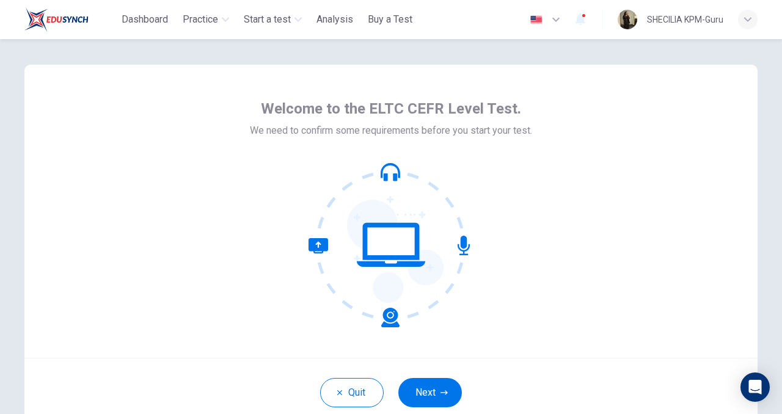
scroll to position [4, 0]
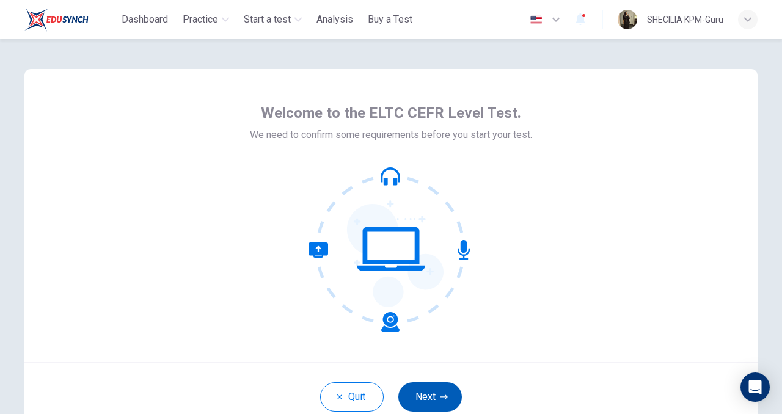
click at [420, 400] on button "Next" at bounding box center [430, 397] width 64 height 29
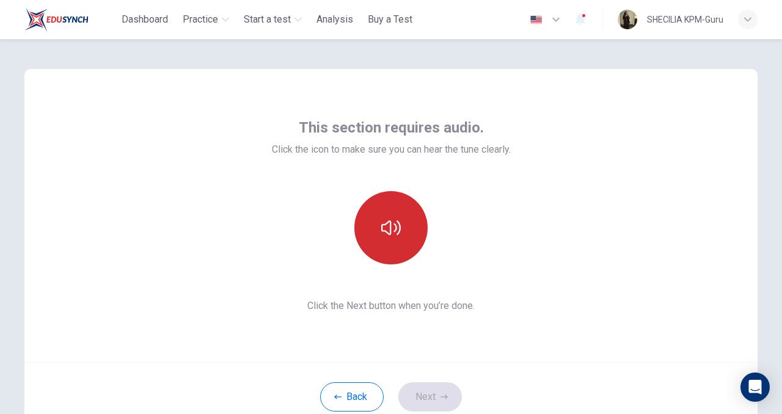
click at [404, 251] on button "button" at bounding box center [390, 227] width 73 height 73
click at [401, 241] on button "button" at bounding box center [390, 227] width 73 height 73
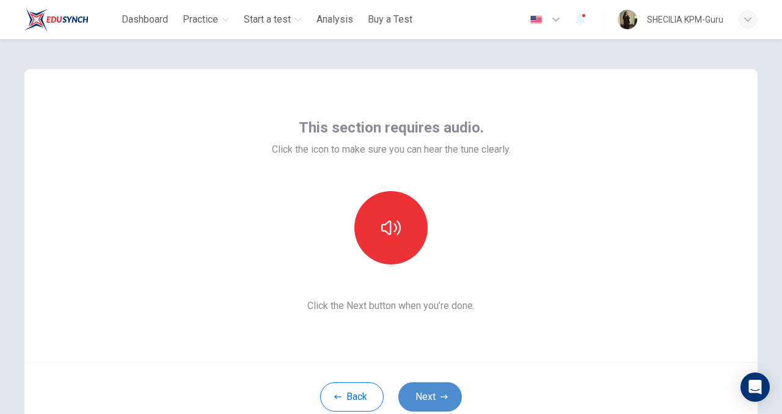
click at [436, 401] on button "Next" at bounding box center [430, 397] width 64 height 29
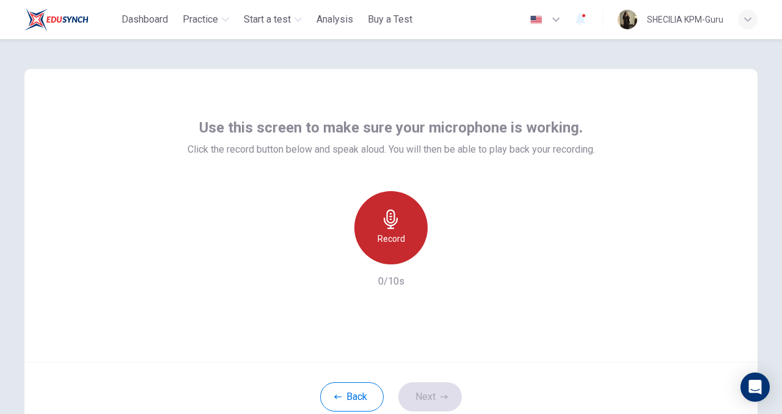
click at [394, 228] on icon "button" at bounding box center [391, 220] width 20 height 20
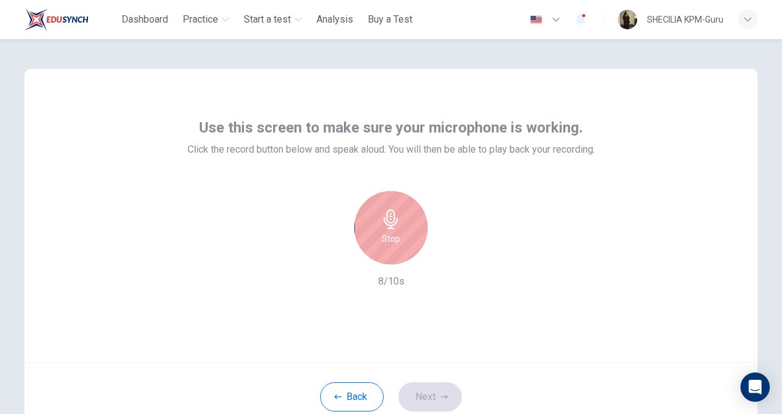
click at [394, 229] on icon "button" at bounding box center [391, 220] width 20 height 20
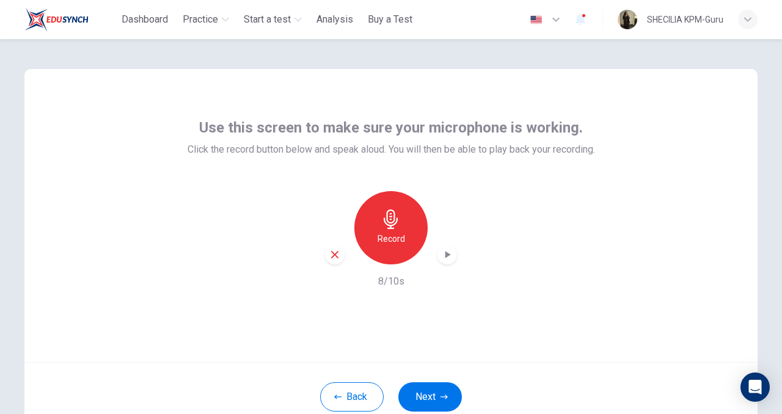
click at [442, 256] on icon "button" at bounding box center [447, 255] width 12 height 12
click at [335, 257] on icon "button" at bounding box center [334, 254] width 11 height 11
click at [390, 240] on h6 "Record" at bounding box center [391, 239] width 27 height 15
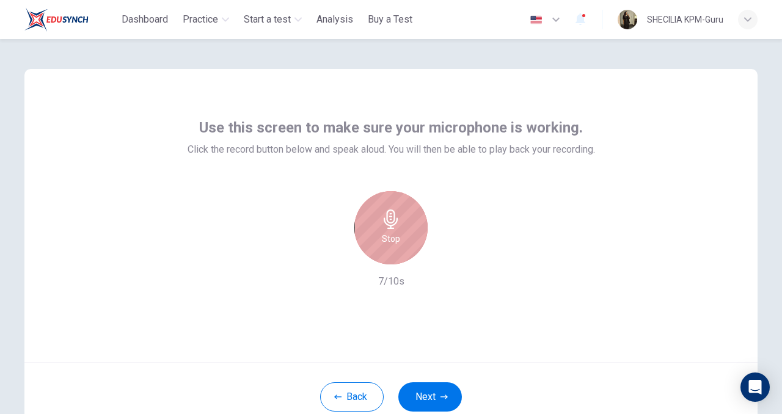
click at [390, 240] on h6 "Stop" at bounding box center [391, 239] width 18 height 15
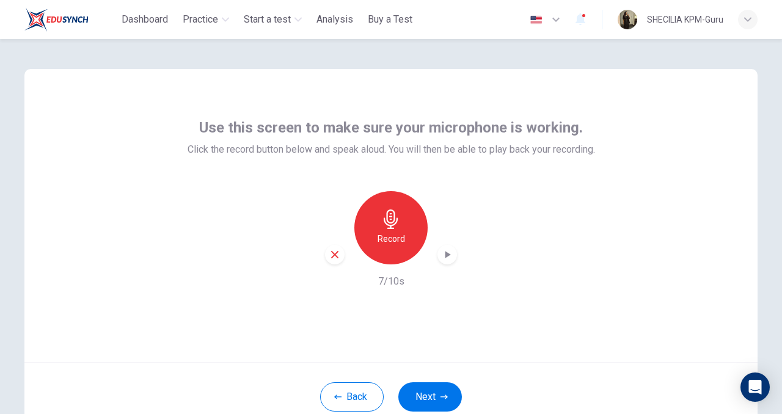
click at [445, 255] on icon "button" at bounding box center [447, 255] width 12 height 12
click at [431, 405] on button "Next" at bounding box center [430, 397] width 64 height 29
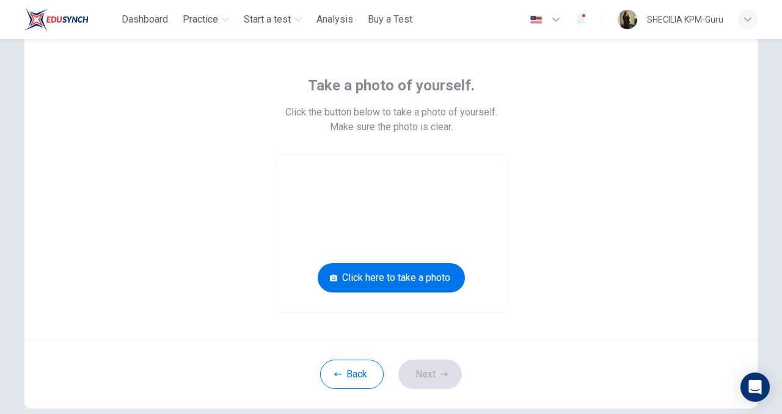
scroll to position [40, 0]
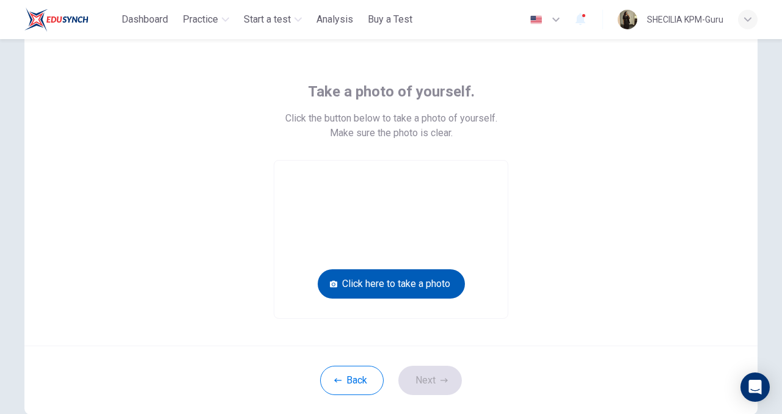
click at [402, 283] on button "Click here to take a photo" at bounding box center [391, 283] width 147 height 29
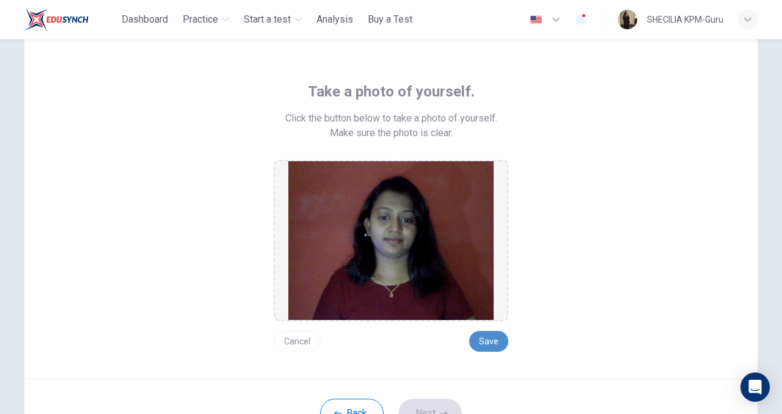
click at [485, 340] on button "Save" at bounding box center [488, 341] width 39 height 21
click at [487, 343] on button "Save" at bounding box center [488, 341] width 39 height 21
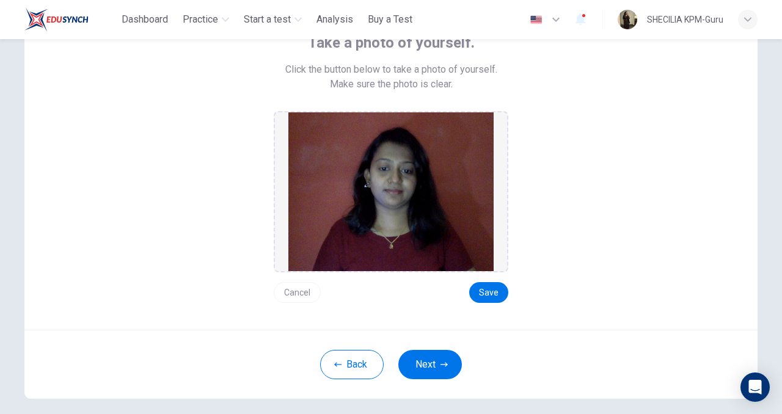
scroll to position [98, 0]
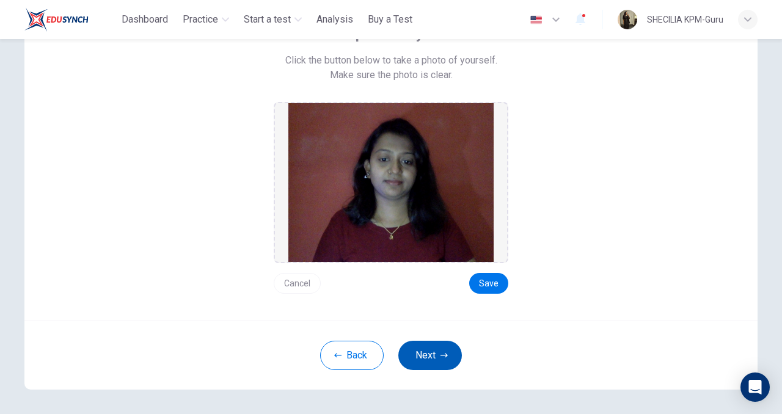
click at [426, 357] on button "Next" at bounding box center [430, 355] width 64 height 29
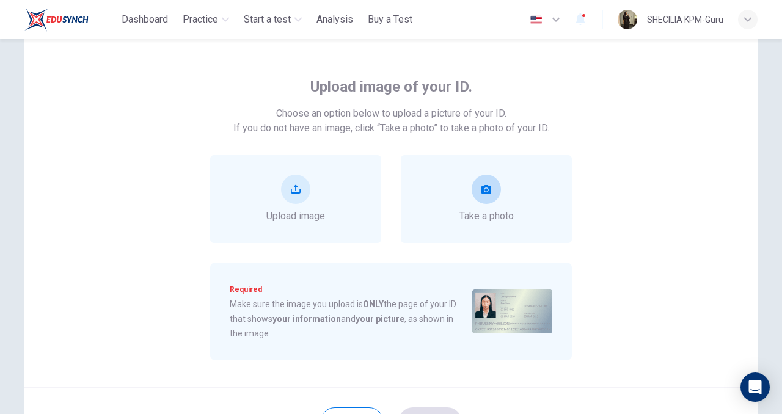
scroll to position [49, 0]
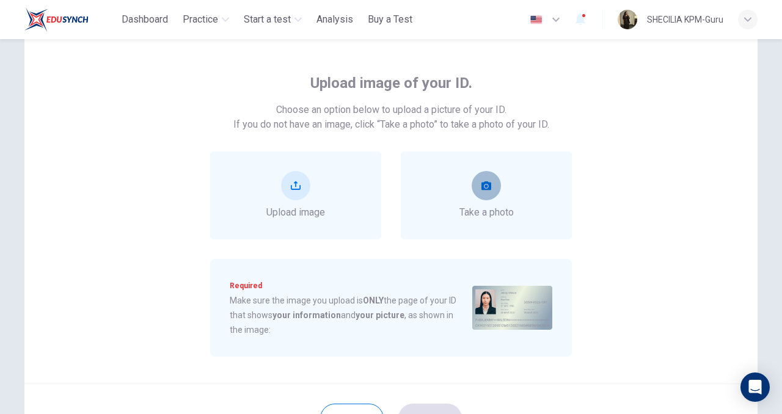
click at [491, 180] on button "take photo" at bounding box center [486, 185] width 29 height 29
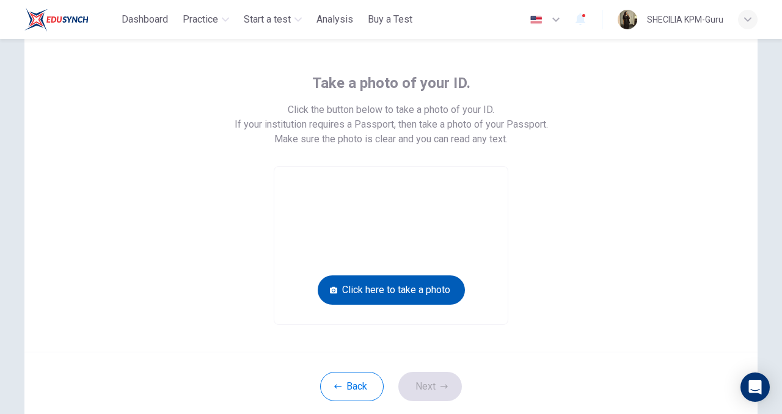
click at [400, 287] on button "Click here to take a photo" at bounding box center [391, 290] width 147 height 29
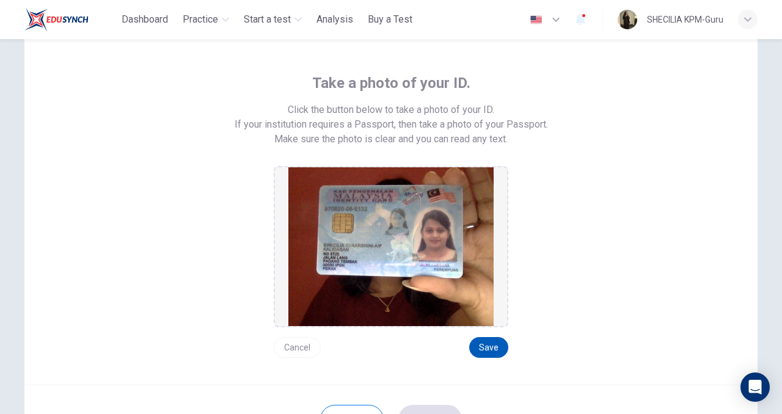
click at [484, 340] on button "Save" at bounding box center [488, 347] width 39 height 21
click at [495, 345] on button "Save" at bounding box center [488, 347] width 39 height 21
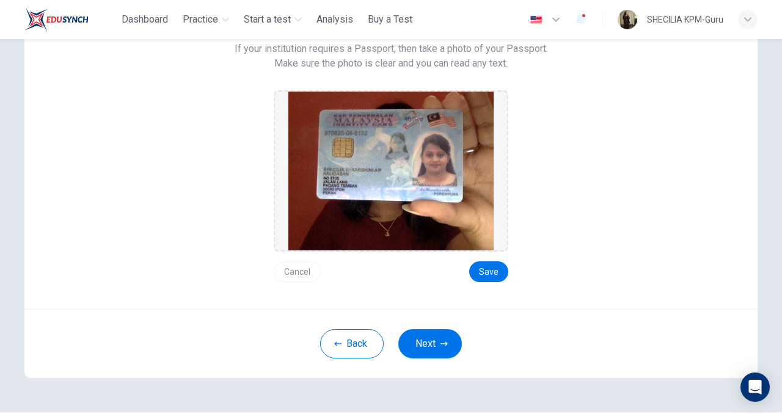
scroll to position [127, 0]
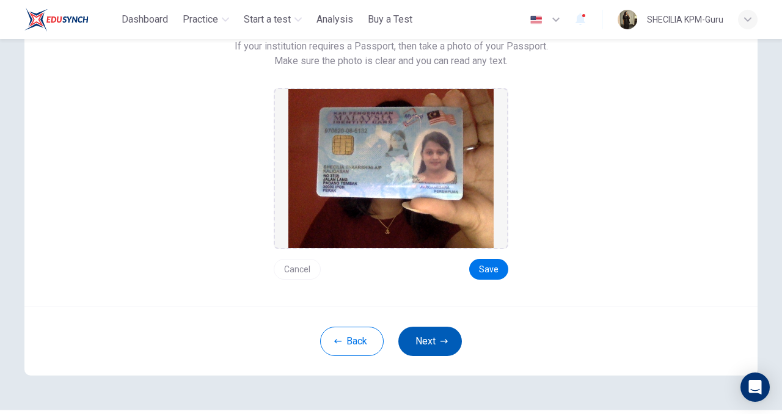
click at [434, 341] on button "Next" at bounding box center [430, 341] width 64 height 29
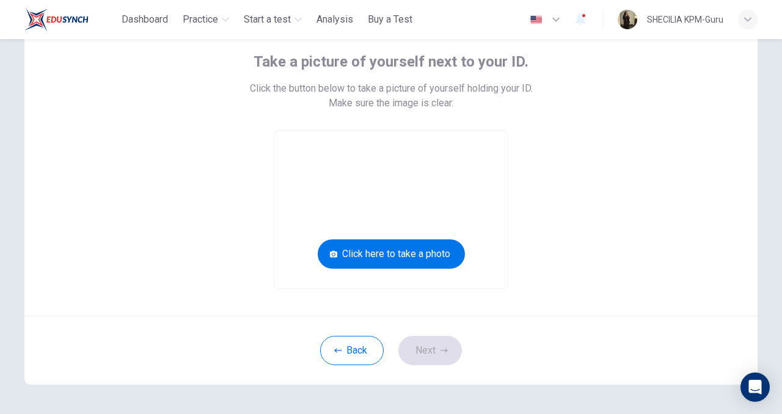
scroll to position [70, 0]
click at [439, 229] on video at bounding box center [390, 210] width 233 height 158
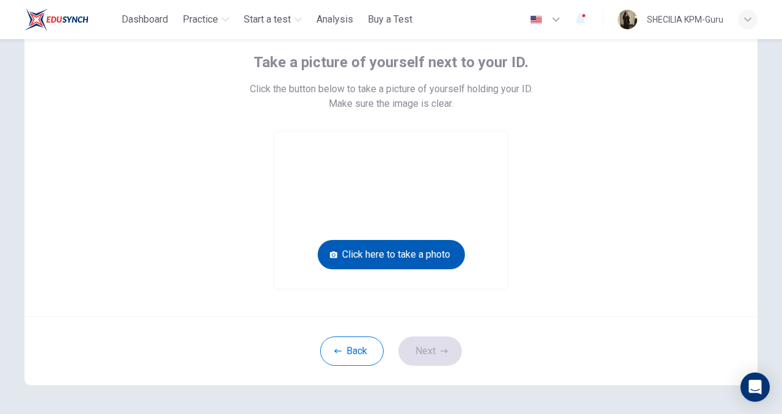
click at [427, 251] on button "Click here to take a photo" at bounding box center [391, 254] width 147 height 29
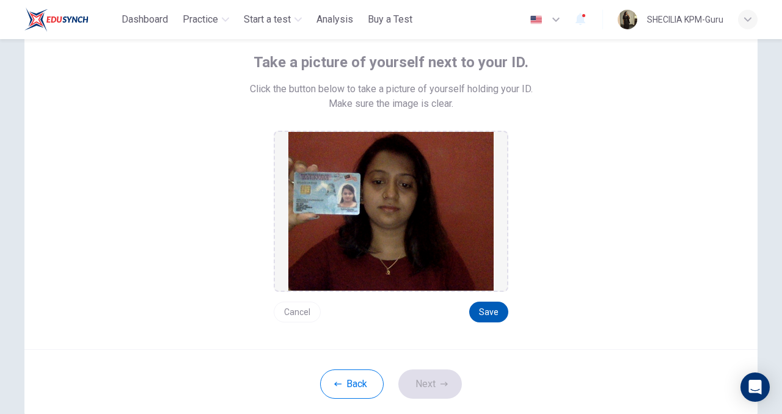
click at [489, 309] on button "Save" at bounding box center [488, 312] width 39 height 21
click at [431, 383] on button "Next" at bounding box center [430, 384] width 64 height 29
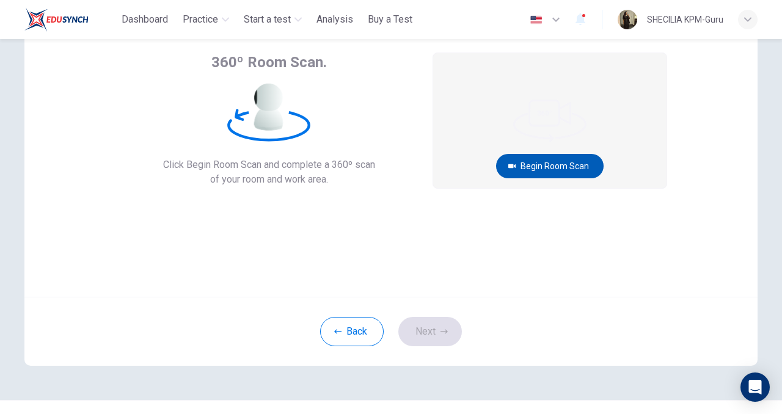
click at [569, 160] on button "Begin Room Scan" at bounding box center [550, 166] width 108 height 24
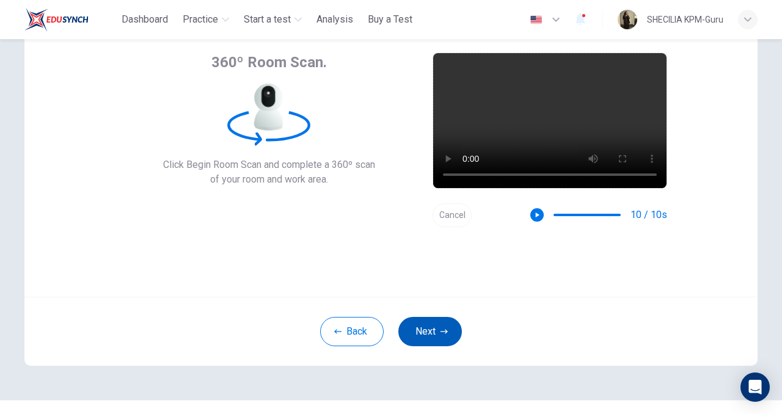
click at [433, 335] on button "Next" at bounding box center [430, 331] width 64 height 29
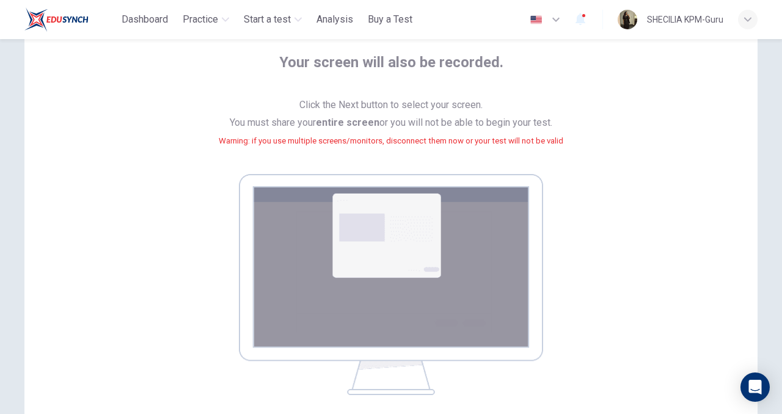
click at [385, 279] on img at bounding box center [391, 284] width 304 height 221
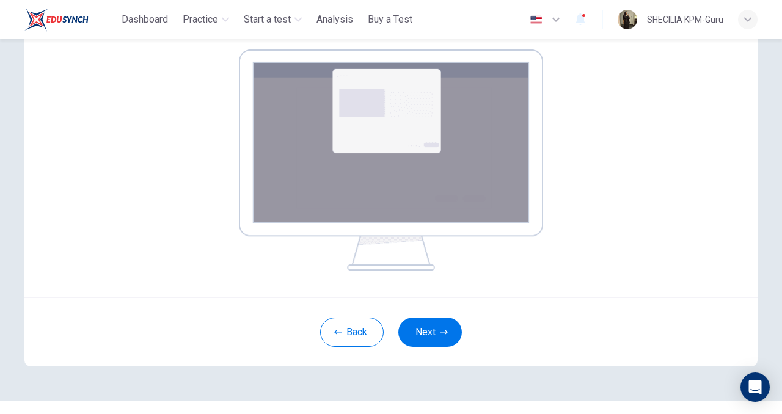
scroll to position [220, 0]
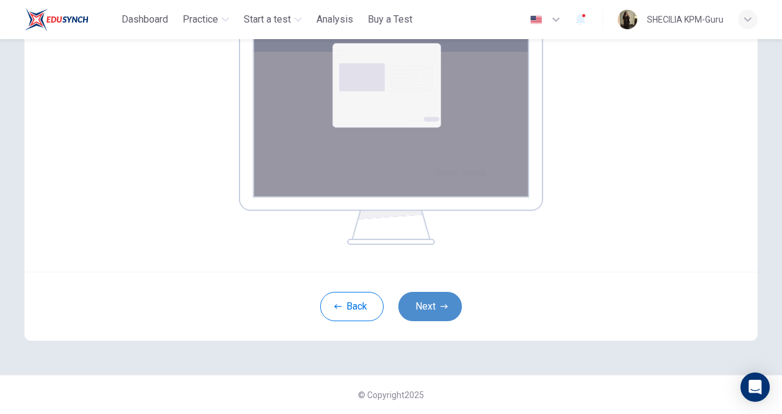
click at [441, 298] on button "Next" at bounding box center [430, 306] width 64 height 29
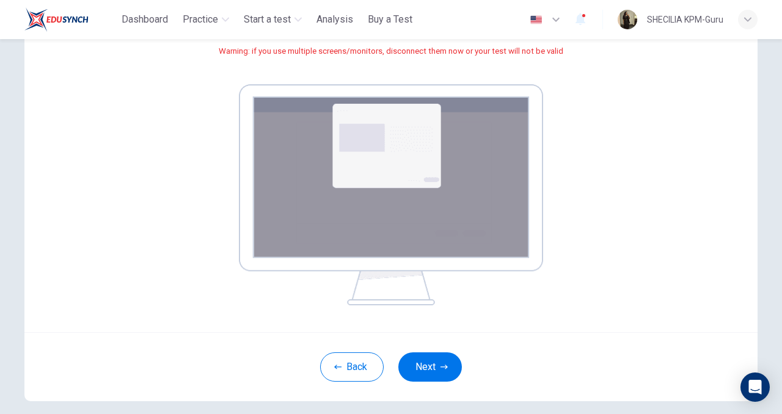
scroll to position [183, 0]
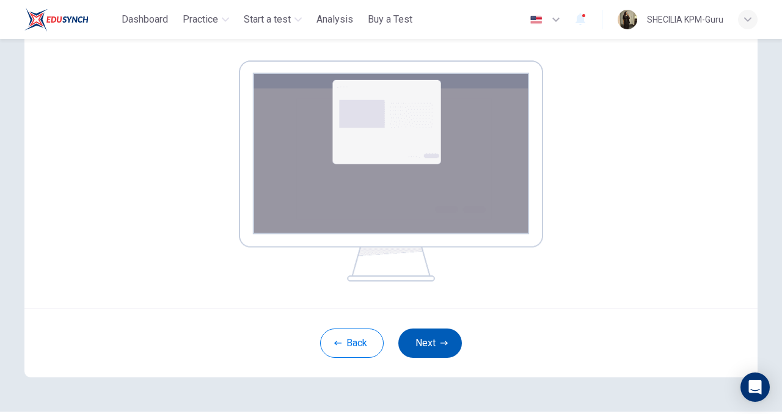
click at [433, 350] on button "Next" at bounding box center [430, 343] width 64 height 29
click at [410, 335] on button "Next" at bounding box center [430, 343] width 64 height 29
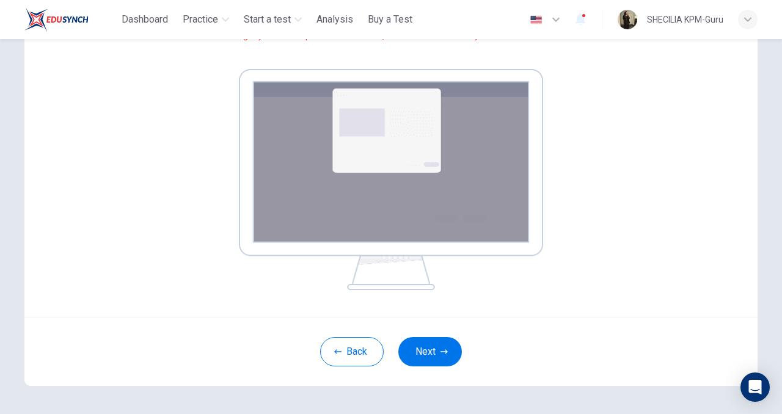
scroll to position [185, 0]
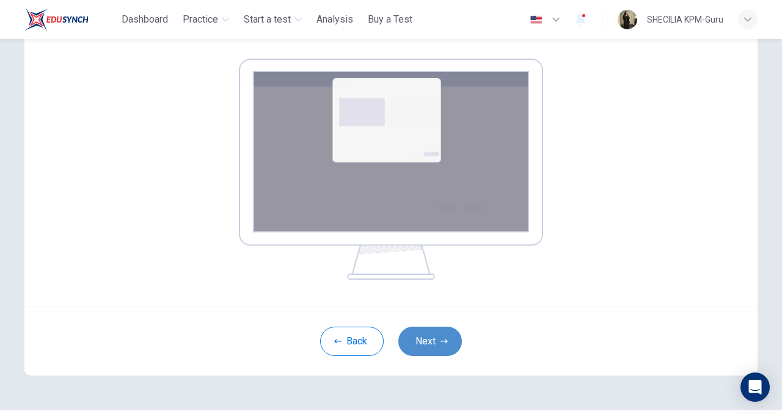
click at [417, 340] on button "Next" at bounding box center [430, 341] width 64 height 29
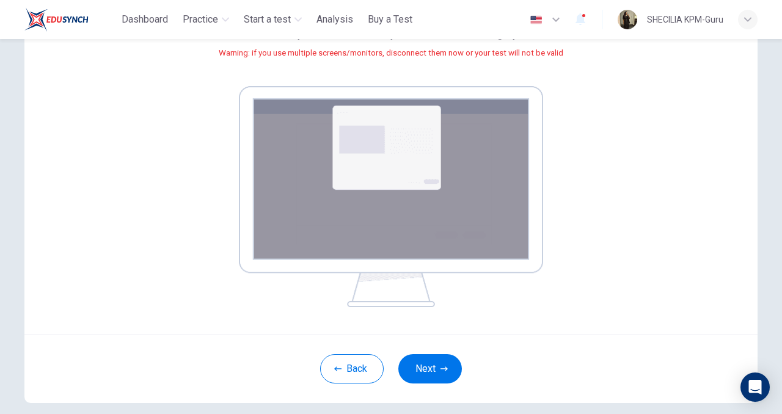
scroll to position [169, 0]
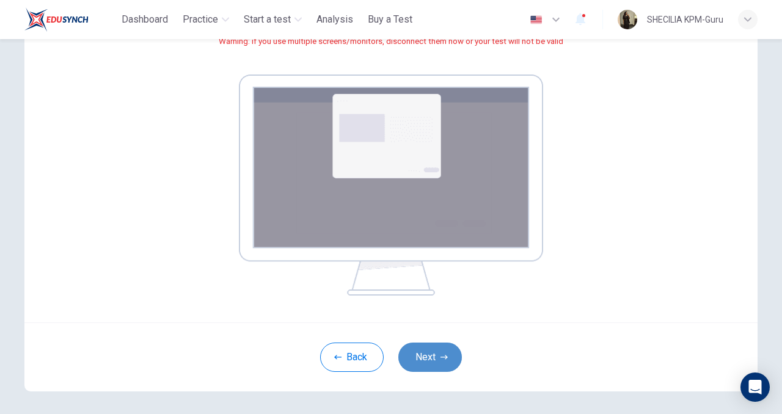
click at [437, 350] on button "Next" at bounding box center [430, 357] width 64 height 29
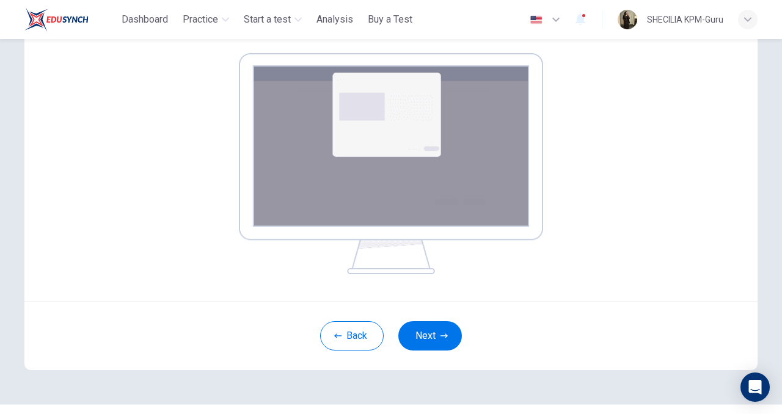
scroll to position [220, 0]
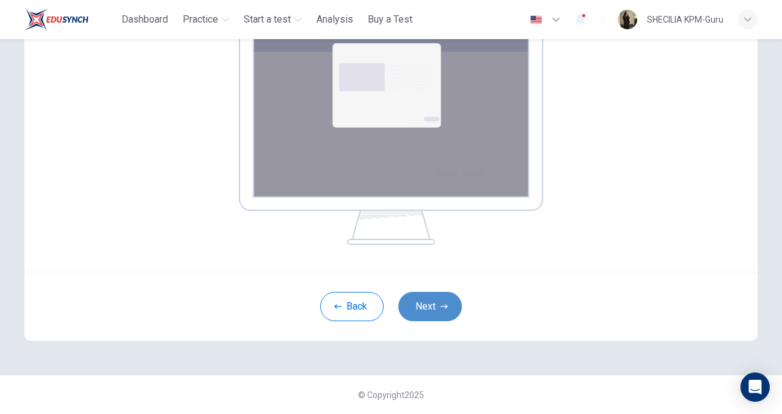
click at [444, 316] on button "Next" at bounding box center [430, 306] width 64 height 29
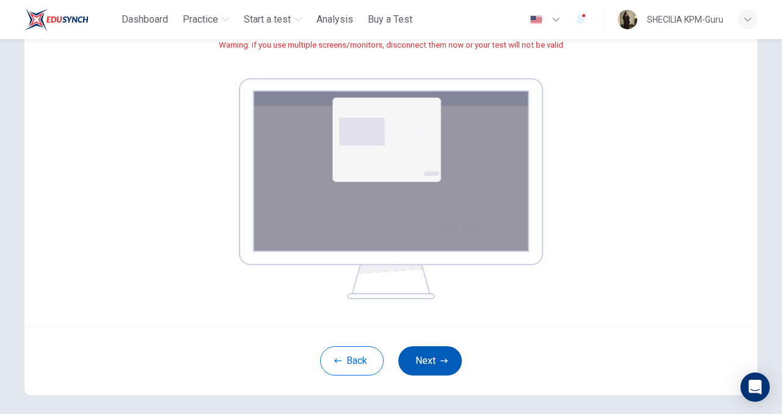
scroll to position [177, 0]
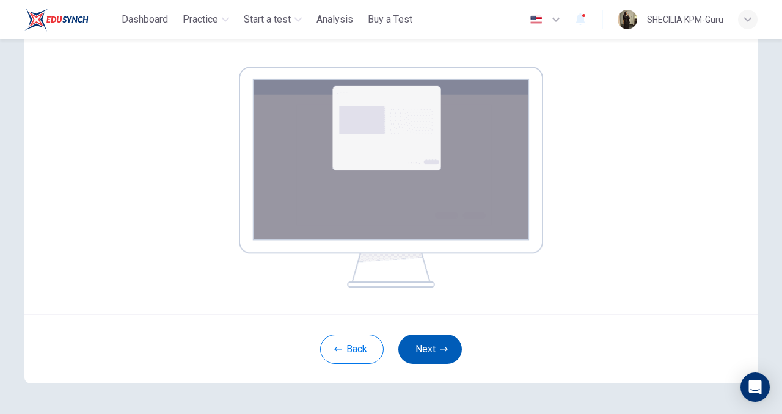
click at [449, 345] on button "Next" at bounding box center [430, 349] width 64 height 29
click at [422, 348] on button "Next" at bounding box center [430, 349] width 64 height 29
click at [454, 349] on button "Next" at bounding box center [430, 349] width 64 height 29
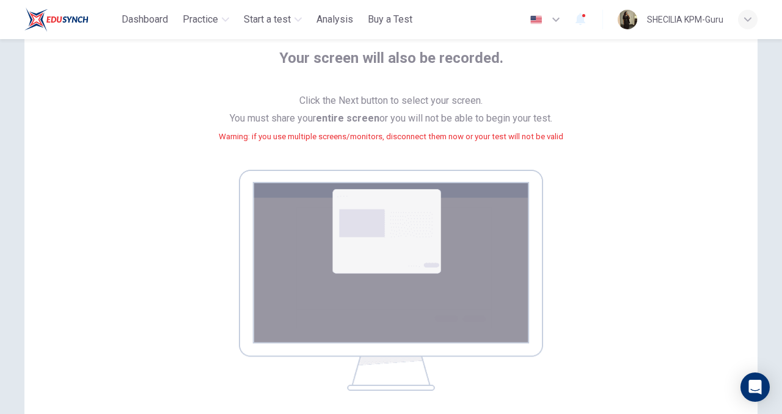
scroll to position [220, 0]
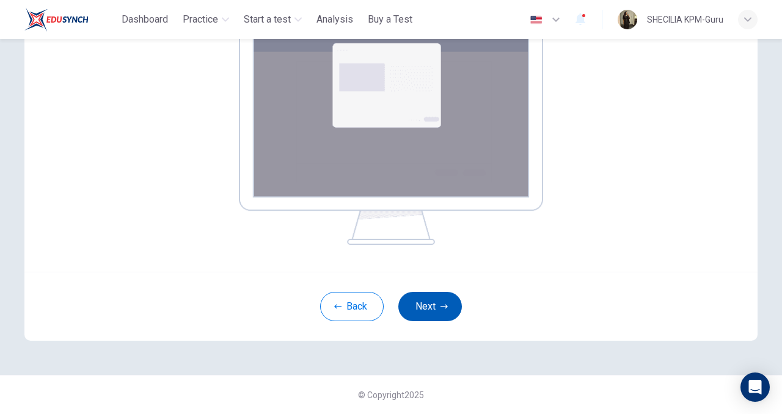
click at [440, 319] on button "Next" at bounding box center [430, 306] width 64 height 29
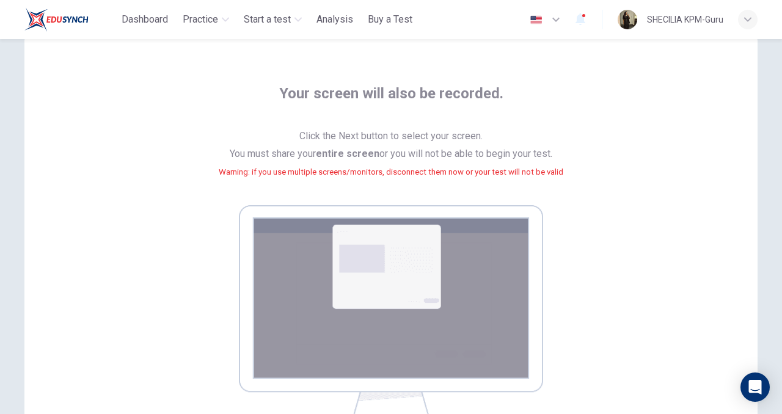
scroll to position [63, 0]
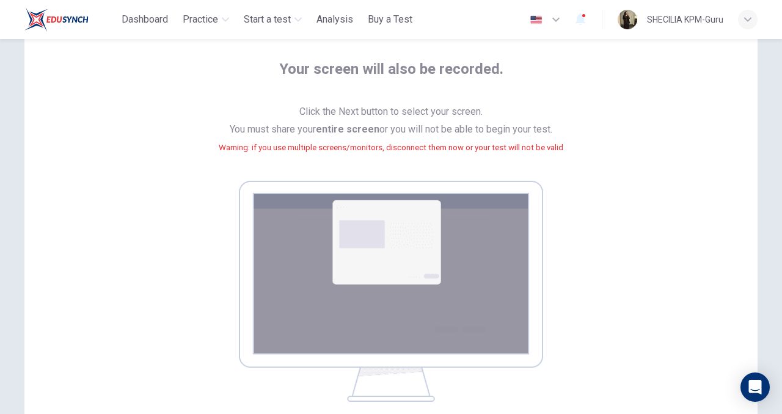
click at [467, 150] on small "Warning: if you use multiple screens/monitors, disconnect them now or your test…" at bounding box center [391, 147] width 345 height 9
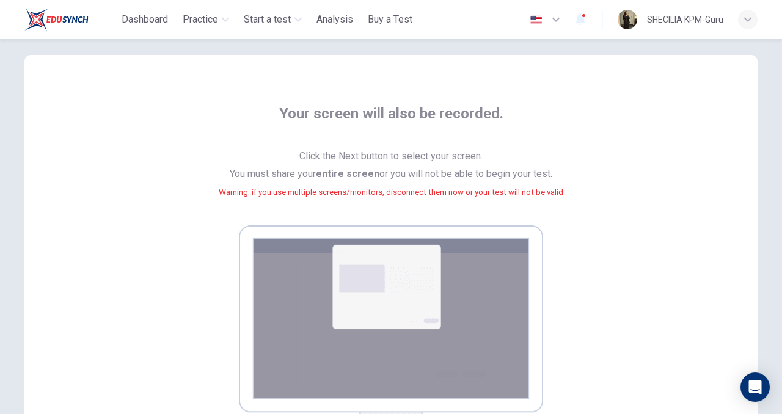
scroll to position [17, 0]
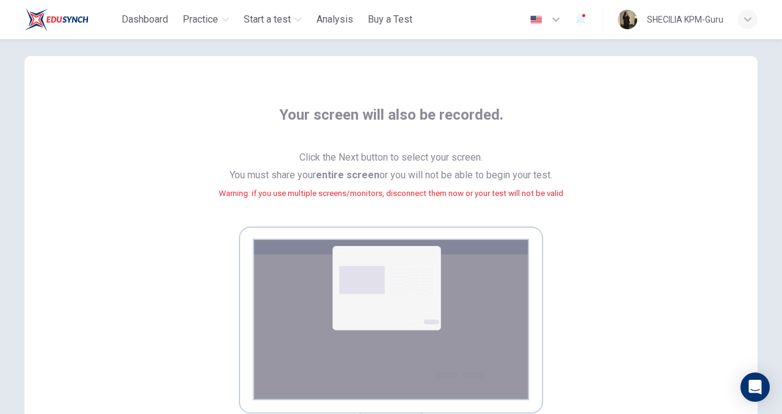
click at [359, 131] on span "Your screen will also be recorded." at bounding box center [391, 122] width 224 height 34
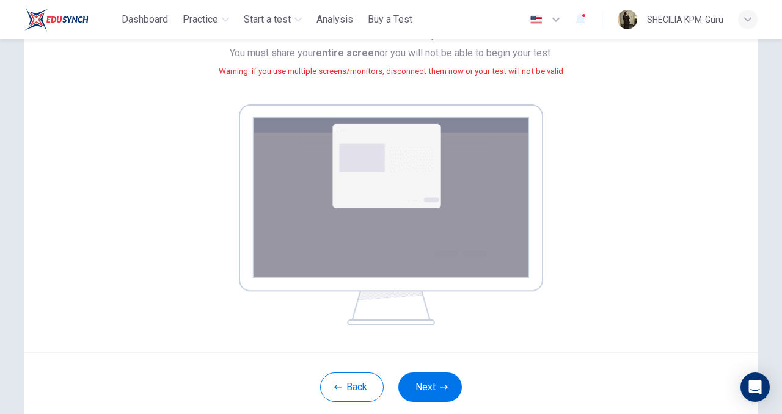
scroll to position [220, 0]
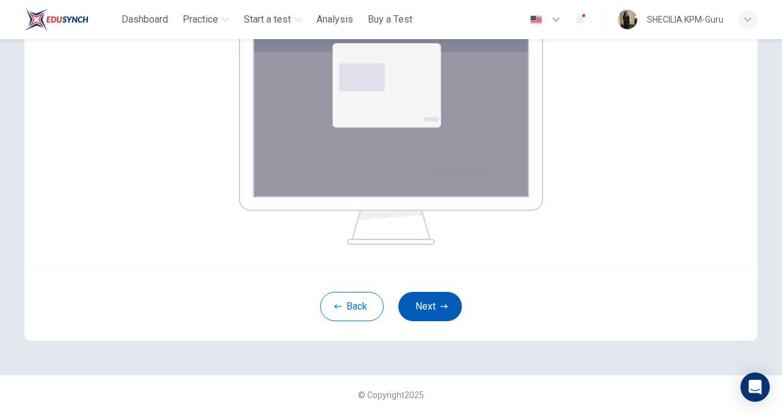
click at [445, 306] on icon "button" at bounding box center [444, 306] width 7 height 7
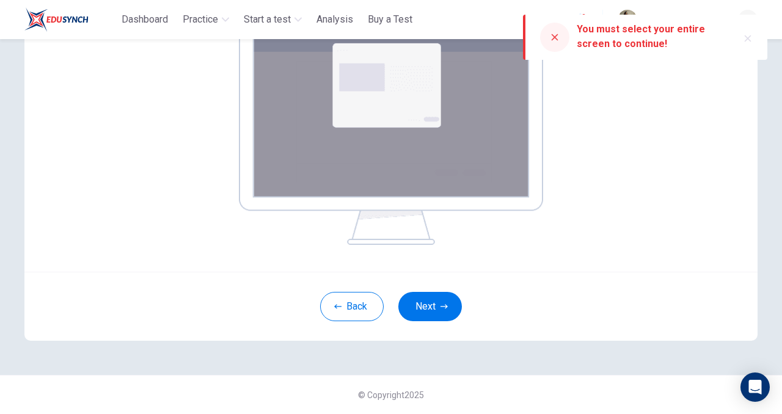
click at [548, 38] on div at bounding box center [554, 37] width 29 height 29
click at [746, 40] on icon "button" at bounding box center [748, 39] width 10 height 10
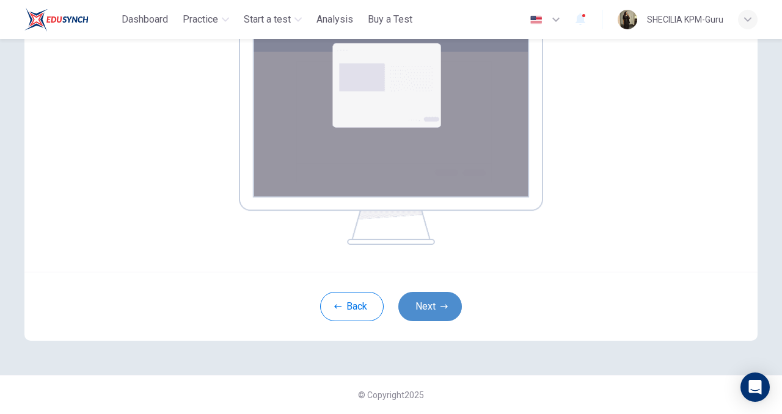
click at [444, 298] on button "Next" at bounding box center [430, 306] width 64 height 29
click at [441, 296] on button "Next" at bounding box center [430, 306] width 64 height 29
click at [490, 81] on img at bounding box center [391, 134] width 304 height 221
click at [412, 232] on img at bounding box center [391, 134] width 304 height 221
click at [438, 301] on button "Next" at bounding box center [430, 306] width 64 height 29
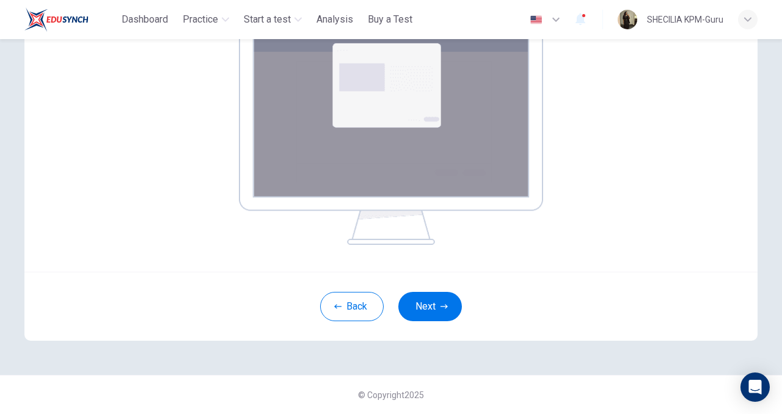
click at [425, 177] on img at bounding box center [391, 134] width 304 height 221
click at [431, 313] on button "Next" at bounding box center [430, 306] width 64 height 29
click at [416, 187] on img at bounding box center [391, 134] width 304 height 221
drag, startPoint x: 416, startPoint y: 187, endPoint x: 431, endPoint y: 309, distance: 123.2
click at [431, 309] on button "Next" at bounding box center [430, 306] width 64 height 29
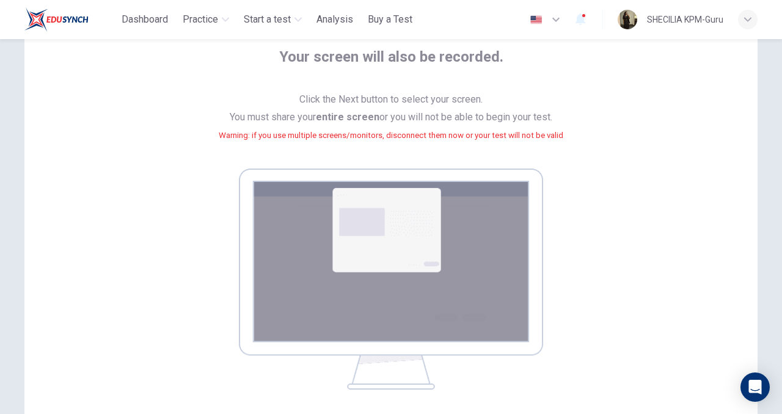
scroll to position [207, 0]
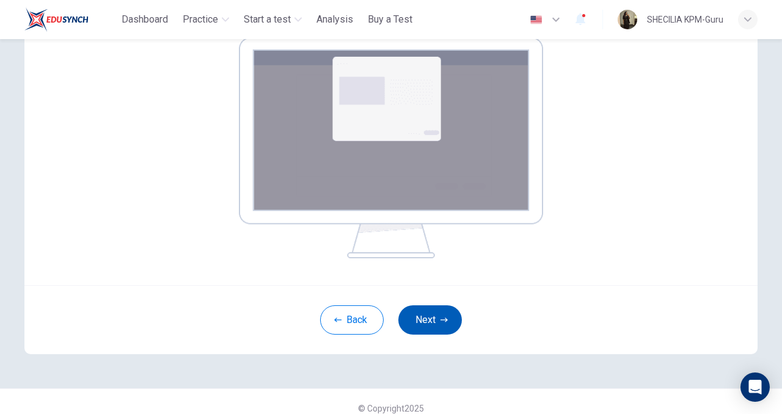
click at [419, 320] on button "Next" at bounding box center [430, 320] width 64 height 29
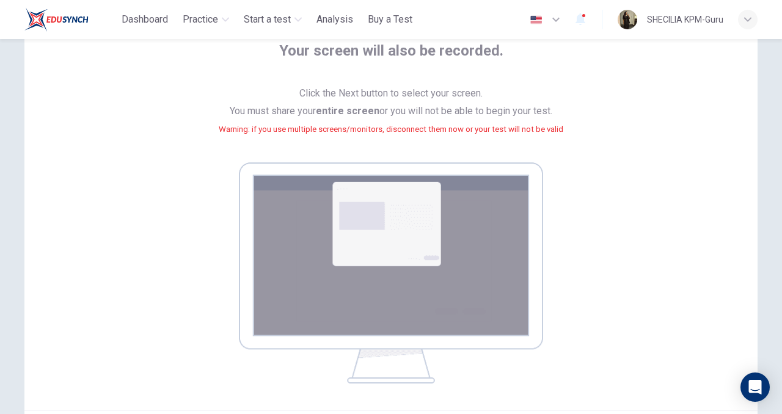
scroll to position [220, 0]
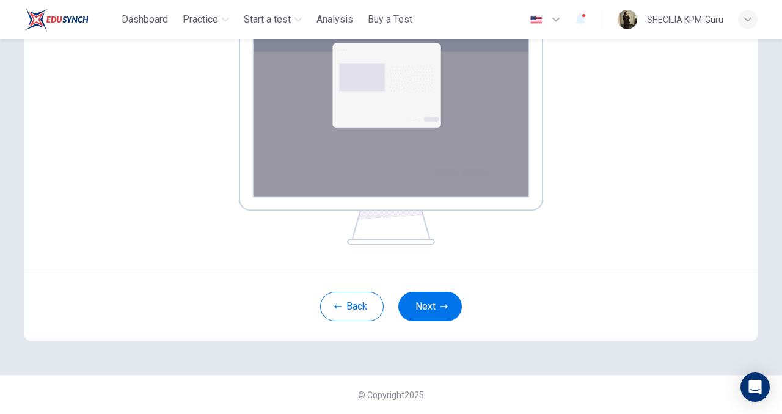
click at [339, 323] on div "Back Next" at bounding box center [390, 306] width 733 height 69
drag, startPoint x: 0, startPoint y: 178, endPoint x: 343, endPoint y: 317, distance: 370.4
click at [343, 317] on button "Back" at bounding box center [352, 306] width 64 height 29
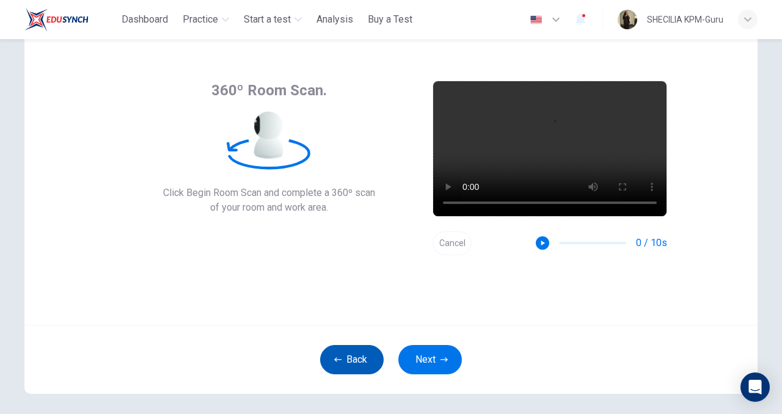
scroll to position [40, 0]
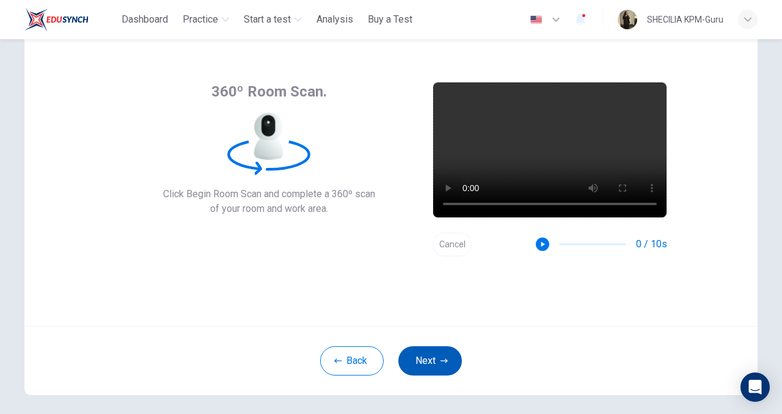
drag, startPoint x: 343, startPoint y: 317, endPoint x: 436, endPoint y: 361, distance: 102.8
click at [436, 361] on button "Next" at bounding box center [430, 360] width 64 height 29
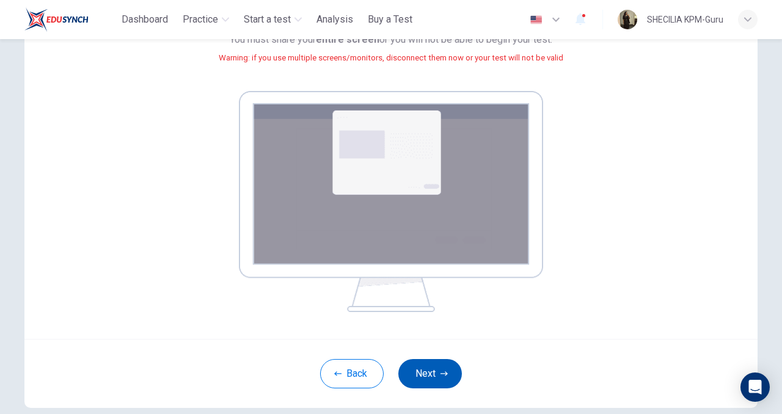
scroll to position [153, 0]
click at [437, 378] on button "Next" at bounding box center [430, 373] width 64 height 29
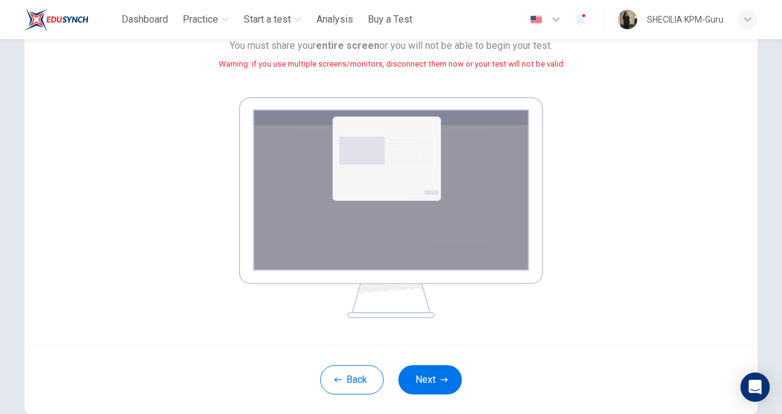
scroll to position [220, 0]
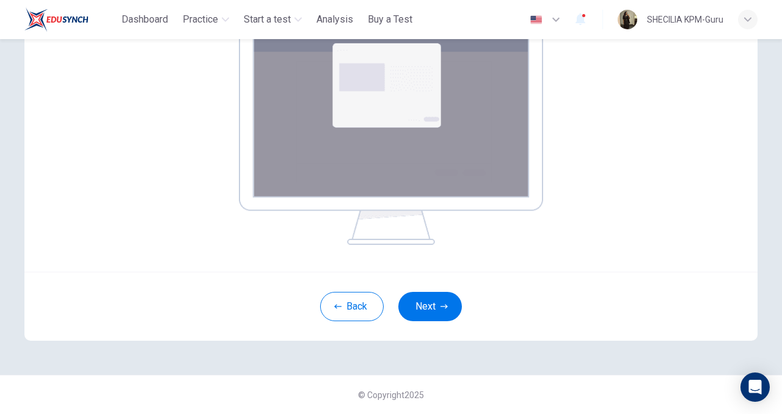
click at [437, 285] on div "Back Next" at bounding box center [390, 306] width 733 height 69
click at [437, 309] on button "Next" at bounding box center [430, 306] width 64 height 29
click at [431, 310] on button "Next" at bounding box center [430, 306] width 64 height 29
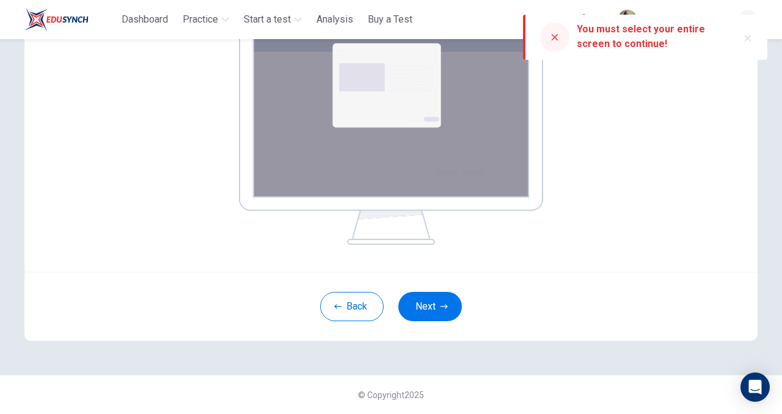
click at [558, 37] on icon at bounding box center [555, 37] width 10 height 10
click at [549, 39] on div at bounding box center [554, 37] width 29 height 29
click at [747, 37] on icon "button" at bounding box center [748, 38] width 7 height 7
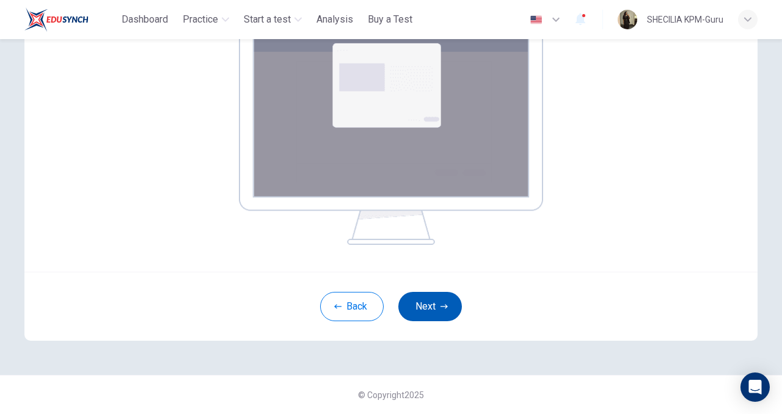
click at [420, 317] on button "Next" at bounding box center [430, 306] width 64 height 29
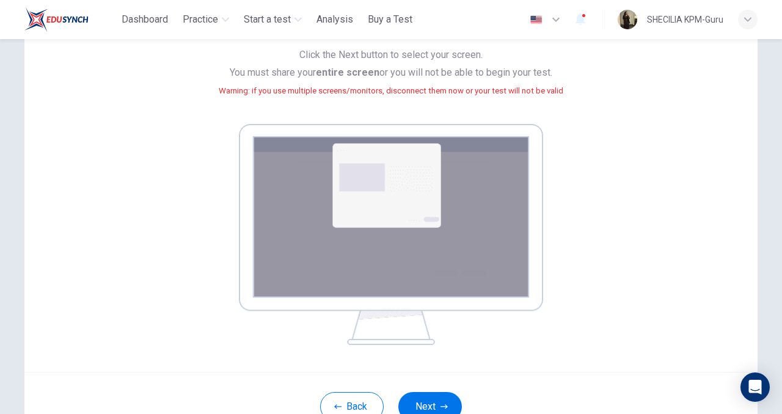
scroll to position [37, 0]
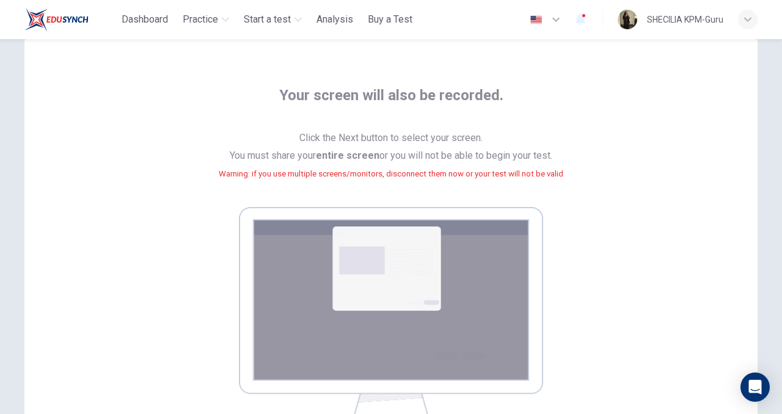
click at [438, 192] on span "Click the Next button to select your screen. You must share your entire screen …" at bounding box center [391, 164] width 345 height 68
click at [755, 380] on icon "Open Intercom Messenger" at bounding box center [755, 387] width 16 height 16
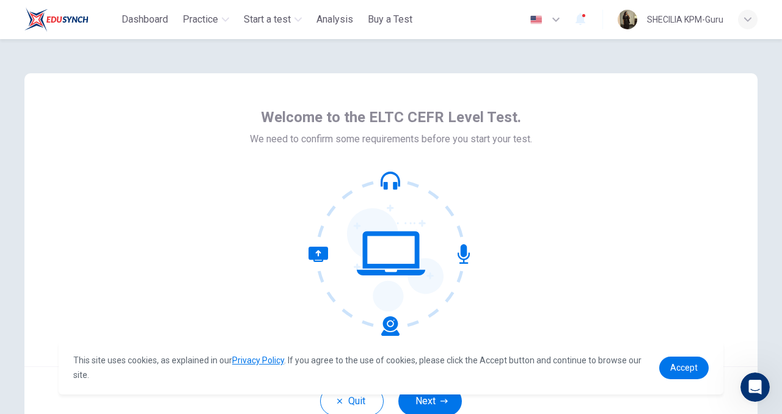
scroll to position [95, 0]
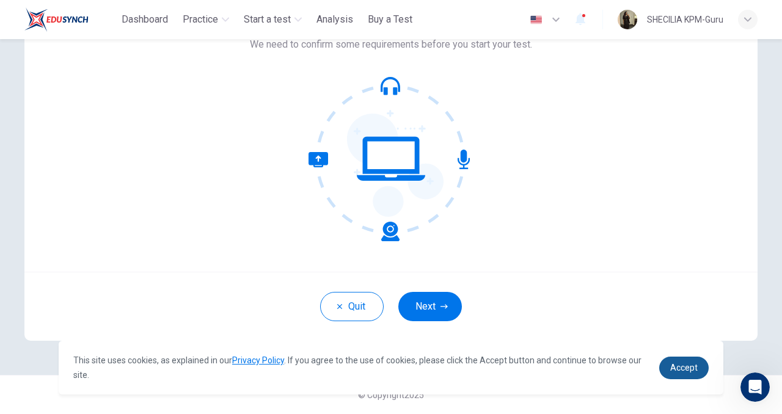
click at [692, 366] on span "Accept" at bounding box center [683, 368] width 27 height 10
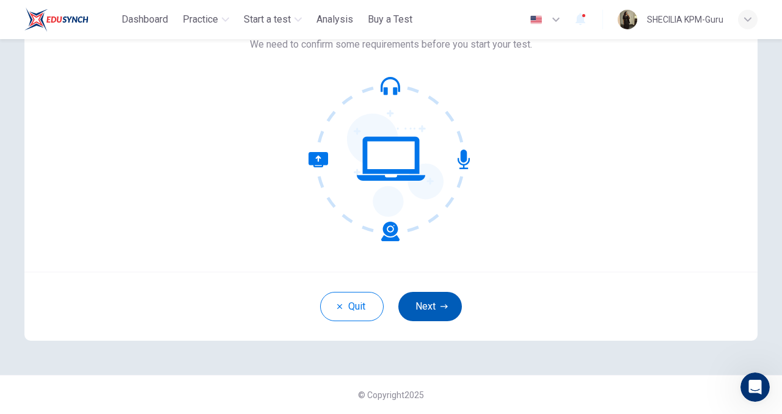
click at [436, 301] on button "Next" at bounding box center [430, 306] width 64 height 29
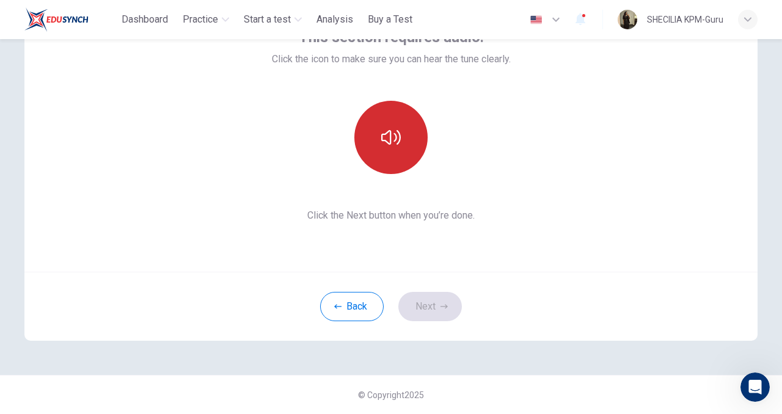
click at [387, 123] on button "button" at bounding box center [390, 137] width 73 height 73
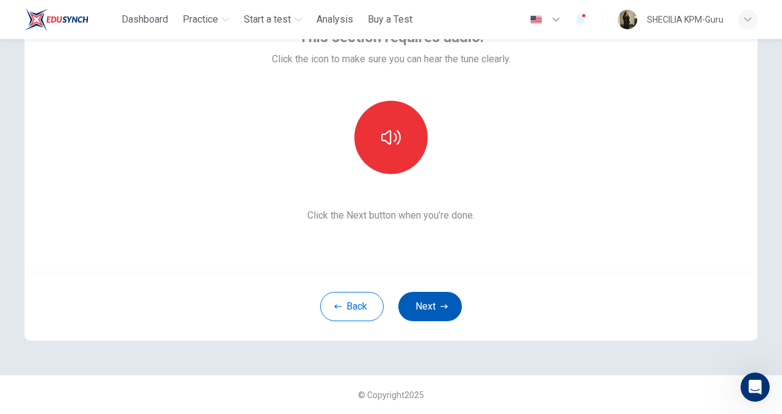
click at [422, 305] on button "Next" at bounding box center [430, 306] width 64 height 29
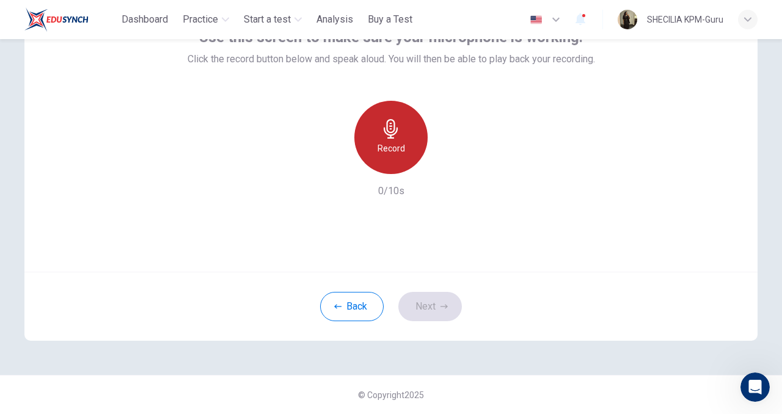
click at [395, 155] on h6 "Record" at bounding box center [391, 148] width 27 height 15
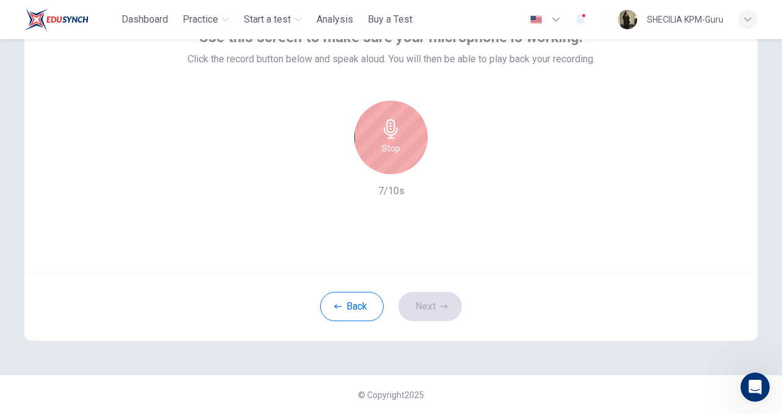
click at [395, 155] on h6 "Stop" at bounding box center [391, 148] width 18 height 15
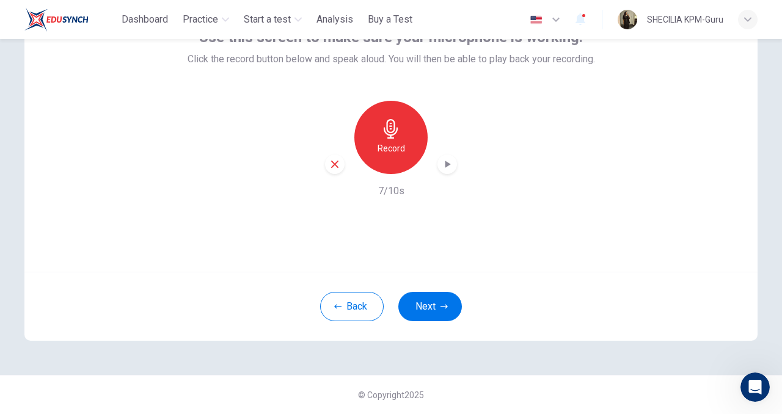
click at [445, 161] on icon "button" at bounding box center [447, 164] width 12 height 12
click at [427, 306] on button "Next" at bounding box center [430, 306] width 64 height 29
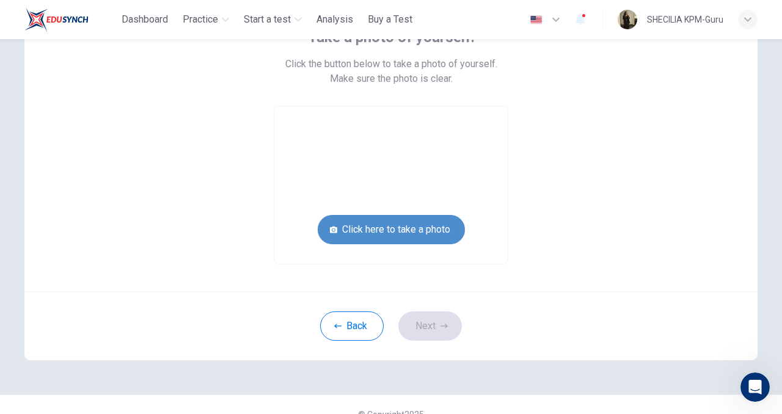
click at [412, 234] on button "Click here to take a photo" at bounding box center [391, 229] width 147 height 29
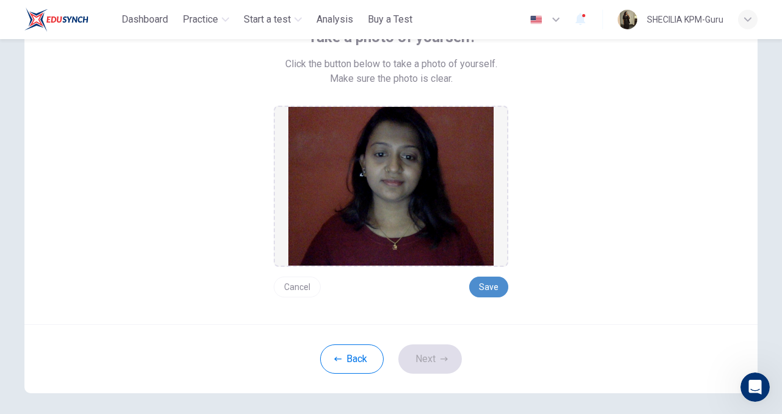
click at [486, 280] on button "Save" at bounding box center [488, 287] width 39 height 21
click at [441, 356] on icon "button" at bounding box center [444, 359] width 7 height 7
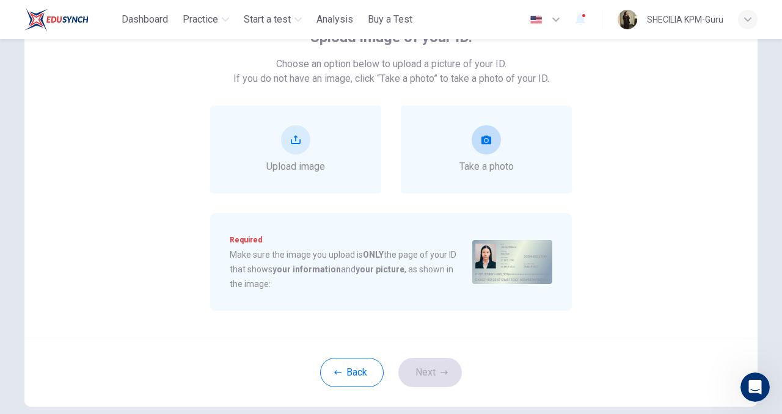
click at [474, 150] on div "Take a photo" at bounding box center [487, 149] width 54 height 49
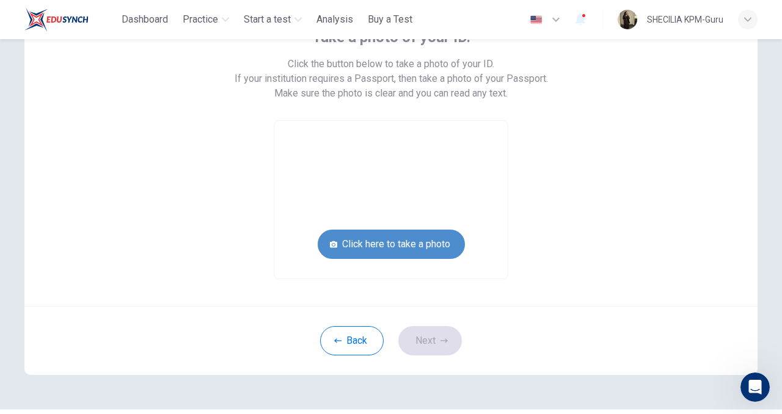
click at [418, 238] on button "Click here to take a photo" at bounding box center [391, 244] width 147 height 29
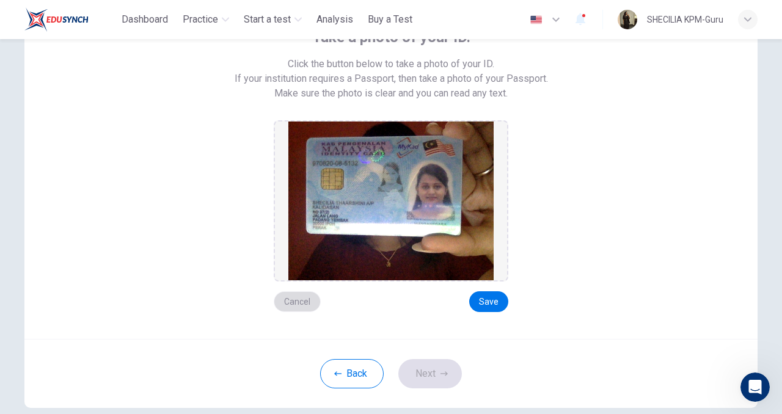
click at [306, 301] on button "Cancel" at bounding box center [297, 301] width 47 height 21
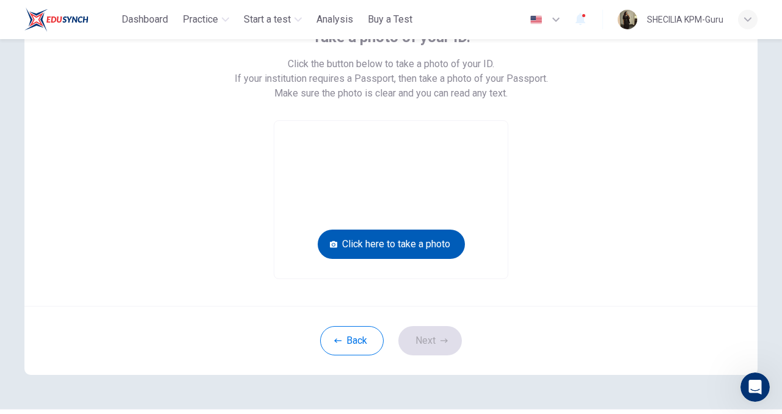
click at [406, 249] on button "Click here to take a photo" at bounding box center [391, 244] width 147 height 29
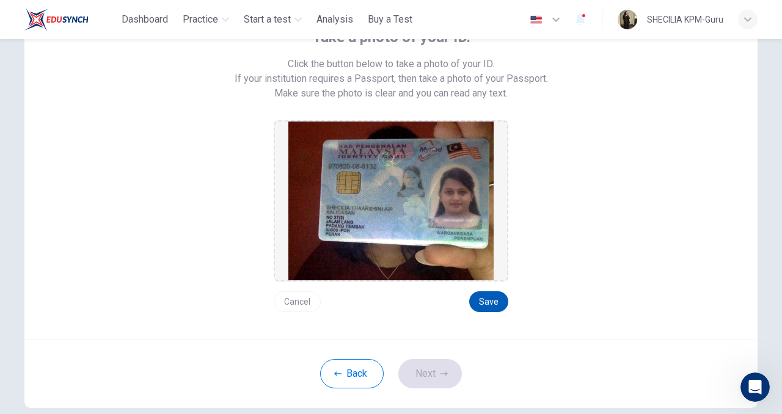
click at [493, 298] on button "Save" at bounding box center [488, 301] width 39 height 21
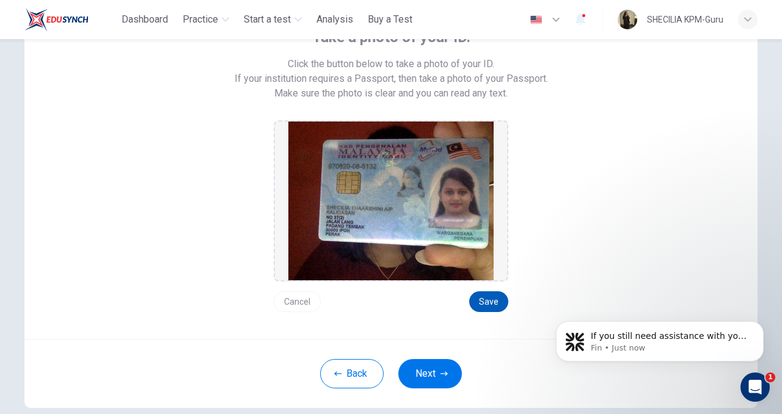
scroll to position [0, 0]
click at [487, 298] on button "Save" at bounding box center [488, 301] width 39 height 21
click at [433, 367] on button "Next" at bounding box center [430, 373] width 64 height 29
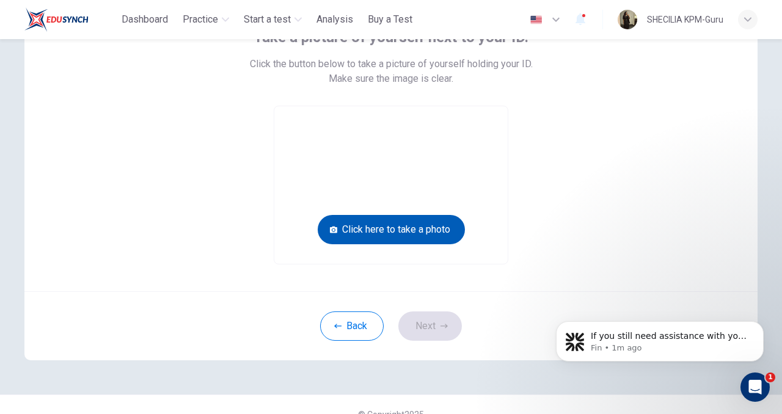
click at [423, 226] on button "Click here to take a photo" at bounding box center [391, 229] width 147 height 29
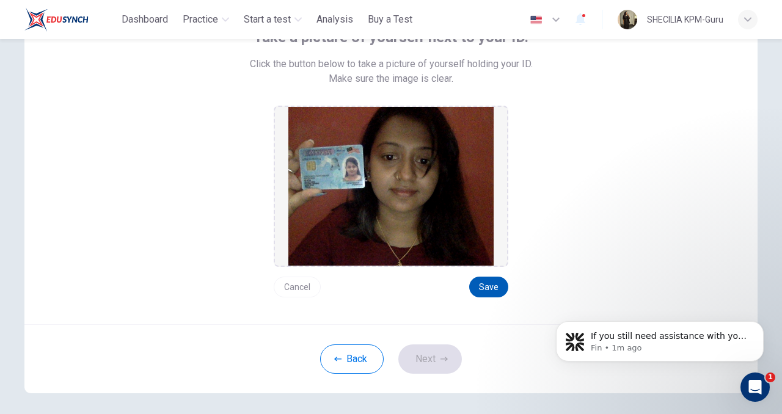
click at [474, 287] on button "Save" at bounding box center [488, 287] width 39 height 21
click at [438, 361] on button "Next" at bounding box center [430, 359] width 64 height 29
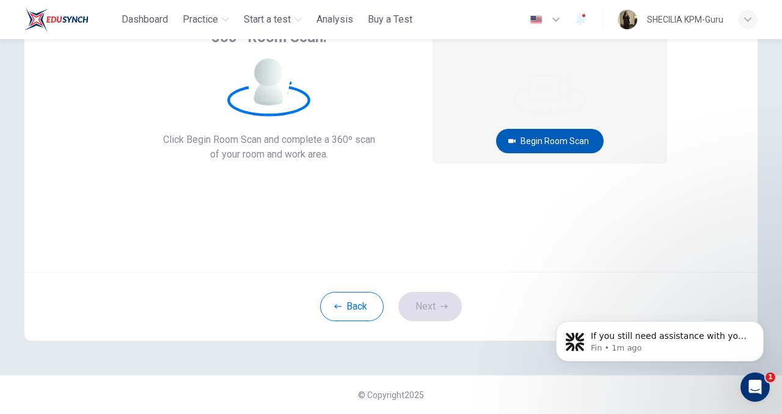
click at [537, 142] on button "Begin Room Scan" at bounding box center [550, 141] width 108 height 24
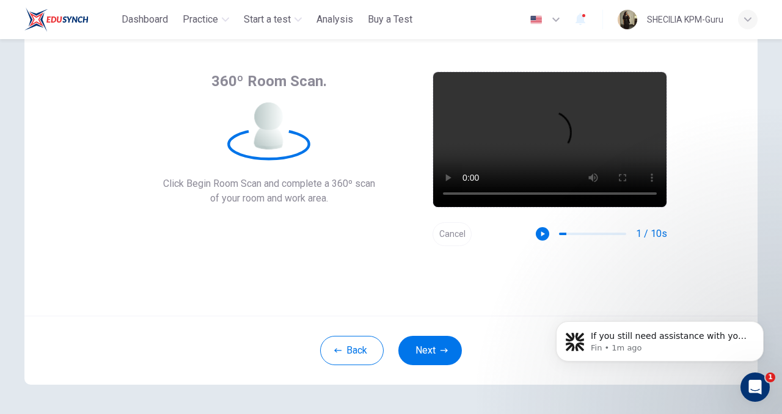
scroll to position [31, 0]
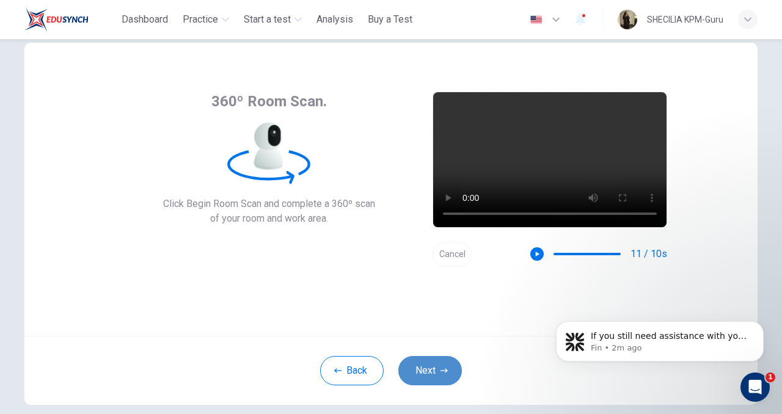
click at [431, 372] on button "Next" at bounding box center [430, 370] width 64 height 29
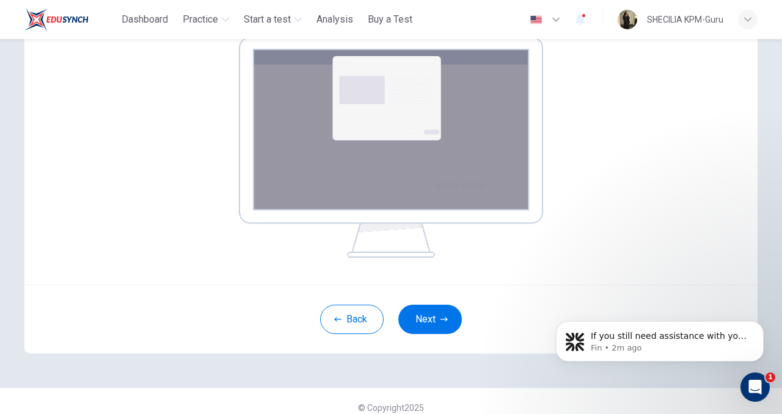
scroll to position [216, 0]
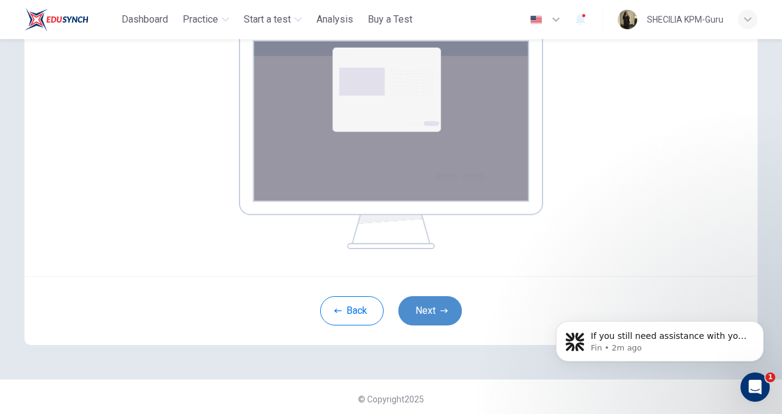
click at [439, 313] on button "Next" at bounding box center [430, 310] width 64 height 29
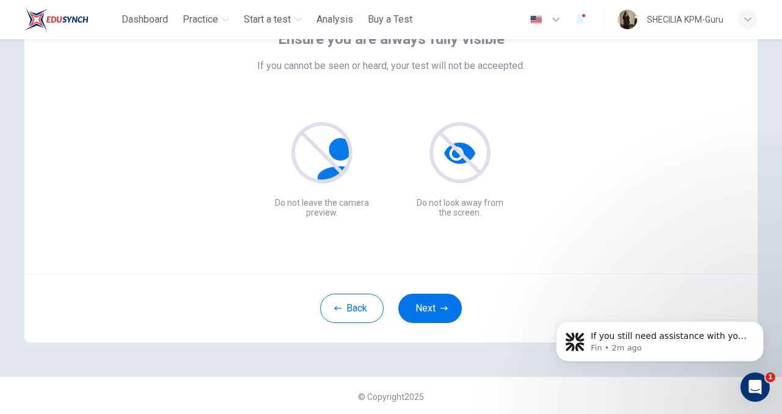
scroll to position [95, 0]
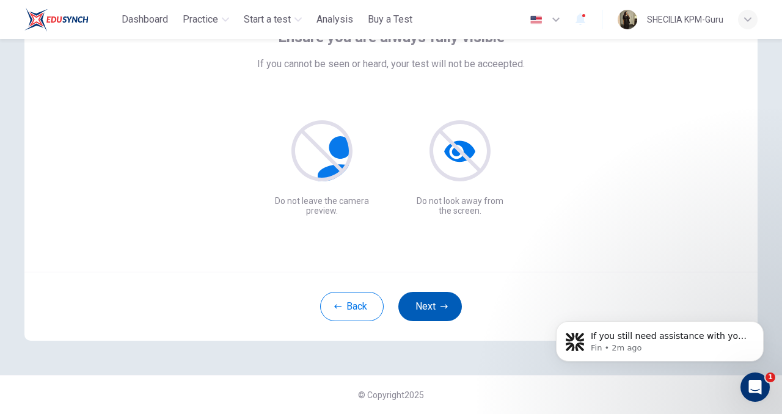
click at [438, 310] on button "Next" at bounding box center [430, 306] width 64 height 29
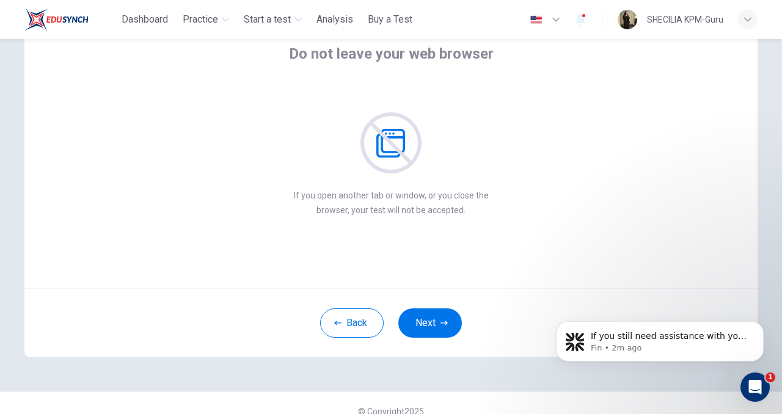
scroll to position [83, 0]
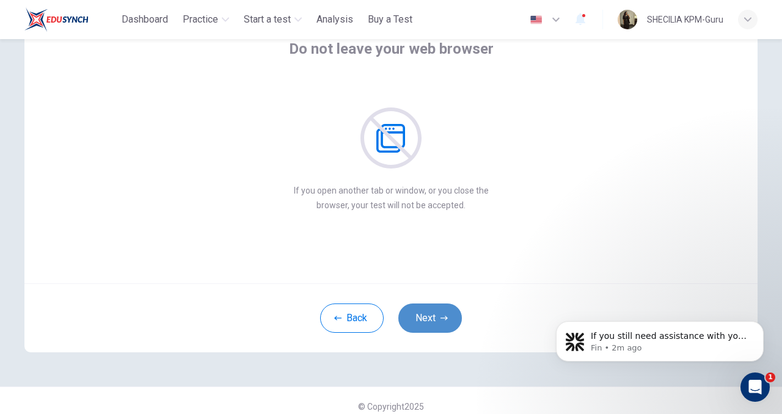
click at [429, 317] on button "Next" at bounding box center [430, 318] width 64 height 29
click at [422, 321] on button "Next" at bounding box center [430, 318] width 64 height 29
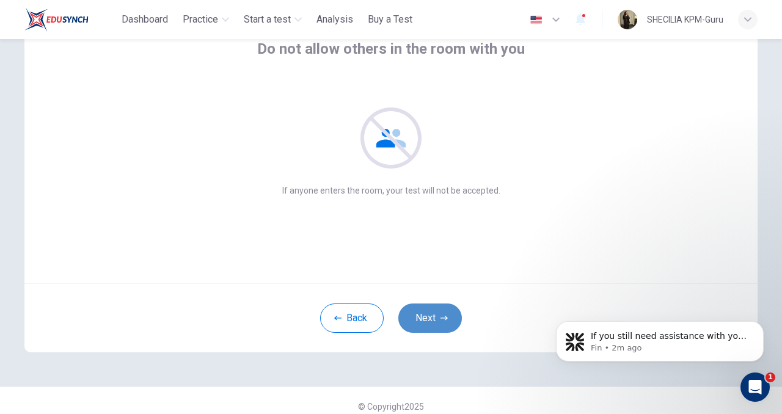
click at [436, 315] on button "Next" at bounding box center [430, 318] width 64 height 29
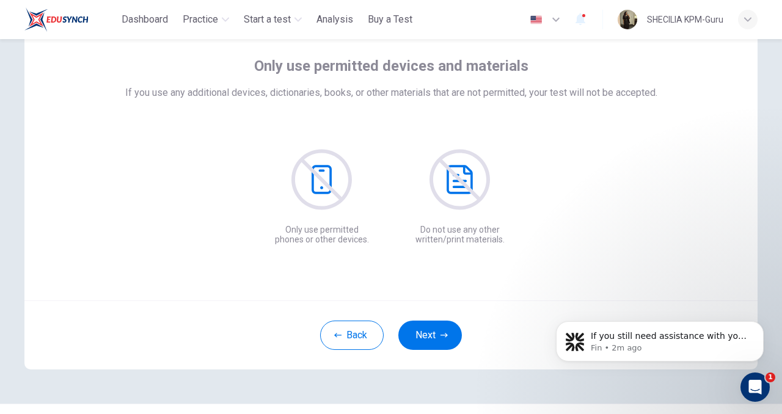
scroll to position [64, 0]
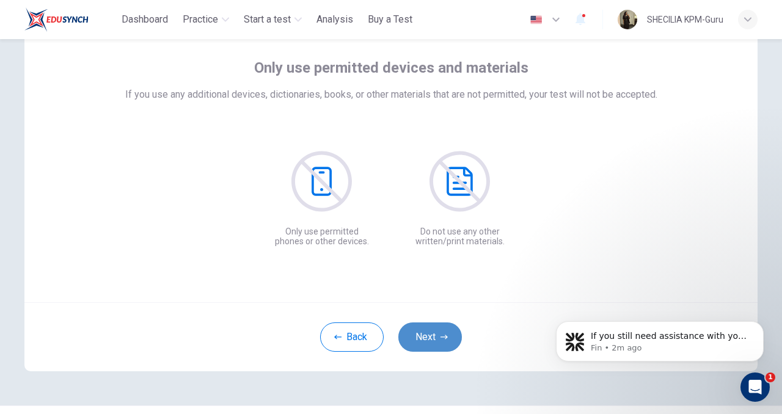
click at [428, 337] on button "Next" at bounding box center [430, 337] width 64 height 29
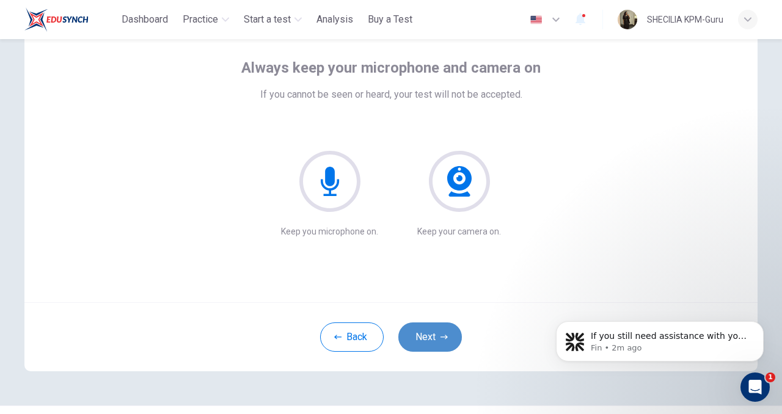
click at [428, 336] on button "Next" at bounding box center [430, 337] width 64 height 29
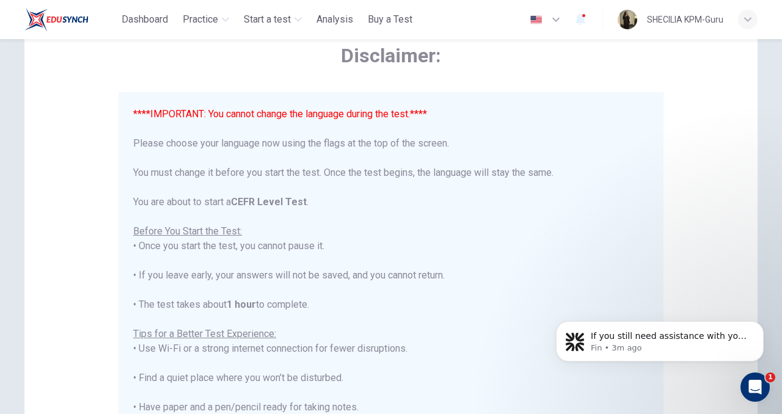
click at [544, 23] on button "button" at bounding box center [546, 19] width 45 height 24
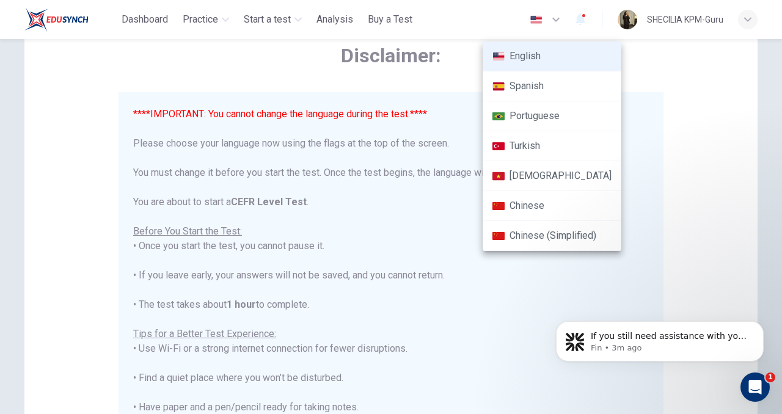
click at [542, 54] on li "English" at bounding box center [552, 57] width 139 height 30
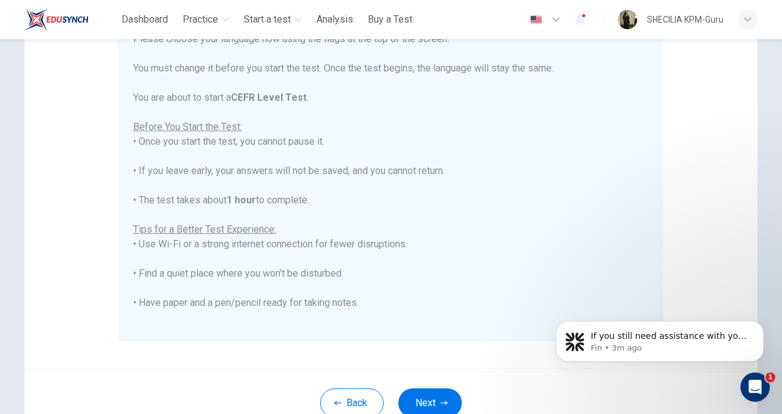
scroll to position [265, 0]
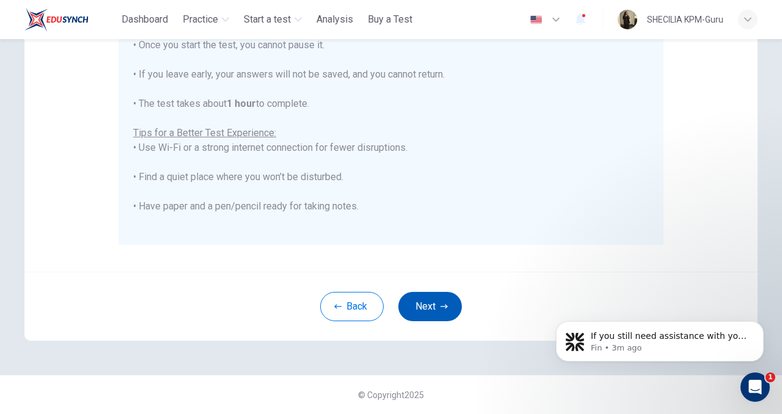
click at [437, 306] on button "Next" at bounding box center [430, 306] width 64 height 29
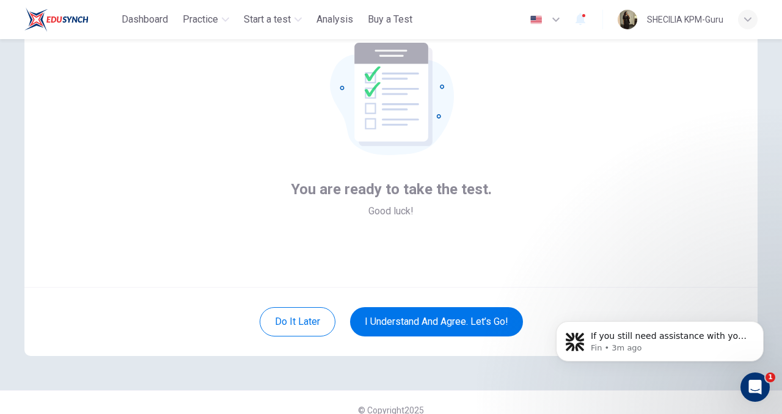
scroll to position [87, 0]
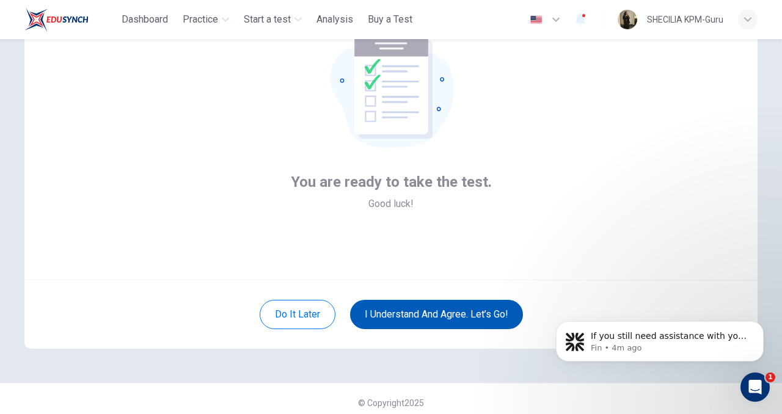
click at [445, 310] on button "I understand and agree. Let’s go!" at bounding box center [436, 314] width 173 height 29
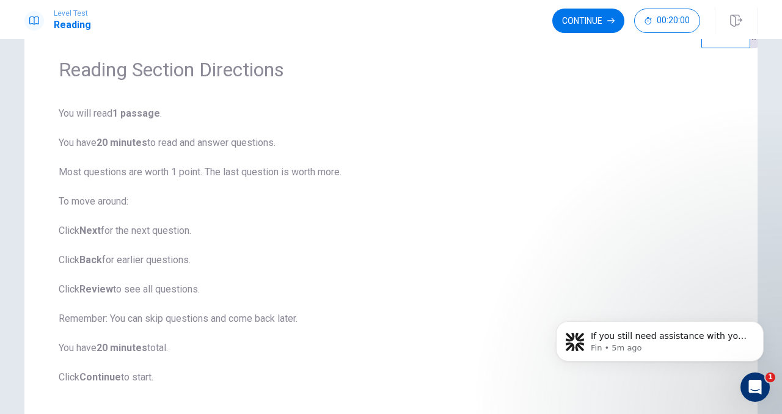
scroll to position [10, 0]
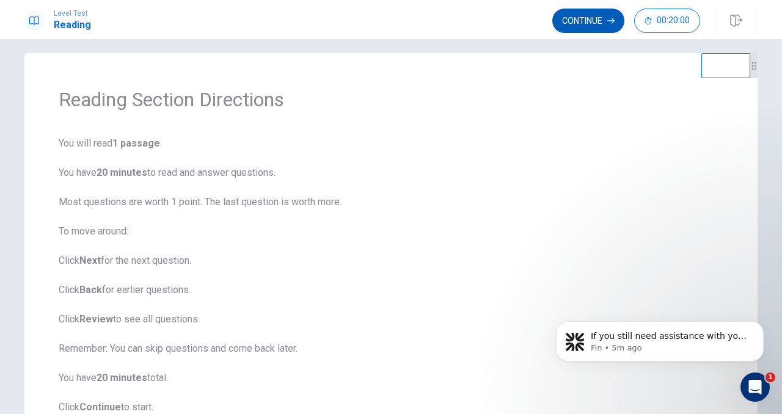
click at [575, 13] on button "Continue" at bounding box center [588, 21] width 72 height 24
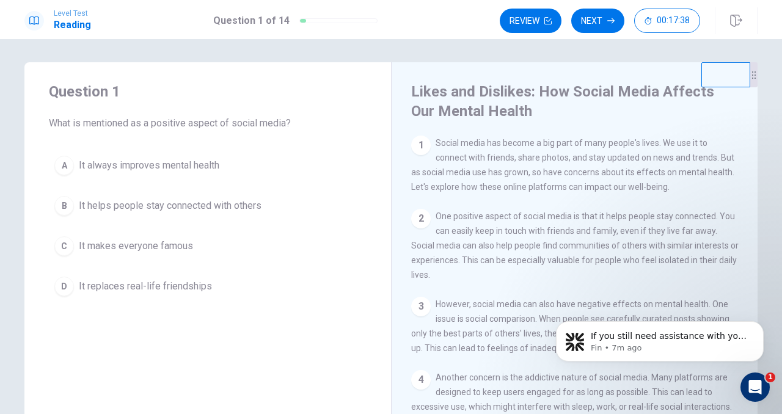
scroll to position [0, 0]
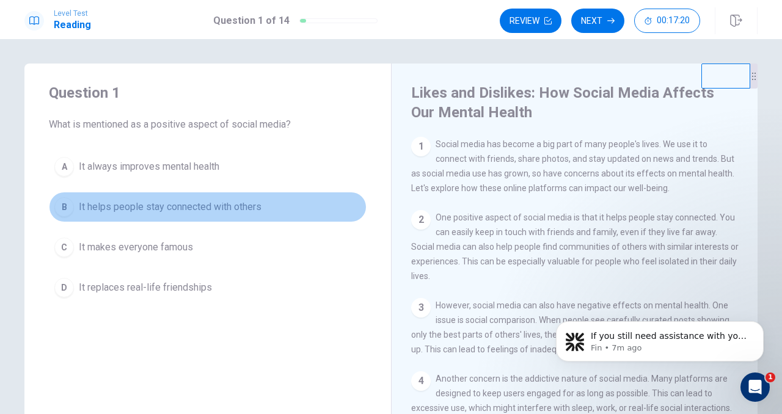
click at [202, 209] on span "It helps people stay connected with others" at bounding box center [170, 207] width 183 height 15
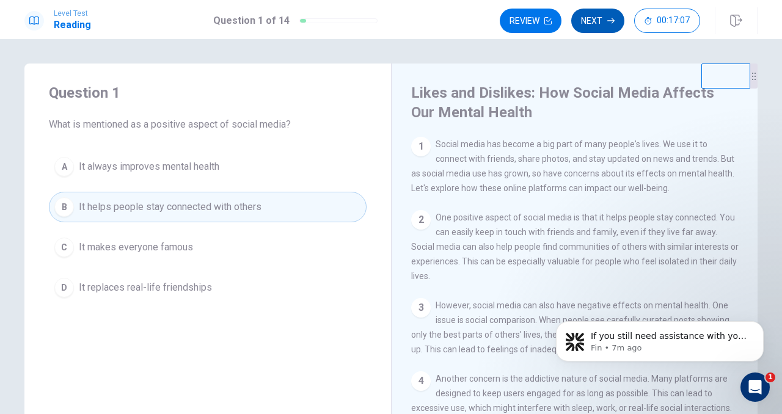
click at [598, 21] on button "Next" at bounding box center [597, 21] width 53 height 24
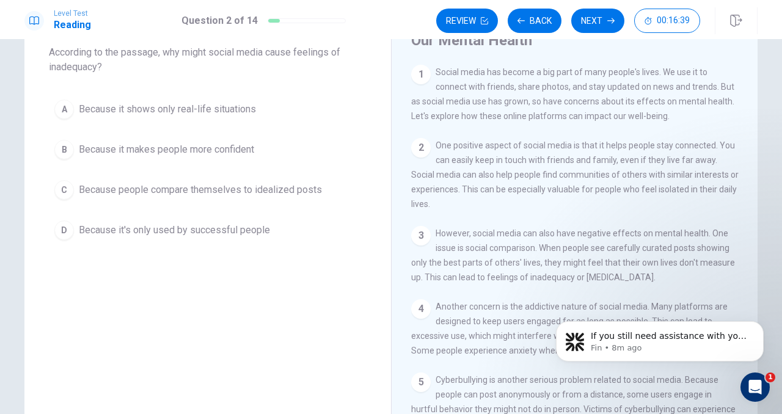
scroll to position [76, 0]
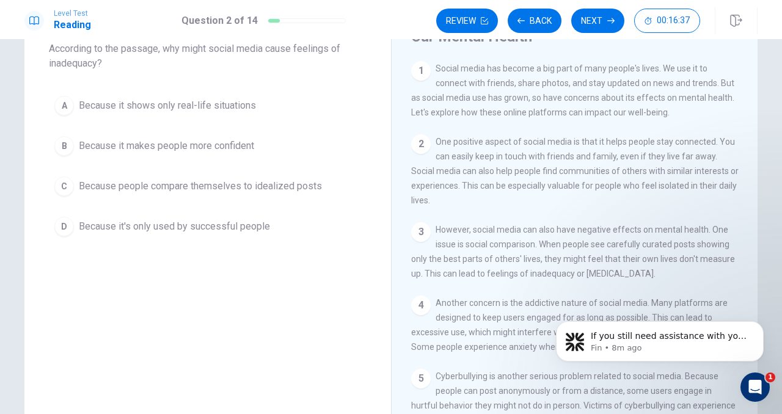
click at [224, 192] on span "Because people compare themselves to idealized posts" at bounding box center [200, 186] width 243 height 15
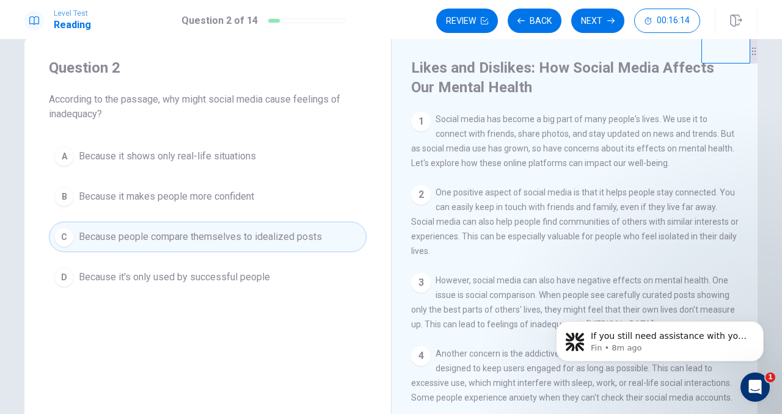
scroll to position [15, 0]
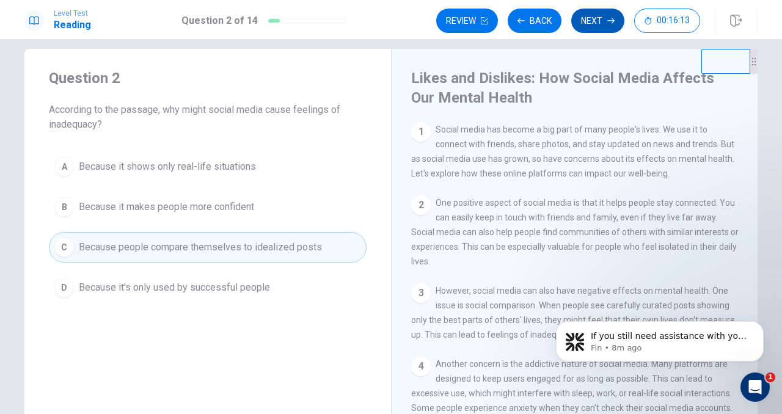
click at [587, 16] on button "Next" at bounding box center [597, 21] width 53 height 24
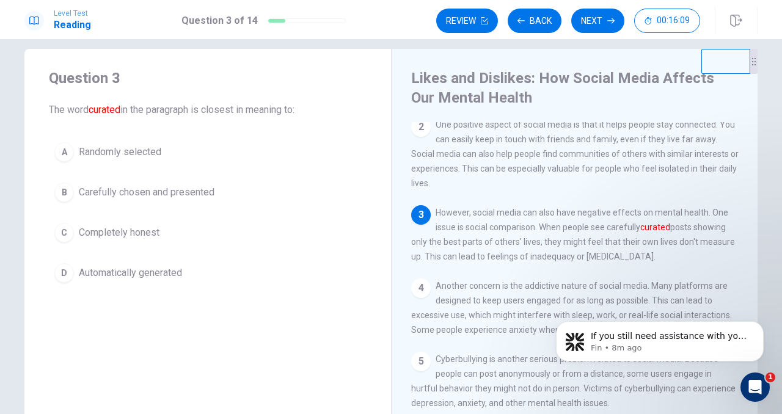
scroll to position [92, 0]
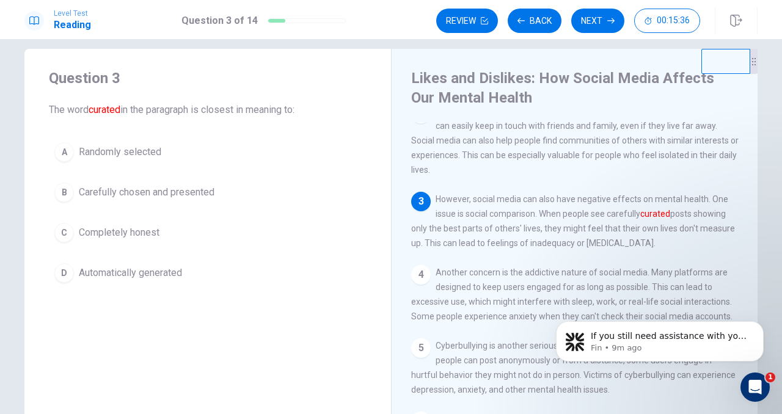
click at [158, 195] on span "Carefully chosen and presented" at bounding box center [147, 192] width 136 height 15
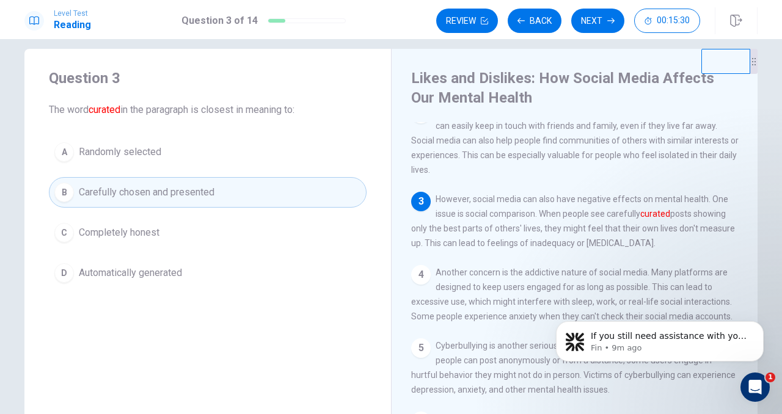
click at [139, 284] on button "D Automatically generated" at bounding box center [208, 273] width 318 height 31
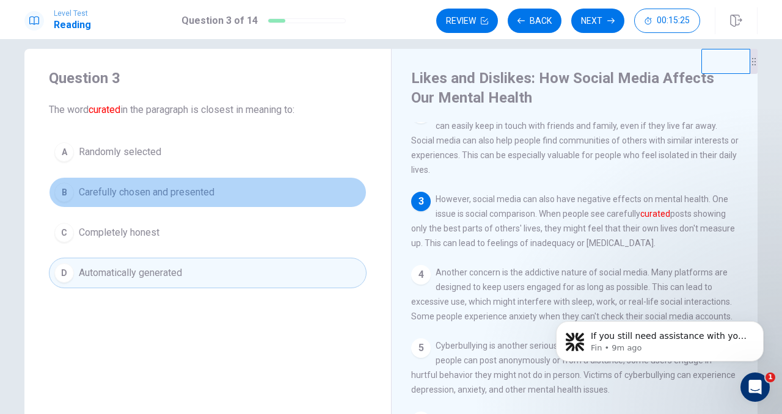
click at [118, 197] on span "Carefully chosen and presented" at bounding box center [147, 192] width 136 height 15
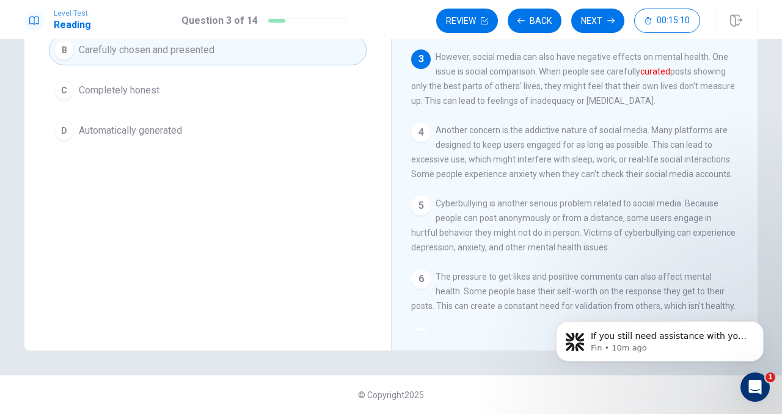
scroll to position [0, 0]
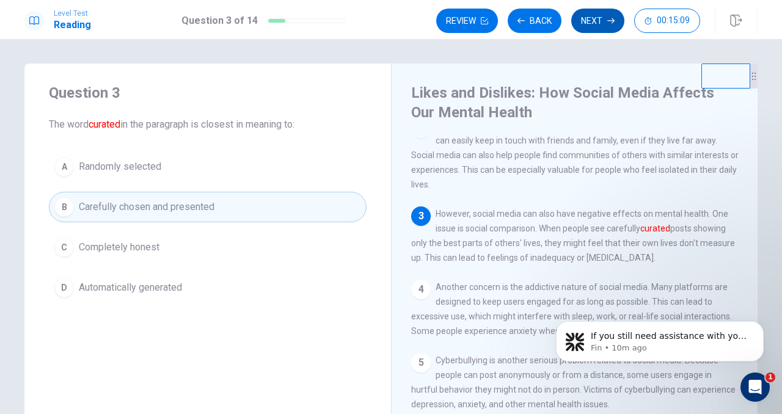
click at [604, 18] on button "Next" at bounding box center [597, 21] width 53 height 24
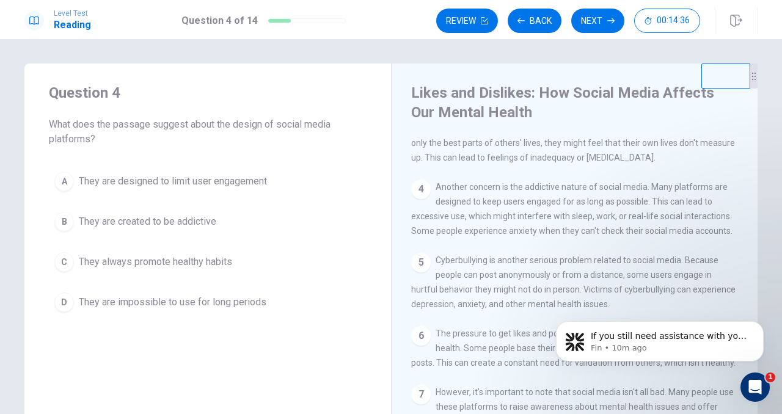
scroll to position [189, 0]
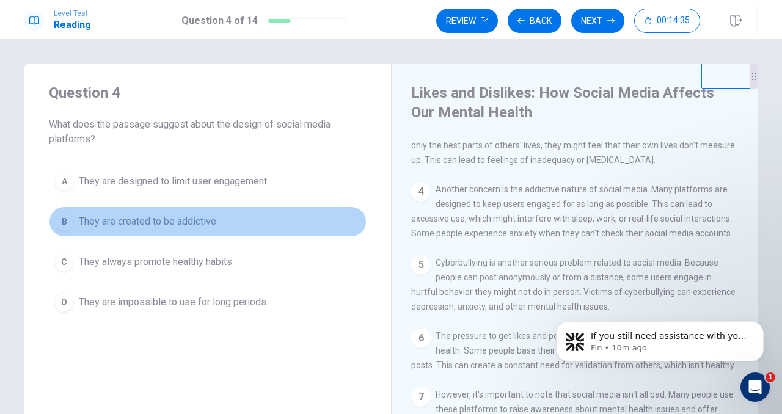
click at [141, 224] on span "They are created to be addictive" at bounding box center [147, 221] width 137 height 15
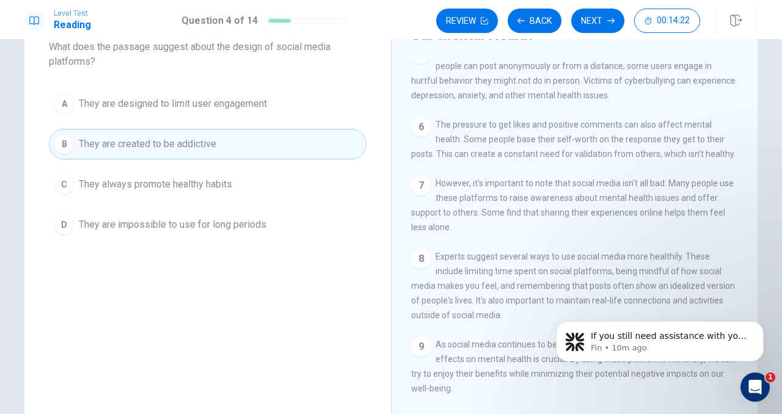
scroll to position [78, 0]
drag, startPoint x: 429, startPoint y: 181, endPoint x: 441, endPoint y: 181, distance: 12.2
click at [441, 181] on div "7 However, it's important to note that social media isn't all bad. Many people …" at bounding box center [575, 204] width 328 height 59
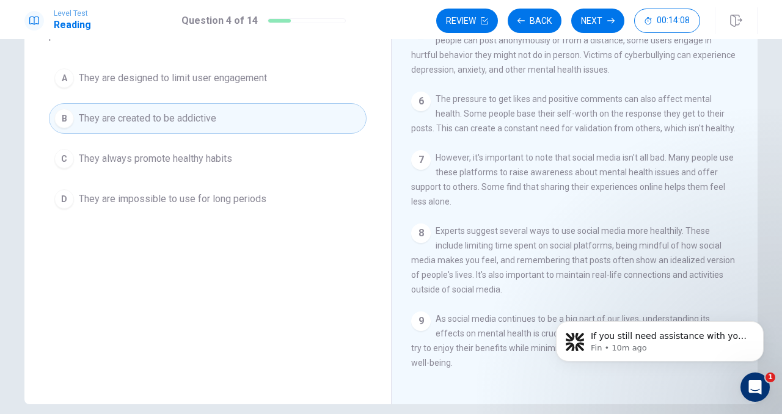
scroll to position [157, 0]
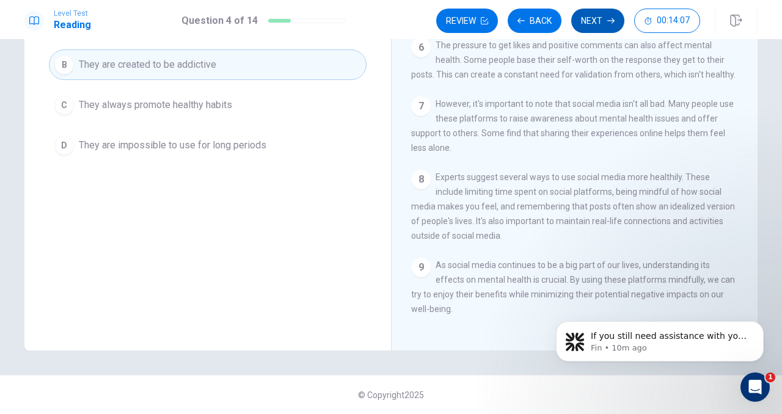
click at [594, 20] on button "Next" at bounding box center [597, 21] width 53 height 24
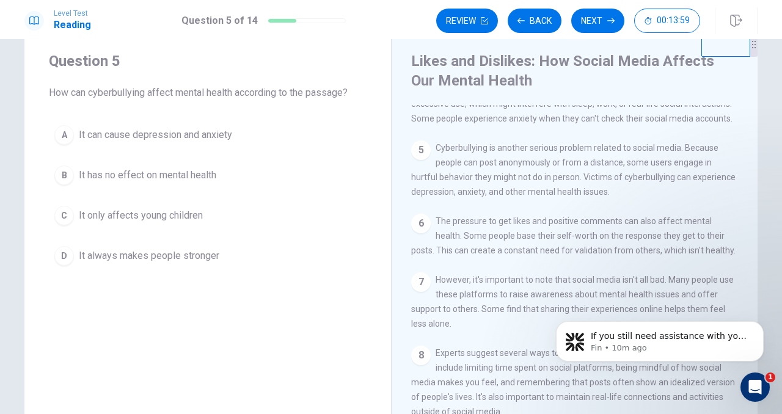
scroll to position [21, 0]
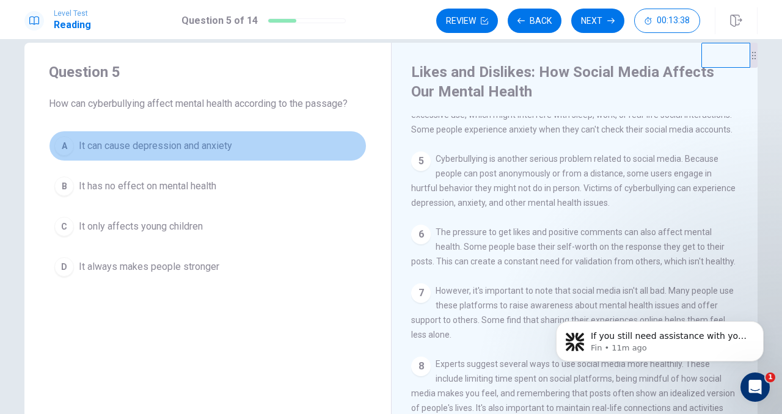
click at [191, 142] on span "It can cause depression and anxiety" at bounding box center [155, 146] width 153 height 15
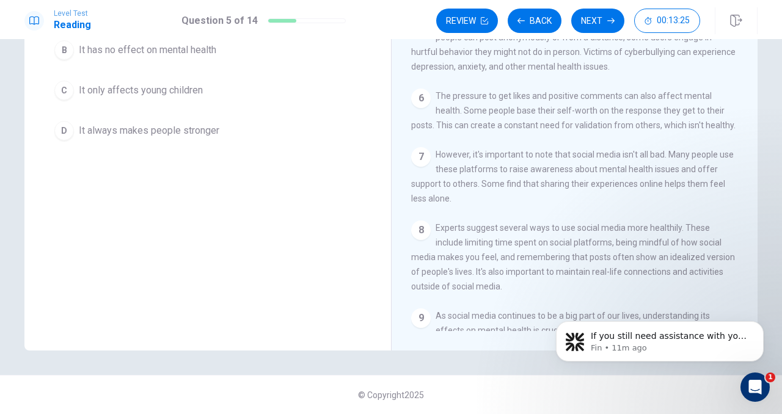
scroll to position [0, 0]
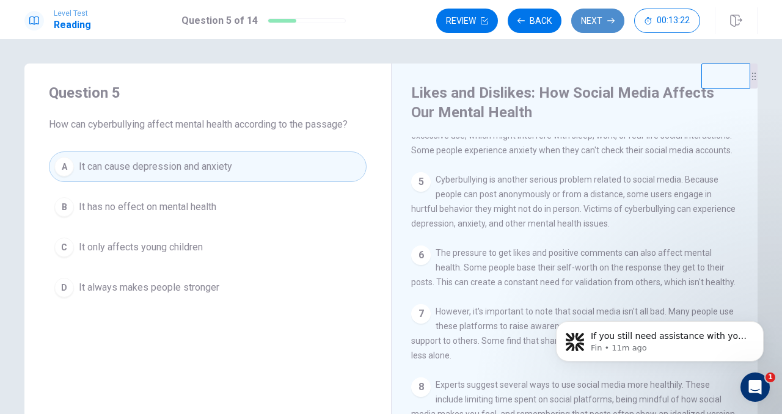
click at [595, 17] on button "Next" at bounding box center [597, 21] width 53 height 24
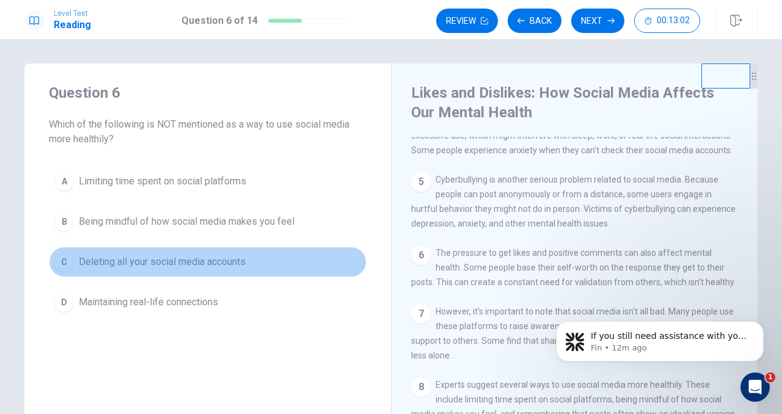
click at [167, 255] on span "Deleting all your social media accounts" at bounding box center [162, 262] width 167 height 15
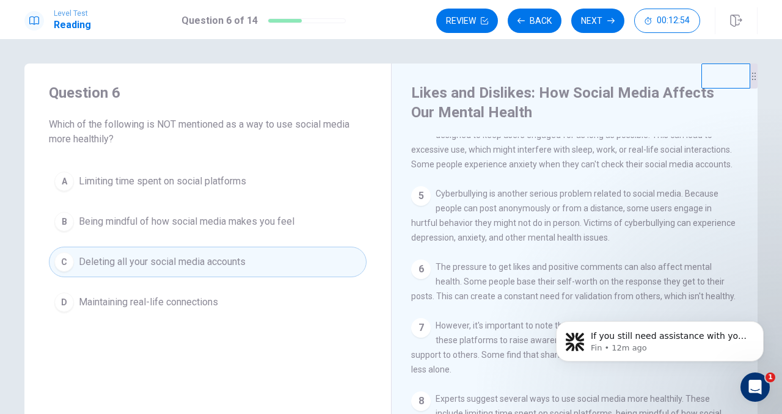
scroll to position [256, 0]
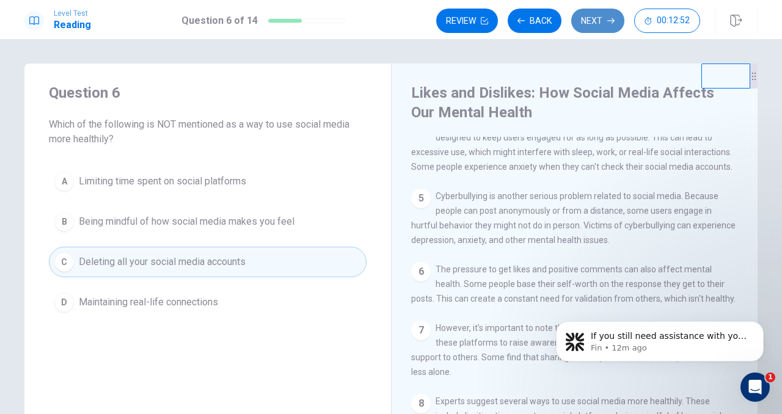
click at [587, 18] on button "Next" at bounding box center [597, 21] width 53 height 24
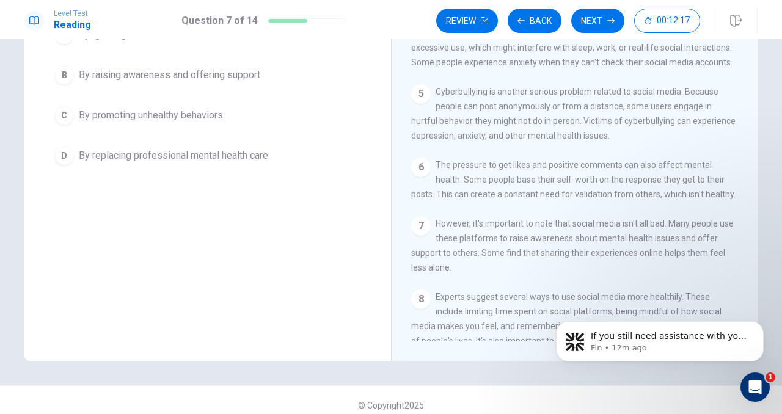
scroll to position [88, 0]
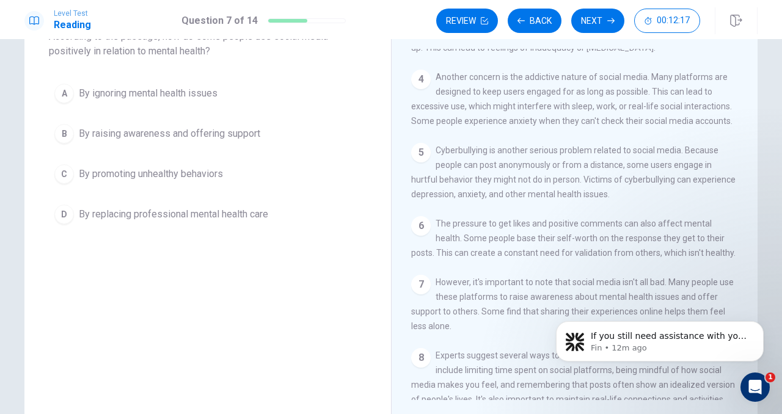
click at [195, 141] on button "B By raising awareness and offering support" at bounding box center [208, 134] width 318 height 31
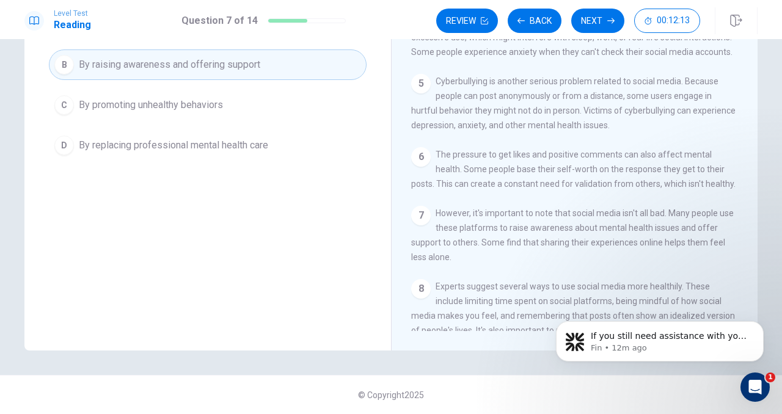
scroll to position [0, 0]
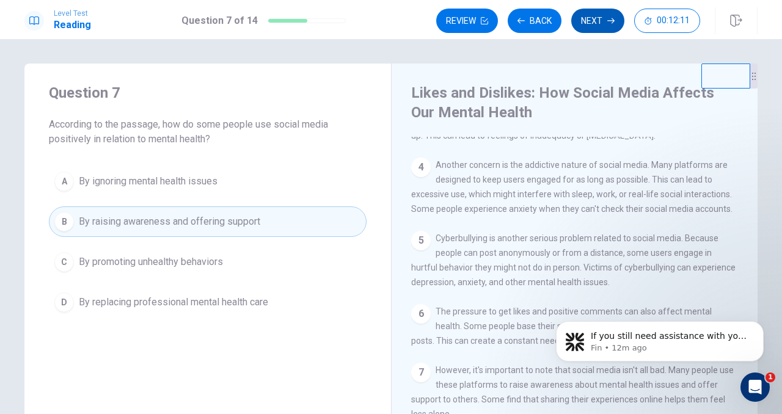
click at [604, 22] on button "Next" at bounding box center [597, 21] width 53 height 24
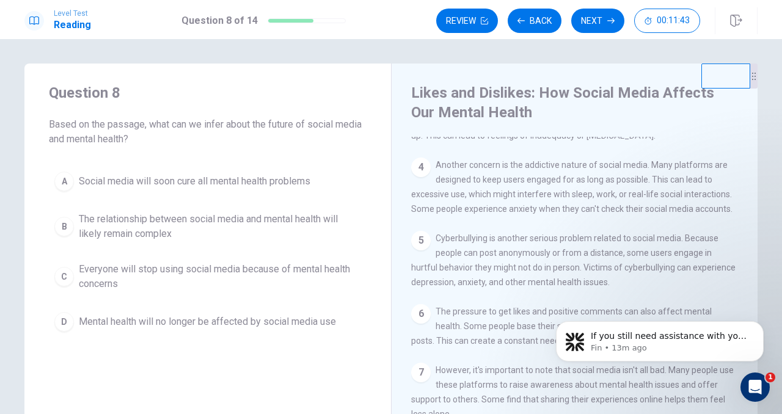
click at [287, 224] on span "The relationship between social media and mental health will likely remain comp…" at bounding box center [220, 226] width 282 height 29
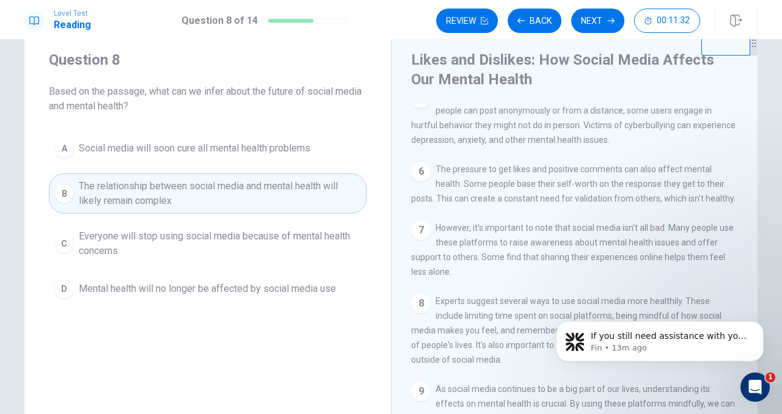
scroll to position [68, 0]
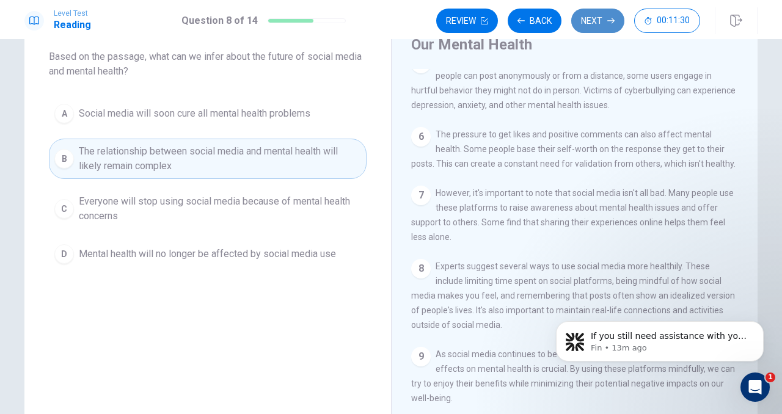
click at [601, 13] on button "Next" at bounding box center [597, 21] width 53 height 24
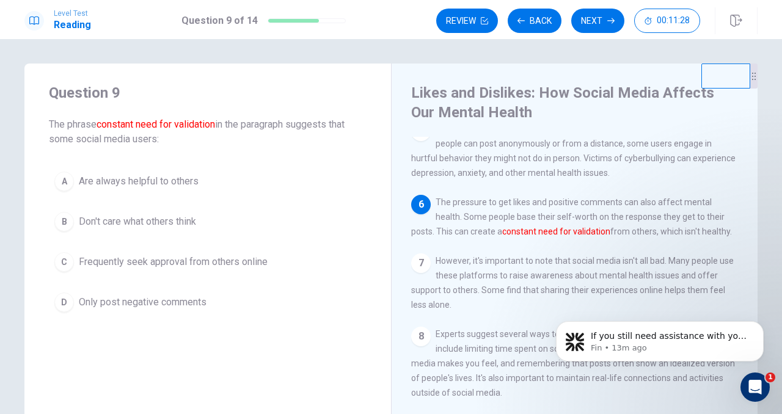
scroll to position [1, 0]
click at [233, 263] on span "Frequently seek approval from others online" at bounding box center [173, 261] width 189 height 15
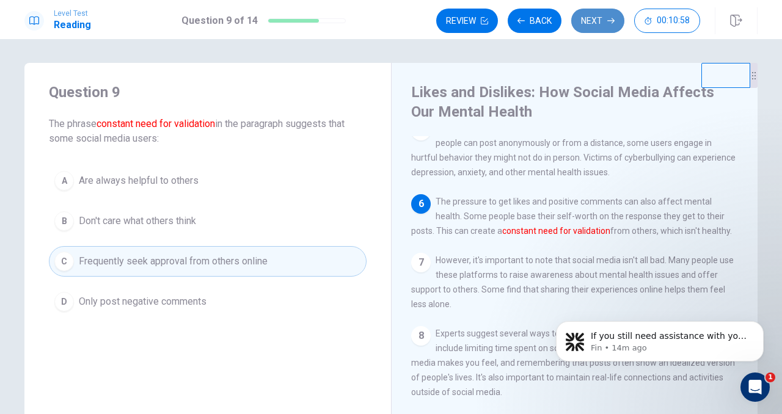
click at [599, 23] on button "Next" at bounding box center [597, 21] width 53 height 24
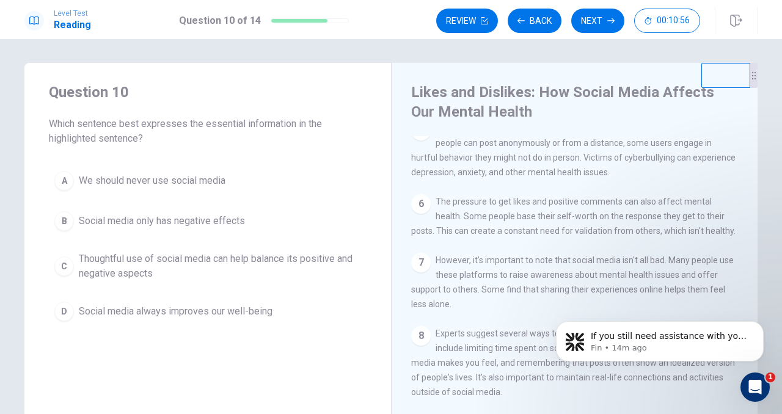
click at [613, 112] on h4 "Likes and Dislikes: How Social Media Affects Our Mental Health" at bounding box center [573, 101] width 324 height 39
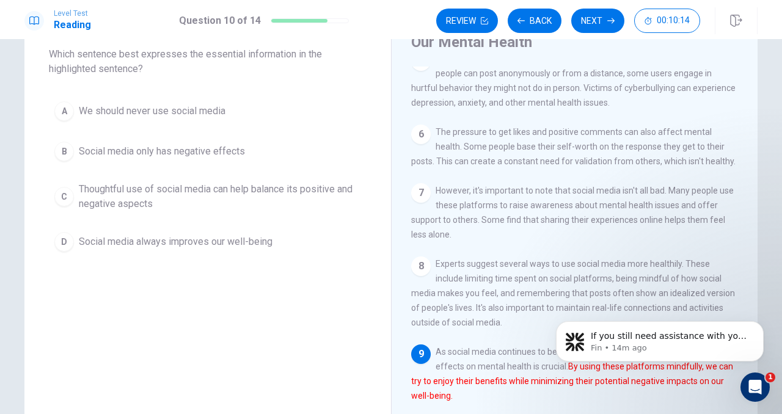
scroll to position [51, 0]
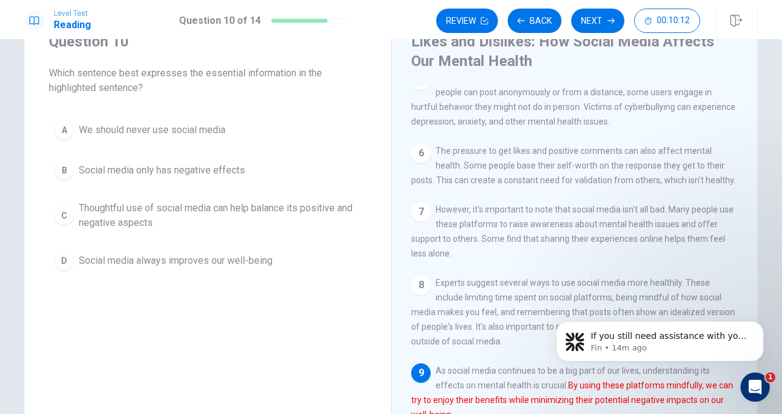
click at [183, 213] on span "Thoughtful use of social media can help balance its positive and negative aspec…" at bounding box center [220, 215] width 282 height 29
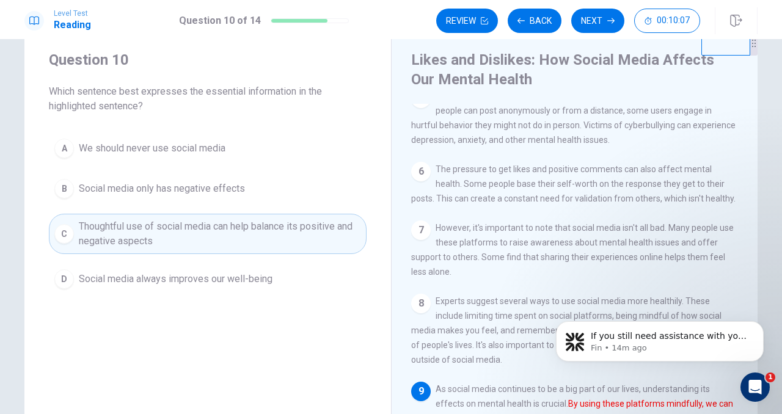
scroll to position [2, 0]
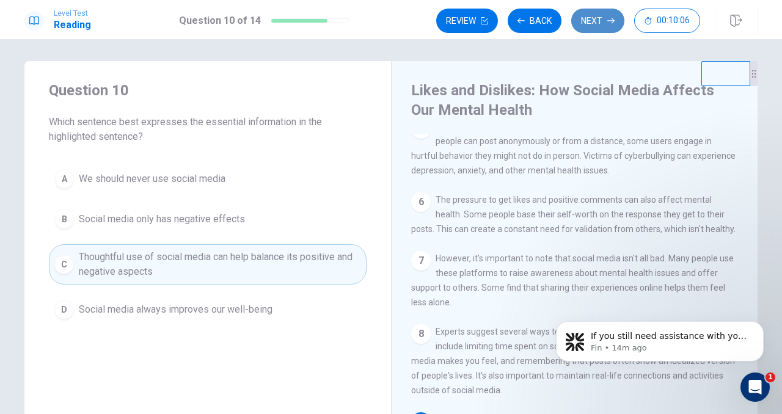
click at [595, 20] on button "Next" at bounding box center [597, 21] width 53 height 24
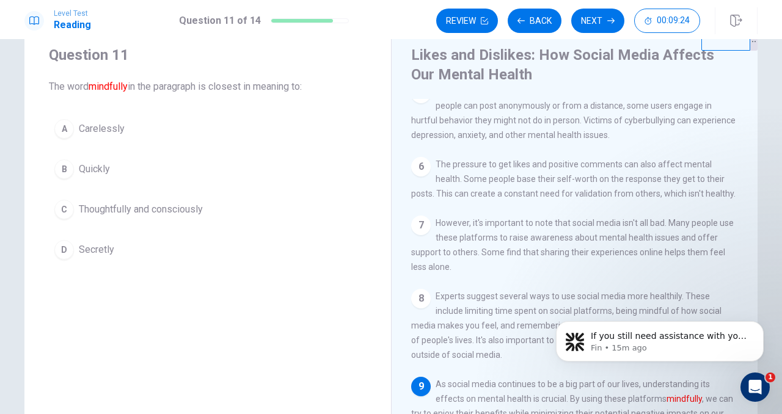
scroll to position [42, 0]
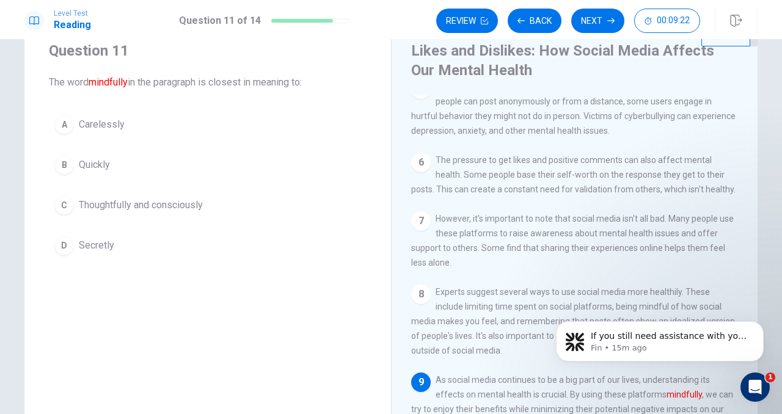
click at [159, 189] on div "A Carelessly B Quickly C Thoughtfully and consciously D Secretly" at bounding box center [208, 185] width 318 height 152
click at [170, 202] on span "Thoughtfully and consciously" at bounding box center [141, 205] width 124 height 15
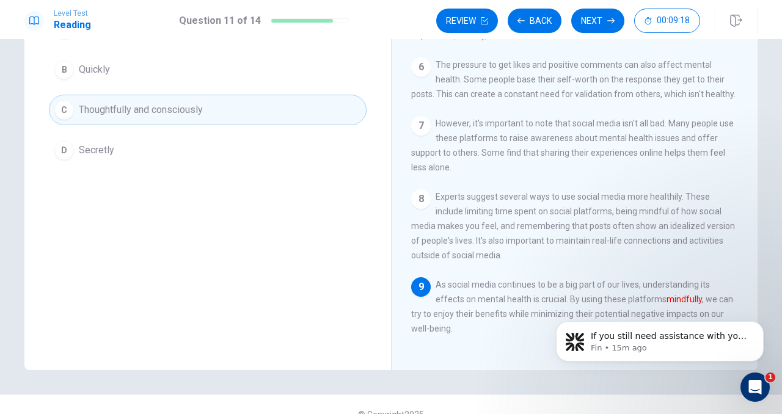
scroll to position [157, 0]
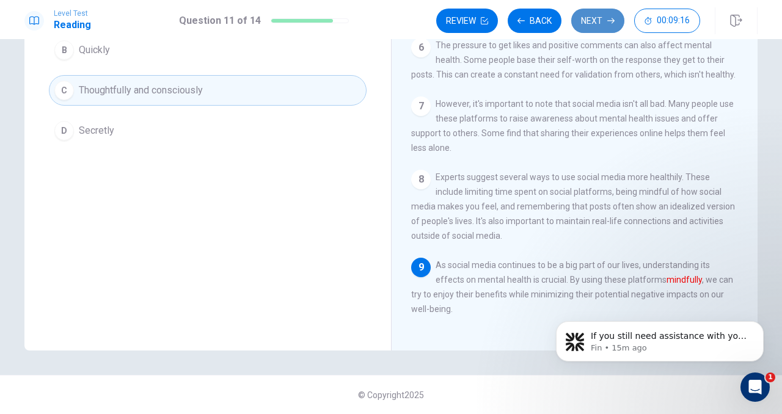
click at [599, 20] on button "Next" at bounding box center [597, 21] width 53 height 24
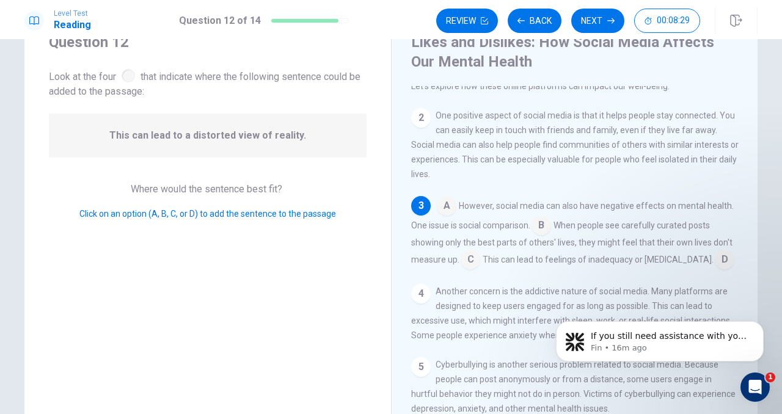
scroll to position [56, 0]
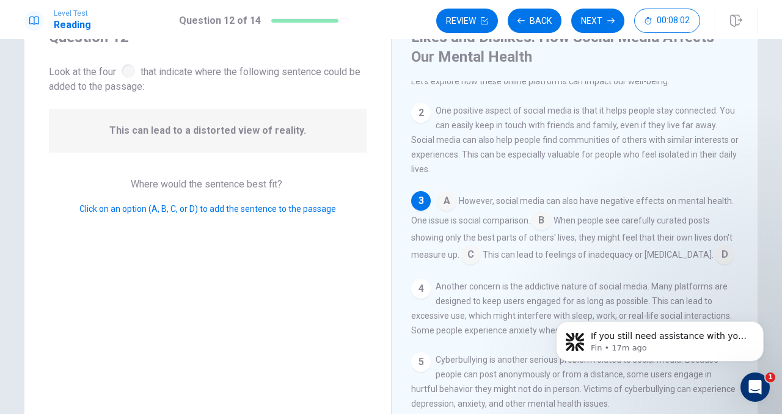
click at [474, 259] on input at bounding box center [471, 256] width 20 height 20
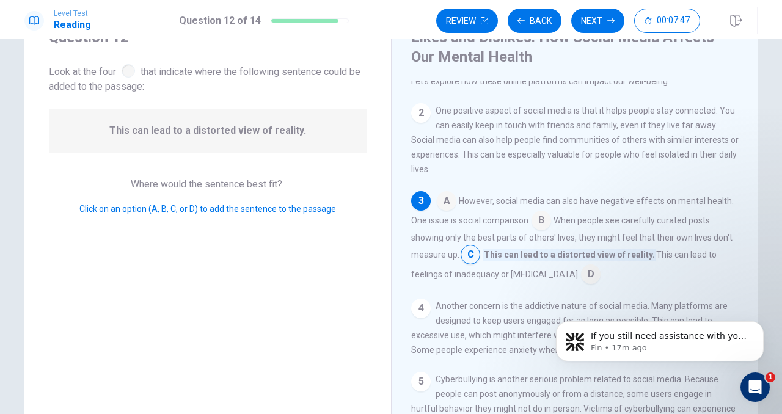
click at [540, 228] on input at bounding box center [542, 222] width 20 height 20
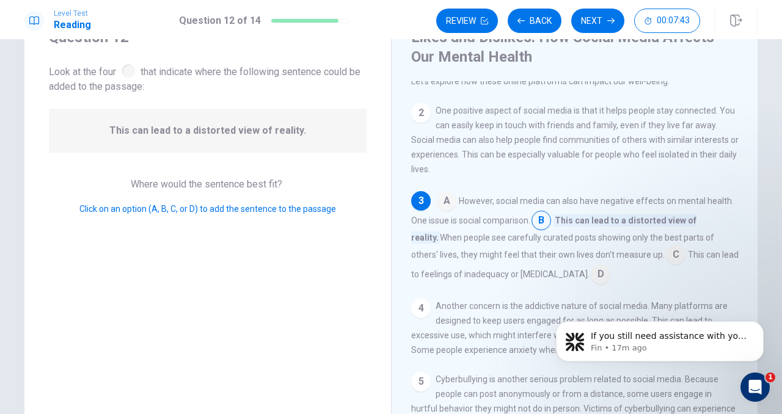
scroll to position [37, 0]
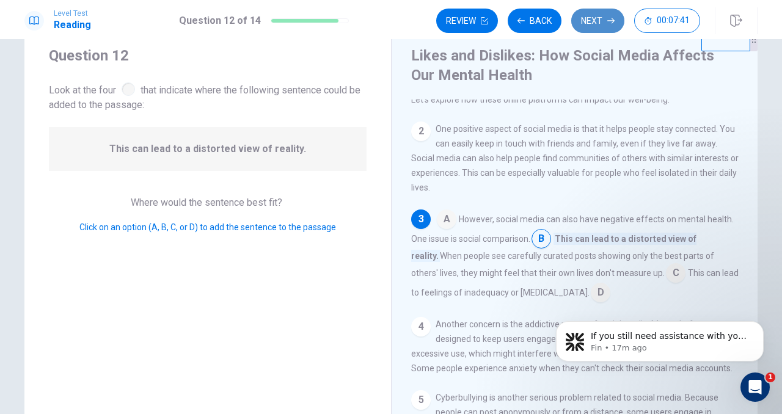
click at [593, 23] on button "Next" at bounding box center [597, 21] width 53 height 24
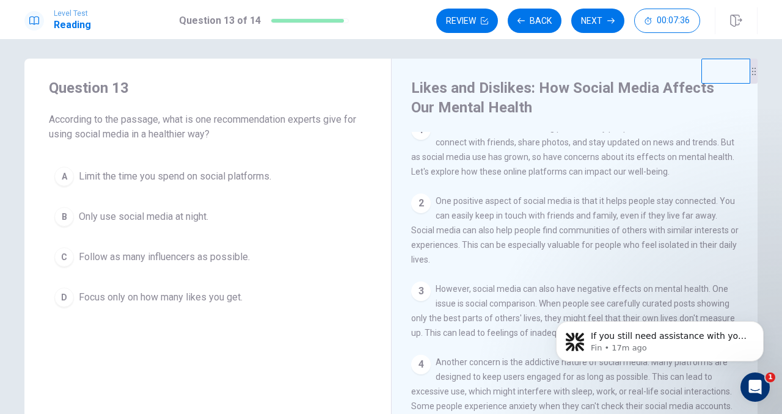
scroll to position [0, 0]
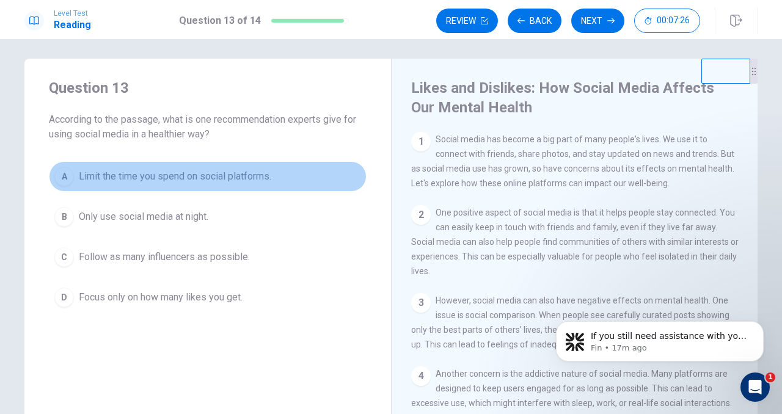
click at [210, 175] on span "Limit the time you spend on social platforms." at bounding box center [175, 176] width 192 height 15
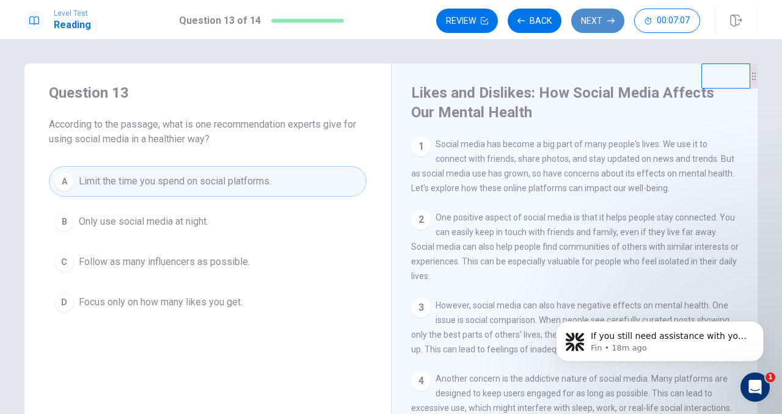
click at [590, 22] on button "Next" at bounding box center [597, 21] width 53 height 24
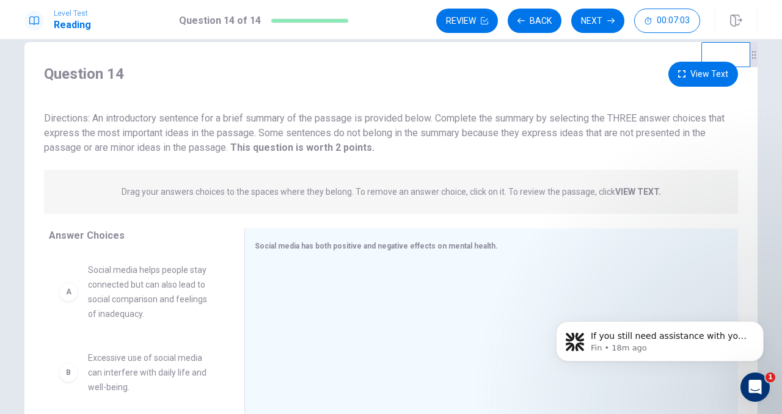
scroll to position [24, 0]
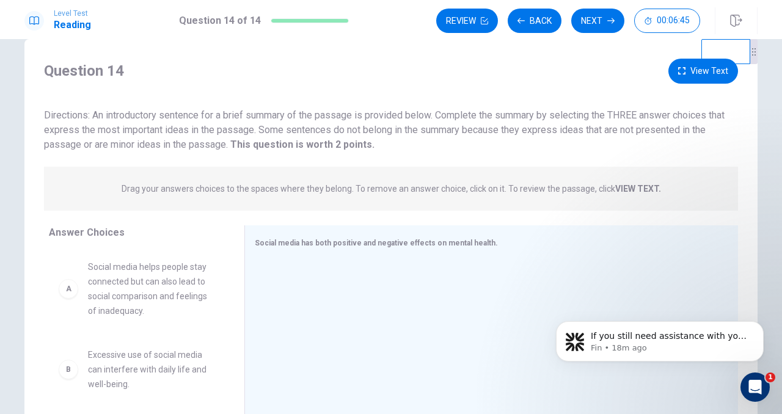
click at [510, 134] on span "Directions: An introductory sentence for a brief summary of the passage is prov…" at bounding box center [384, 129] width 681 height 41
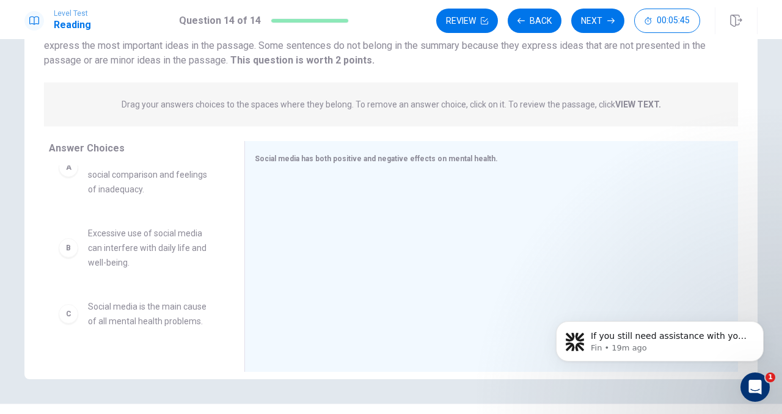
scroll to position [0, 0]
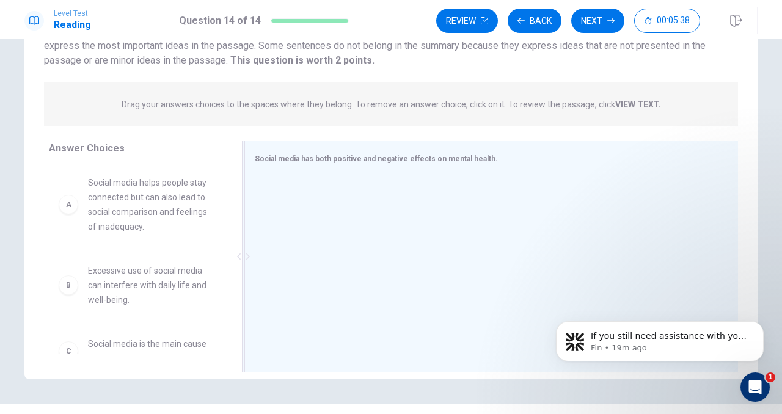
drag, startPoint x: 148, startPoint y: 200, endPoint x: 273, endPoint y: 210, distance: 125.0
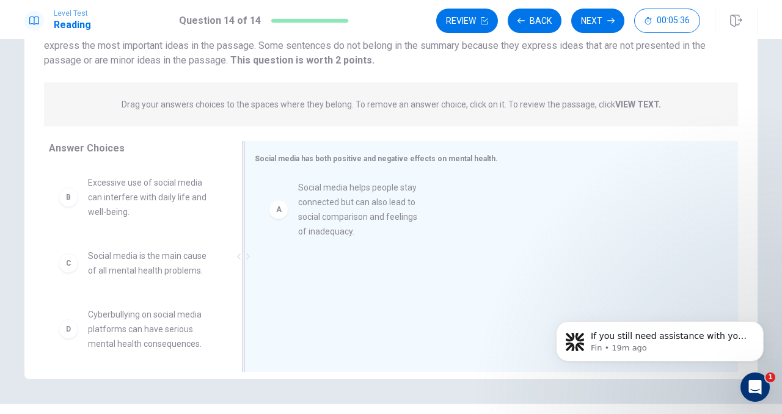
drag, startPoint x: 109, startPoint y: 191, endPoint x: 324, endPoint y: 196, distance: 215.2
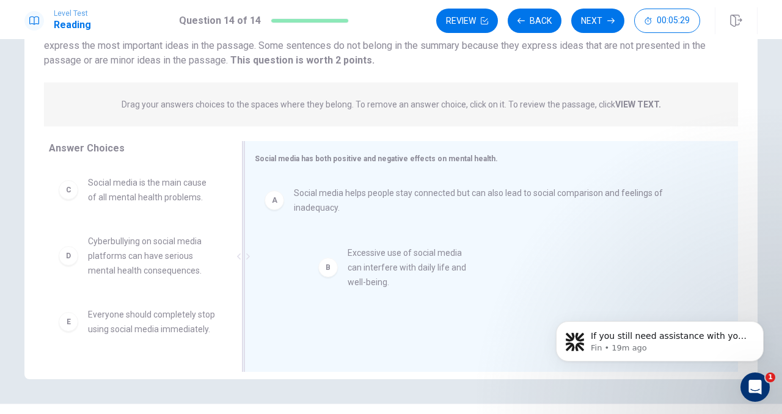
drag, startPoint x: 101, startPoint y: 191, endPoint x: 374, endPoint y: 260, distance: 281.2
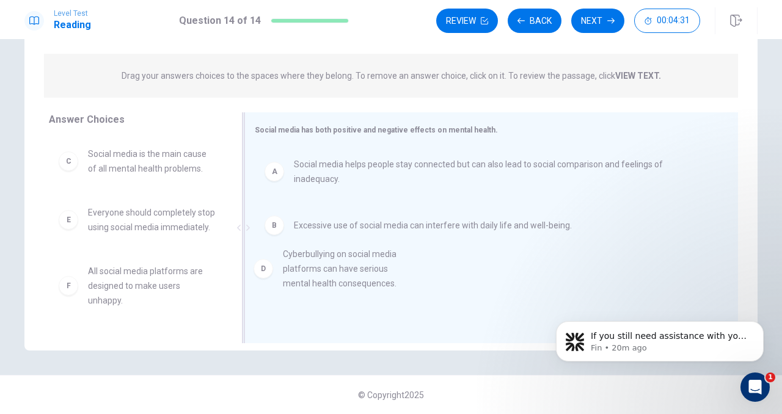
drag, startPoint x: 142, startPoint y: 219, endPoint x: 340, endPoint y: 262, distance: 202.6
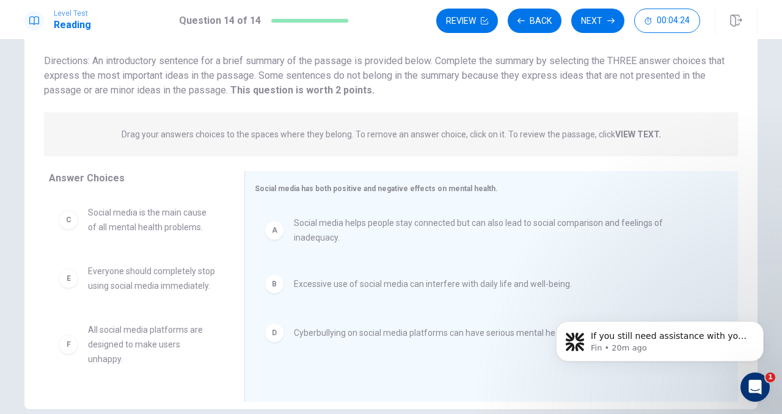
scroll to position [32, 0]
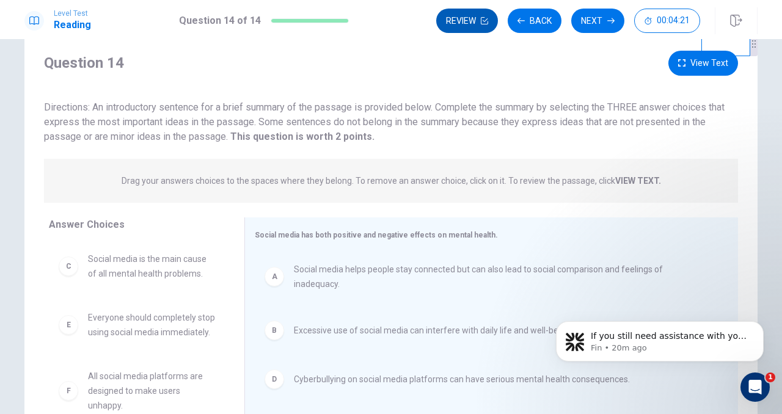
click at [474, 26] on button "Review" at bounding box center [467, 21] width 62 height 24
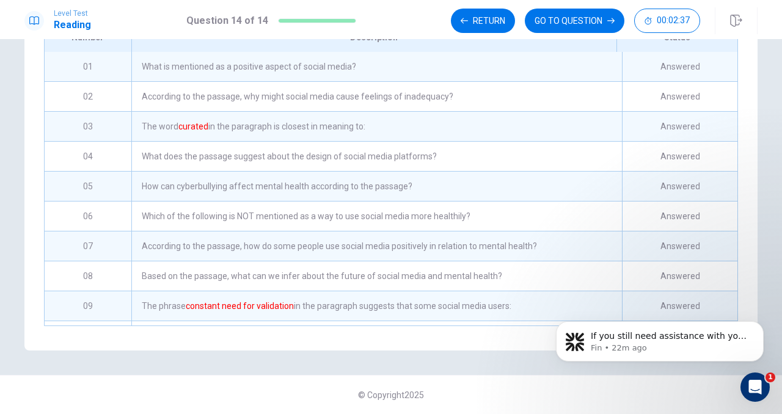
scroll to position [0, 0]
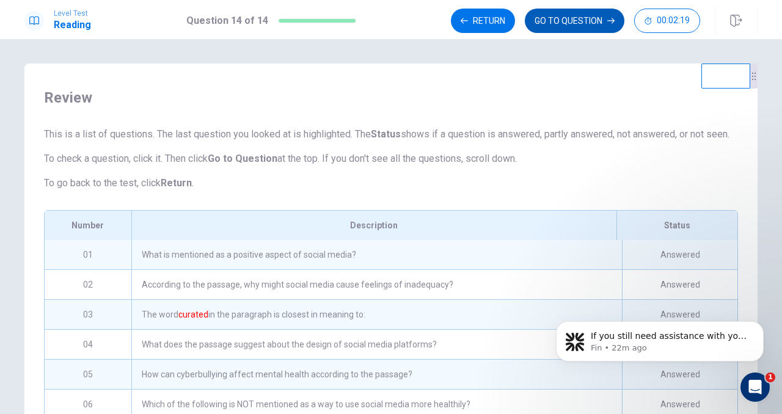
click at [554, 27] on button "GO TO QUESTION" at bounding box center [575, 21] width 100 height 24
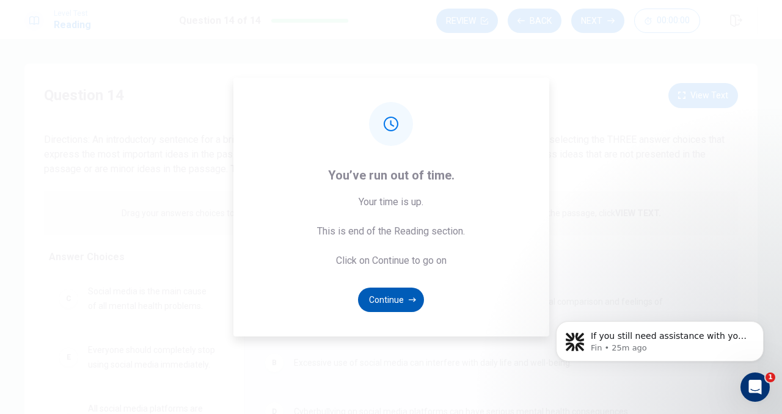
click at [395, 299] on button "Continue" at bounding box center [391, 300] width 66 height 24
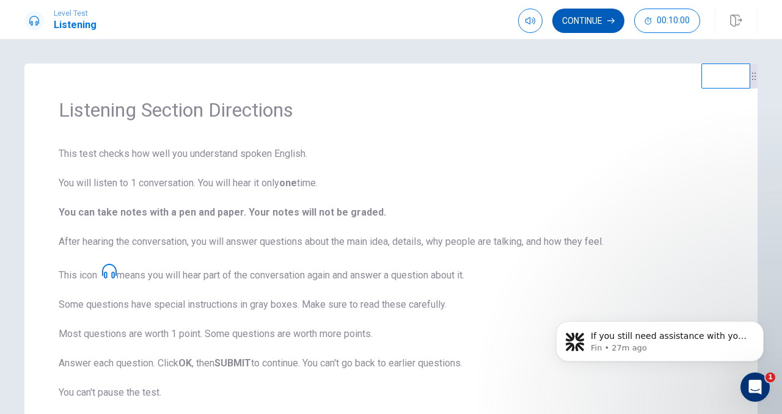
click at [577, 24] on button "Continue" at bounding box center [588, 21] width 72 height 24
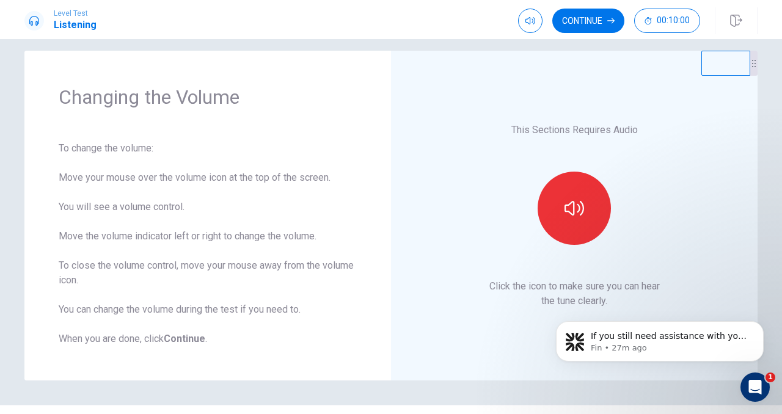
scroll to position [12, 0]
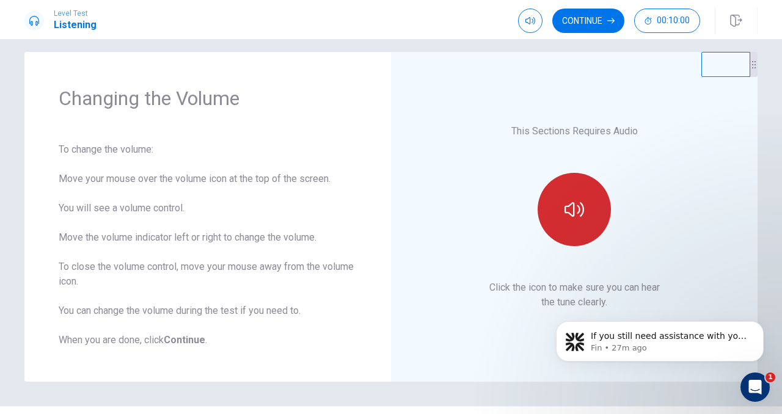
click at [576, 214] on icon "button" at bounding box center [575, 210] width 20 height 20
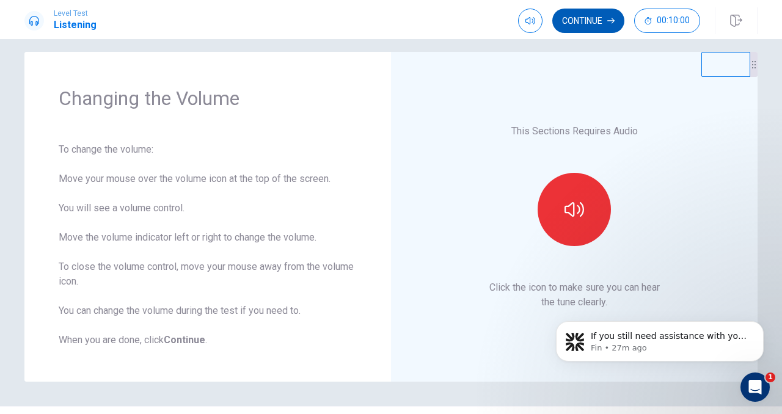
click at [601, 26] on button "Continue" at bounding box center [588, 21] width 72 height 24
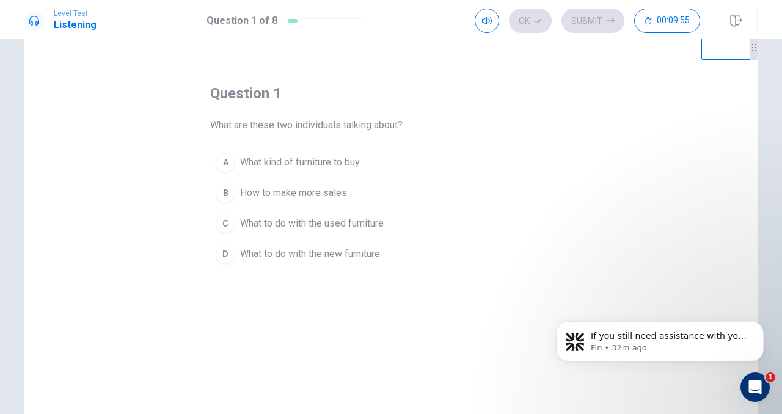
scroll to position [36, 0]
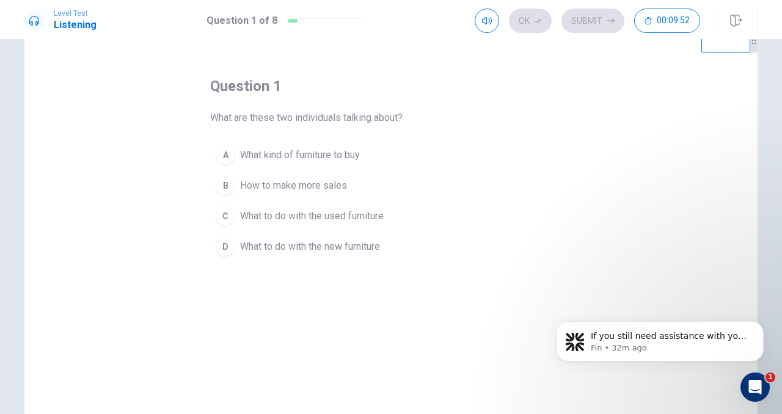
click at [340, 210] on span "What to do with the used furniture" at bounding box center [312, 216] width 144 height 15
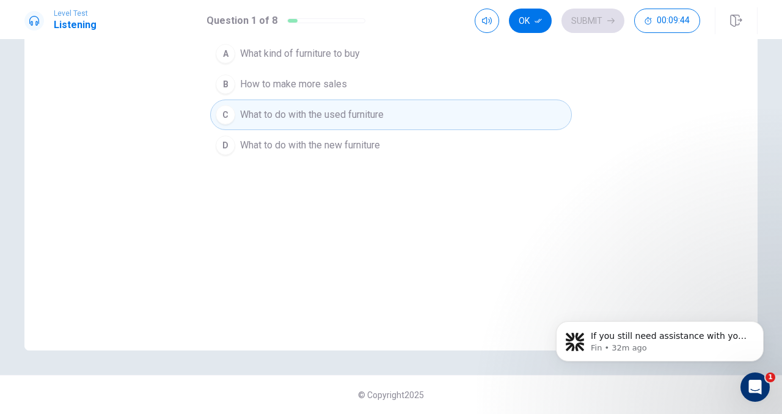
scroll to position [0, 0]
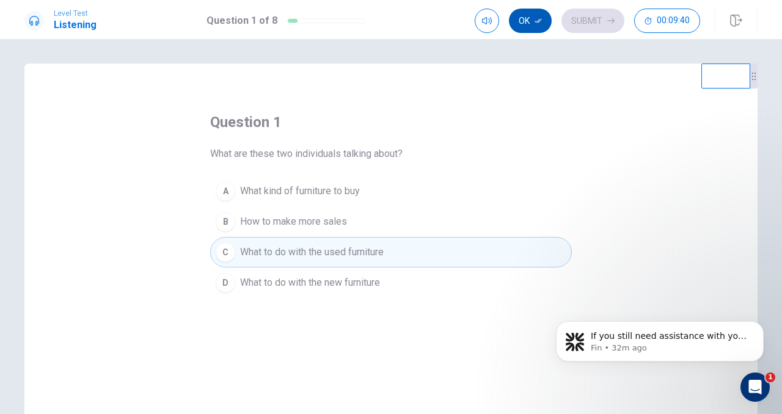
click at [521, 29] on button "Ok" at bounding box center [530, 21] width 43 height 24
click at [585, 20] on button "Submit" at bounding box center [593, 21] width 63 height 24
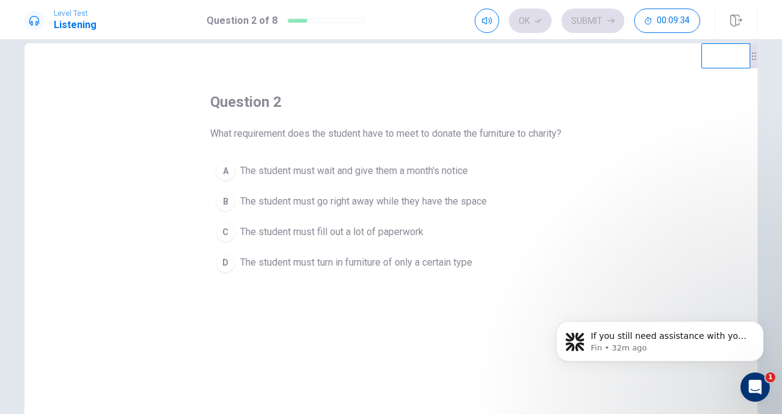
scroll to position [16, 0]
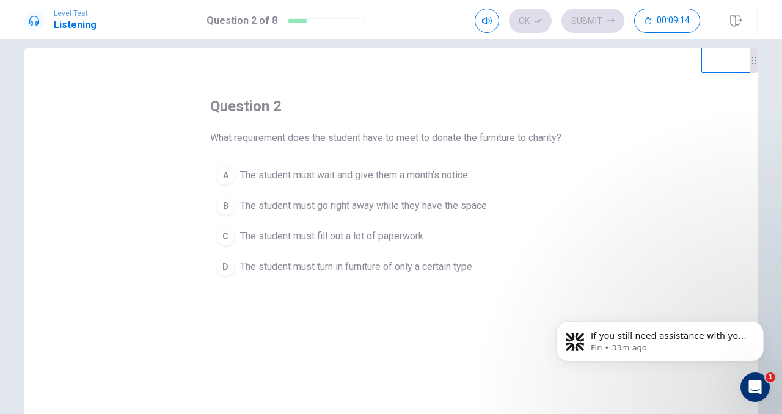
click at [364, 175] on span "The student must wait and give them a month's notice" at bounding box center [354, 175] width 228 height 15
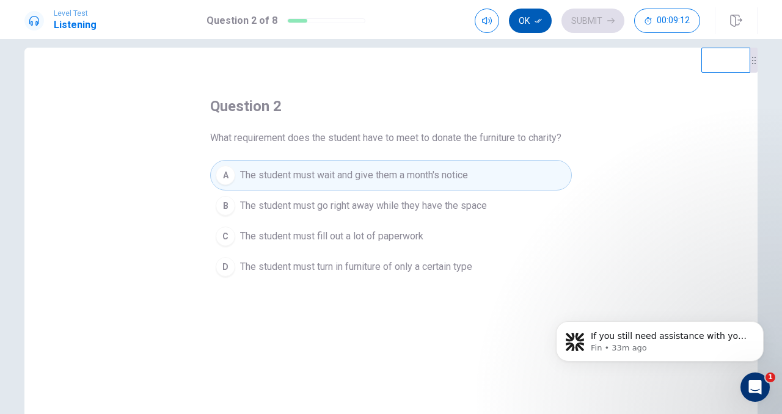
click at [525, 20] on button "Ok" at bounding box center [530, 21] width 43 height 24
click at [594, 24] on button "Submit" at bounding box center [593, 21] width 63 height 24
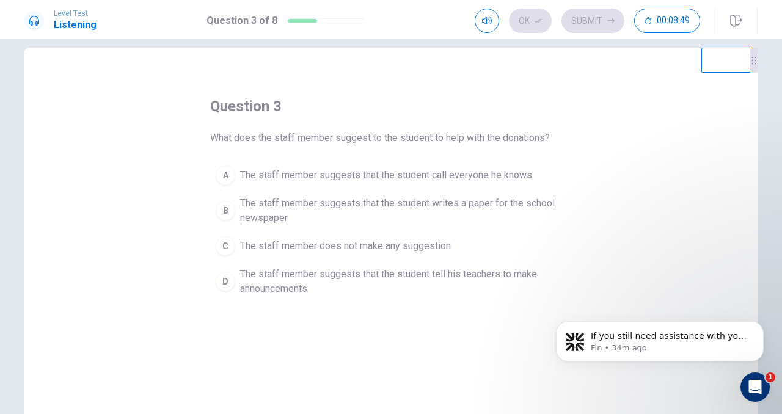
click at [329, 205] on span "The staff member suggests that the student writes a paper for the school newspa…" at bounding box center [403, 210] width 326 height 29
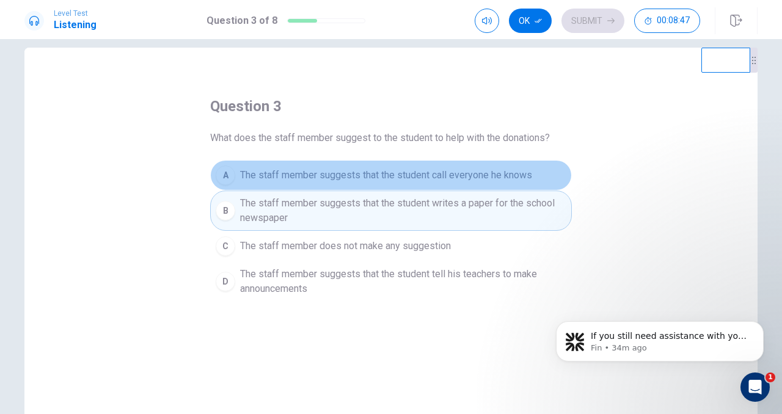
click at [351, 174] on span "The staff member suggests that the student call everyone he knows" at bounding box center [386, 175] width 292 height 15
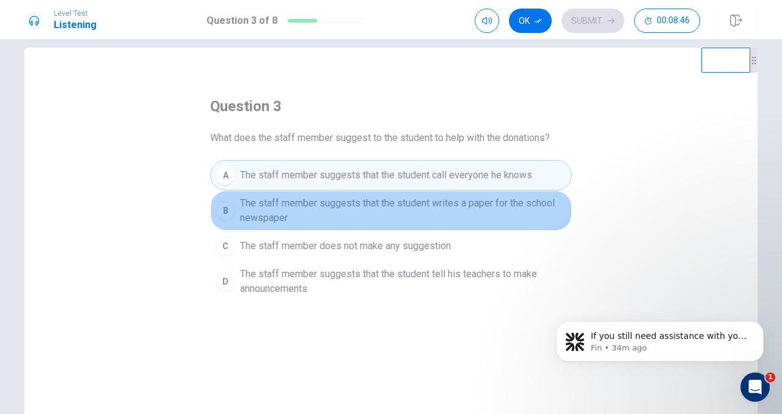
click at [363, 216] on span "The staff member suggests that the student writes a paper for the school newspa…" at bounding box center [403, 210] width 326 height 29
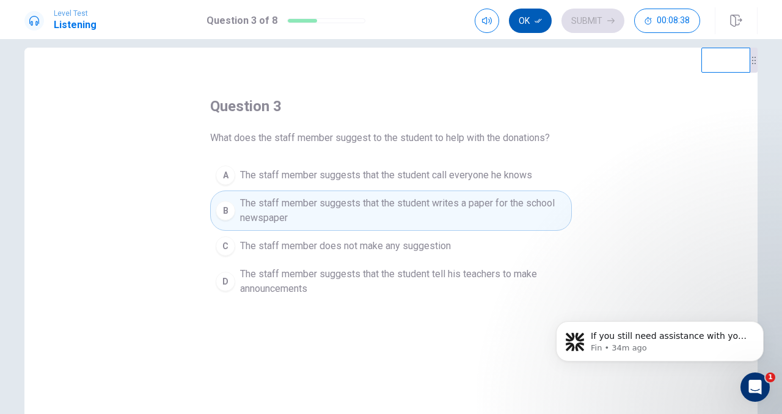
click at [537, 26] on button "Ok" at bounding box center [530, 21] width 43 height 24
click at [580, 24] on button "Submit" at bounding box center [593, 21] width 63 height 24
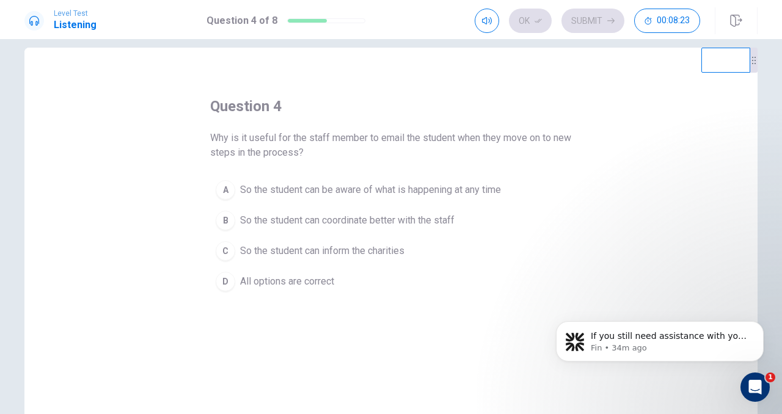
click at [367, 188] on span "So the student can be aware of what is happening at any time" at bounding box center [370, 190] width 261 height 15
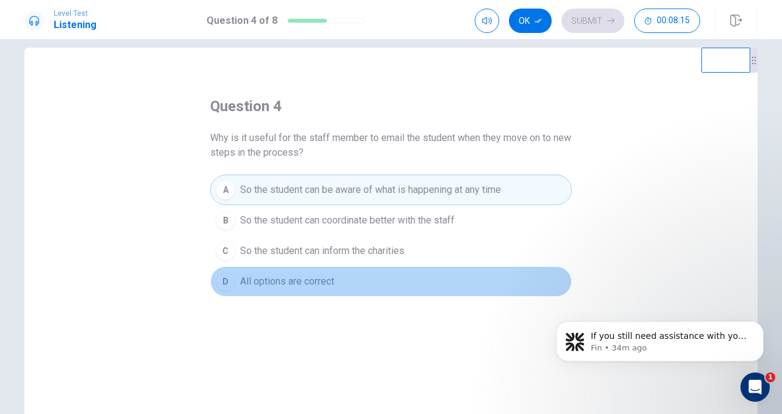
click at [307, 272] on button "D All options are correct" at bounding box center [391, 281] width 362 height 31
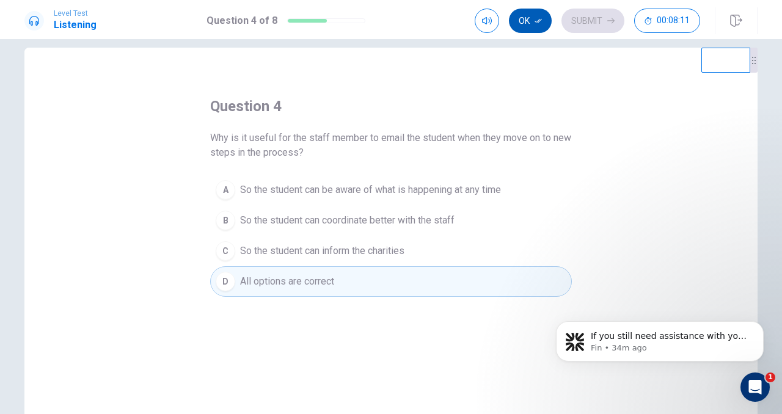
click at [532, 28] on button "Ok" at bounding box center [530, 21] width 43 height 24
click at [593, 16] on button "Submit" at bounding box center [593, 21] width 63 height 24
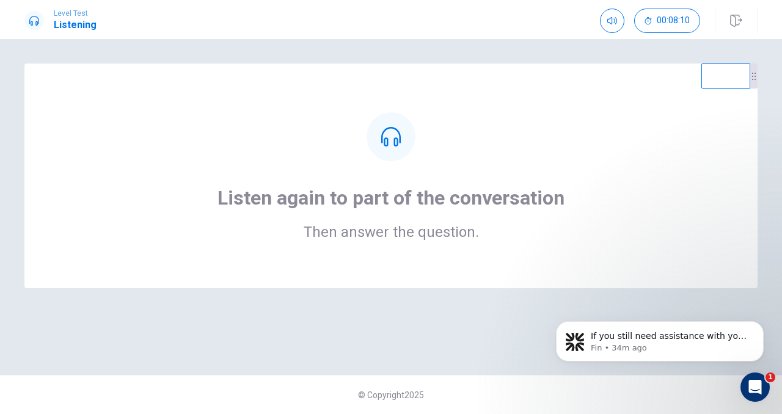
scroll to position [0, 0]
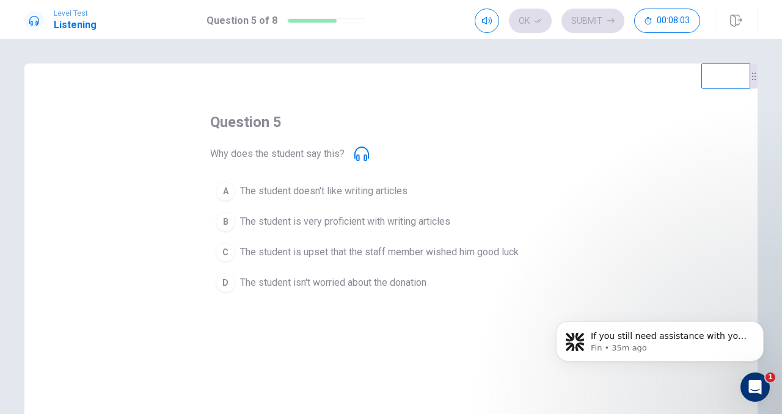
click at [388, 225] on span "The student is very proficient with writing articles" at bounding box center [345, 221] width 210 height 15
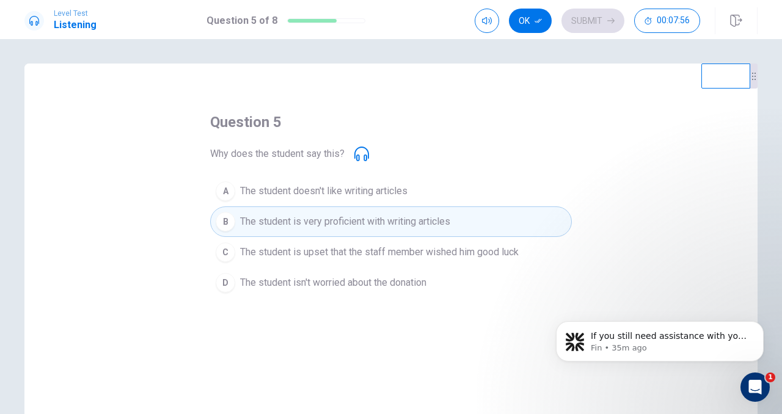
click at [539, 157] on div "question 5 Why does the student say this? A The student doesn't like writing ar…" at bounding box center [391, 205] width 362 height 186
click at [343, 159] on span "Why does the student say this?" at bounding box center [277, 154] width 134 height 15
click at [337, 183] on button "A The student doesn't like writing articles" at bounding box center [391, 191] width 362 height 31
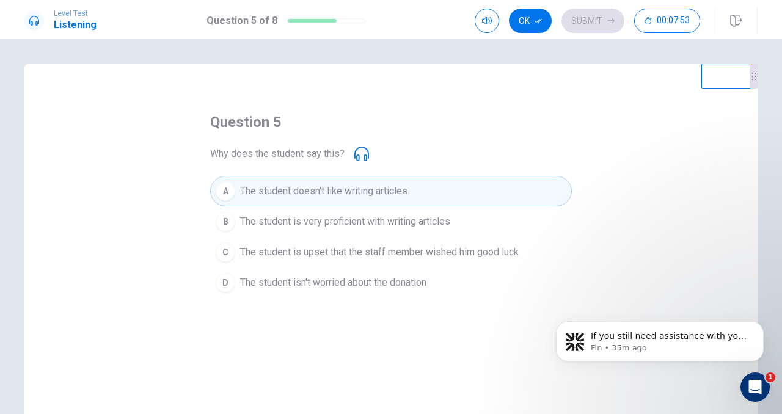
click at [537, 101] on div "question 5 Why does the student say this? A The student doesn't like writing ar…" at bounding box center [390, 276] width 733 height 425
click at [359, 153] on icon at bounding box center [361, 154] width 15 height 15
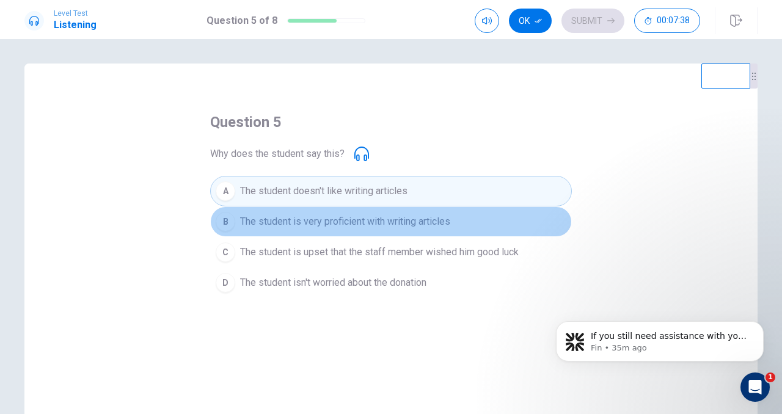
click at [295, 229] on span "The student is very proficient with writing articles" at bounding box center [345, 221] width 210 height 15
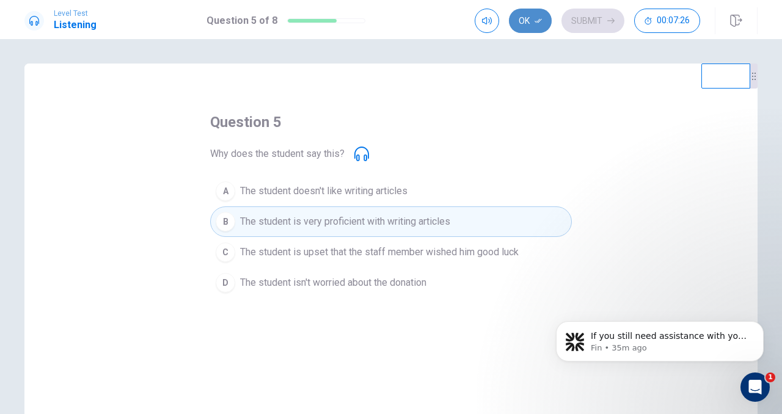
click at [521, 21] on button "Ok" at bounding box center [530, 21] width 43 height 24
click at [584, 23] on button "Submit" at bounding box center [593, 21] width 63 height 24
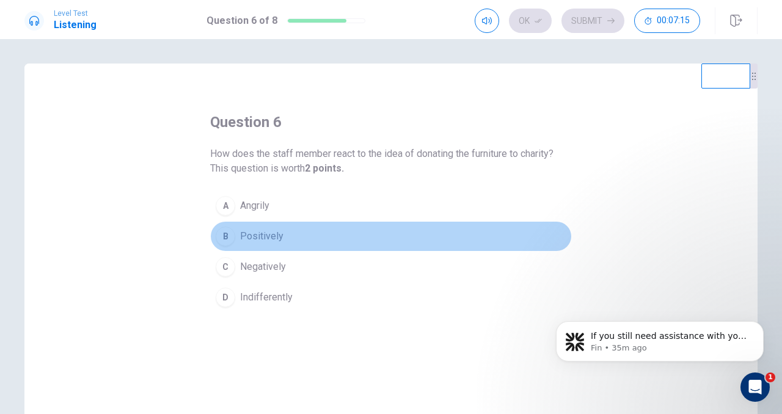
click at [267, 238] on span "Positively" at bounding box center [261, 236] width 43 height 15
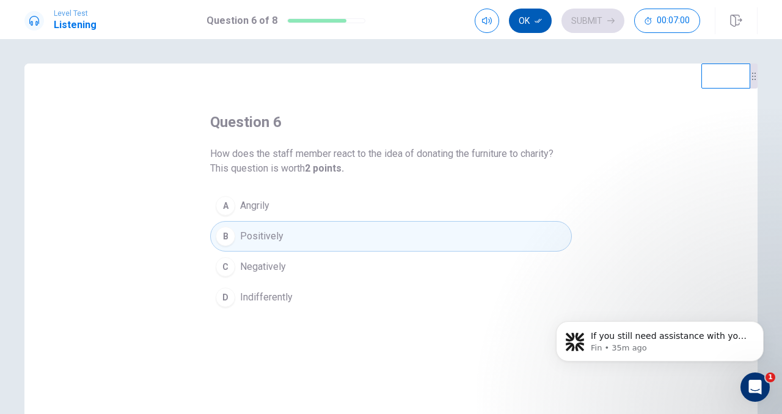
click at [531, 18] on button "Ok" at bounding box center [530, 21] width 43 height 24
click at [594, 24] on button "Submit" at bounding box center [593, 21] width 63 height 24
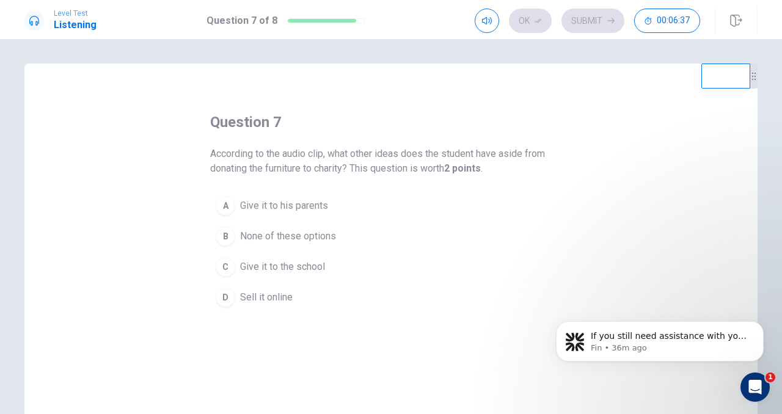
click at [284, 238] on span "None of these options" at bounding box center [288, 236] width 96 height 15
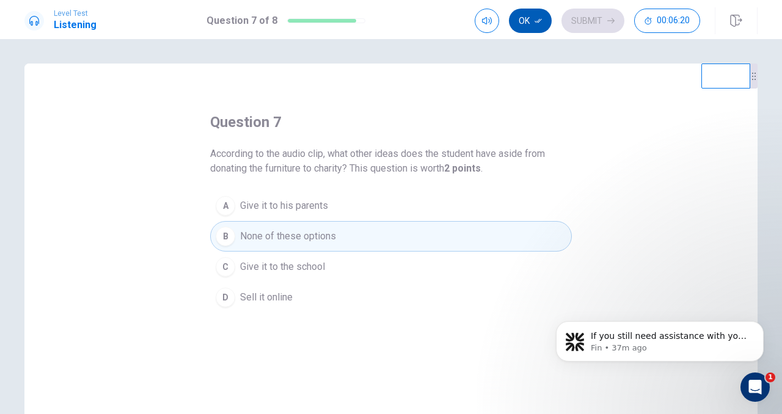
click at [544, 20] on button "Ok" at bounding box center [530, 21] width 43 height 24
click at [602, 21] on button "Submit" at bounding box center [593, 21] width 63 height 24
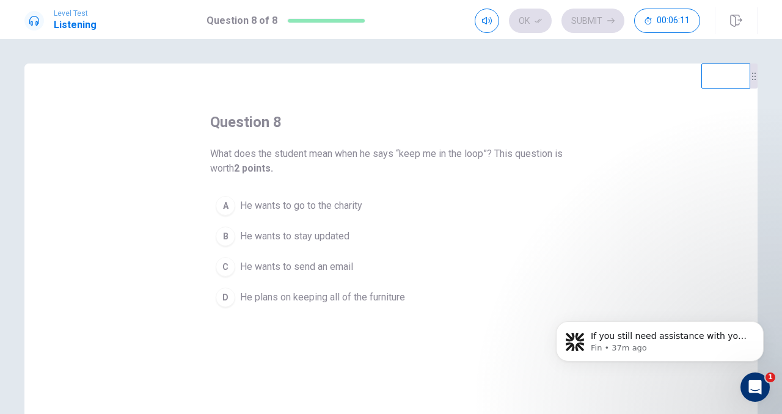
click at [304, 236] on span "He wants to stay updated" at bounding box center [294, 236] width 109 height 15
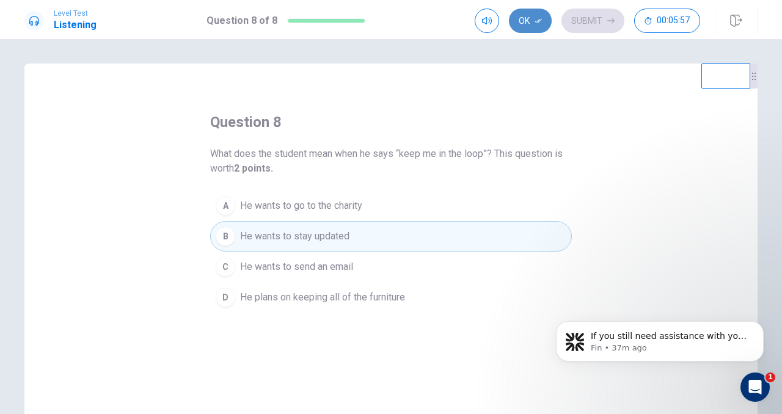
click at [514, 24] on button "Ok" at bounding box center [530, 21] width 43 height 24
click at [584, 23] on button "Submit" at bounding box center [593, 21] width 63 height 24
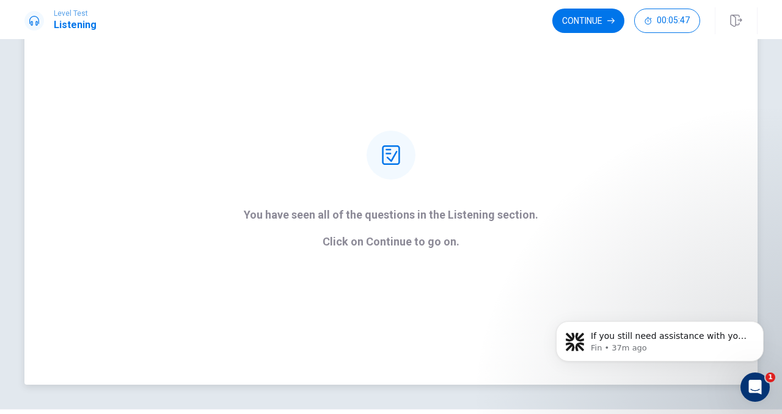
scroll to position [26, 0]
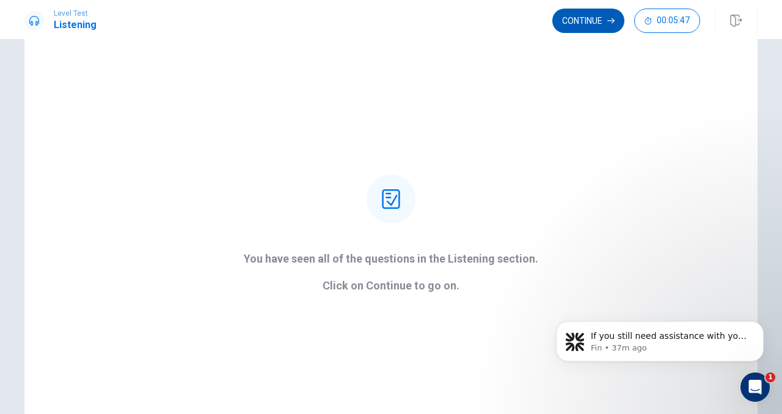
click at [584, 27] on button "Continue" at bounding box center [588, 21] width 72 height 24
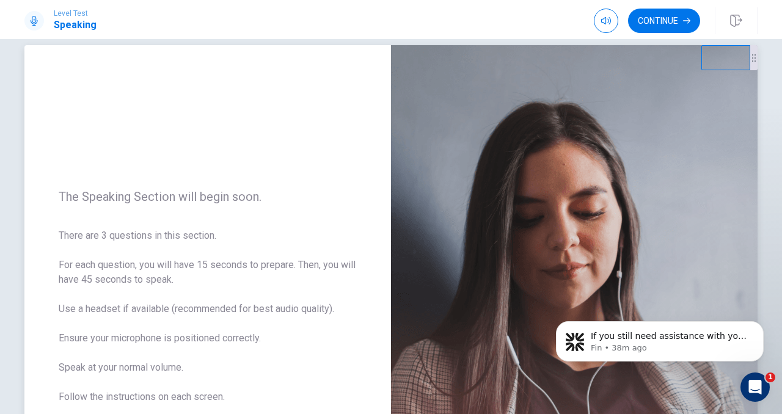
scroll to position [31, 0]
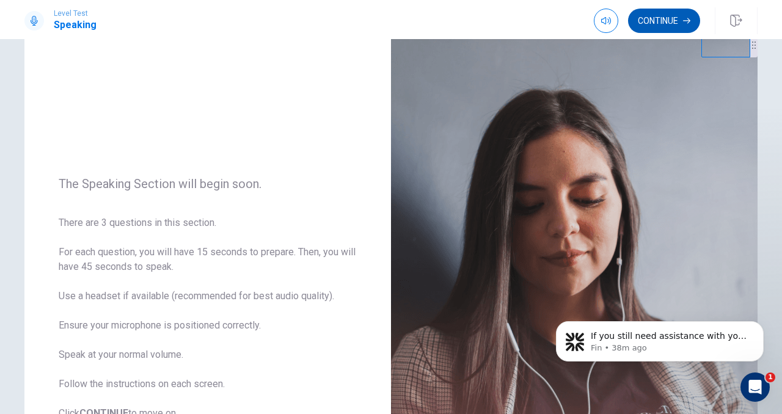
click at [650, 21] on button "Continue" at bounding box center [664, 21] width 72 height 24
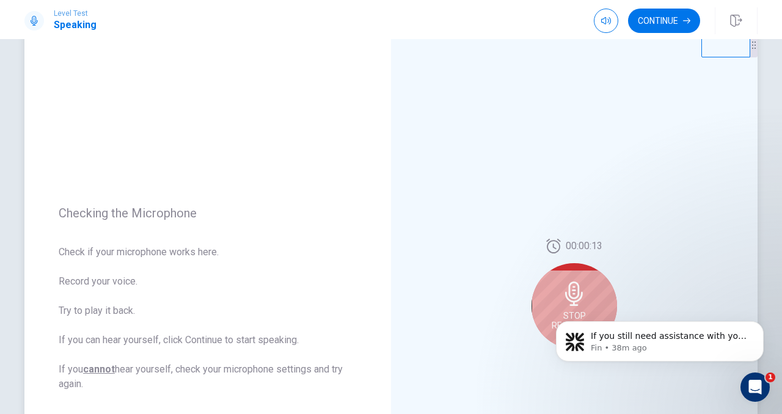
scroll to position [76, 0]
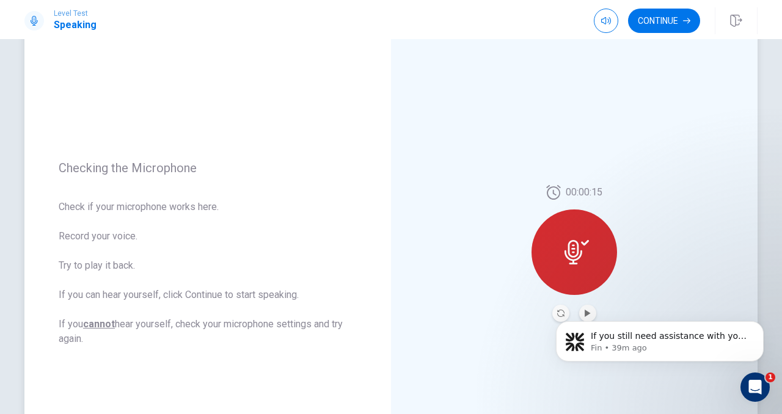
click at [431, 244] on div "00:00:15" at bounding box center [574, 253] width 367 height 533
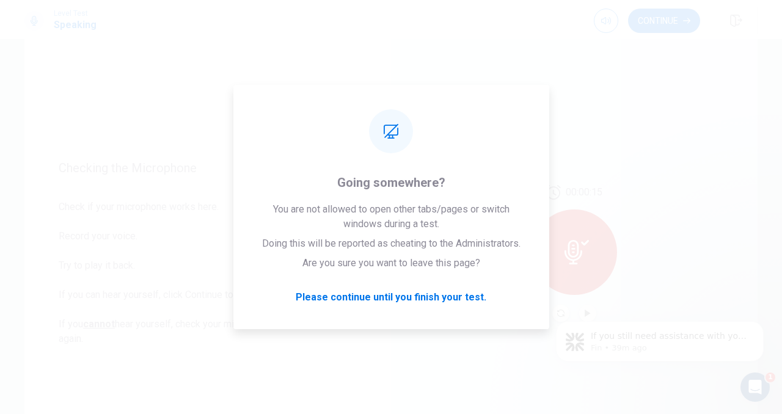
click at [579, 312] on body "If you still need assistance with your MacBook screen sharing issue, I’m here t…" at bounding box center [660, 339] width 235 height 76
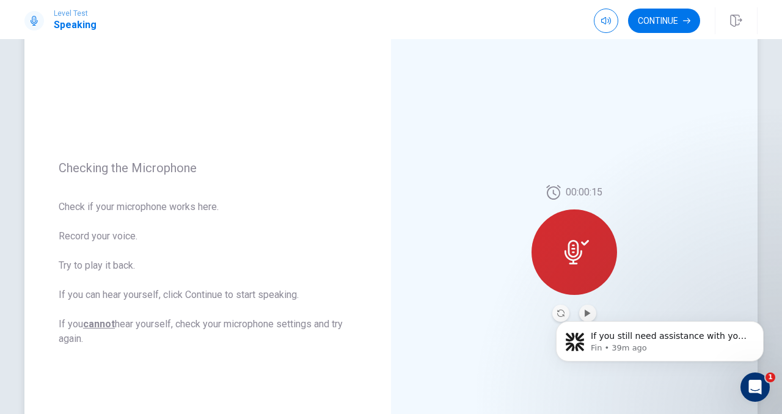
scroll to position [161, 0]
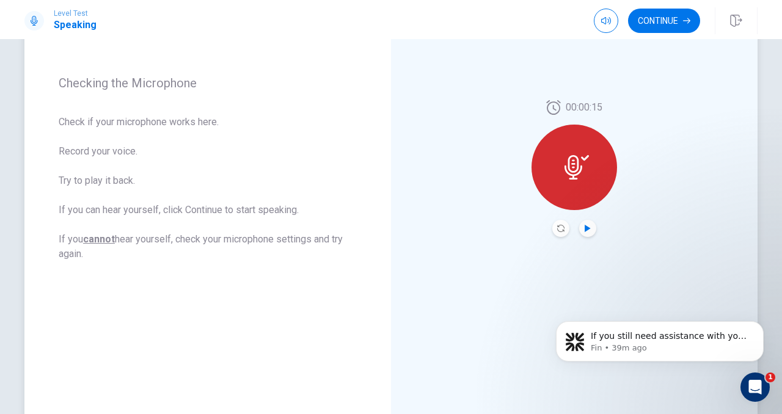
click at [587, 227] on icon "Play Audio" at bounding box center [587, 228] width 5 height 7
click at [559, 230] on icon "Record Again" at bounding box center [560, 228] width 7 height 7
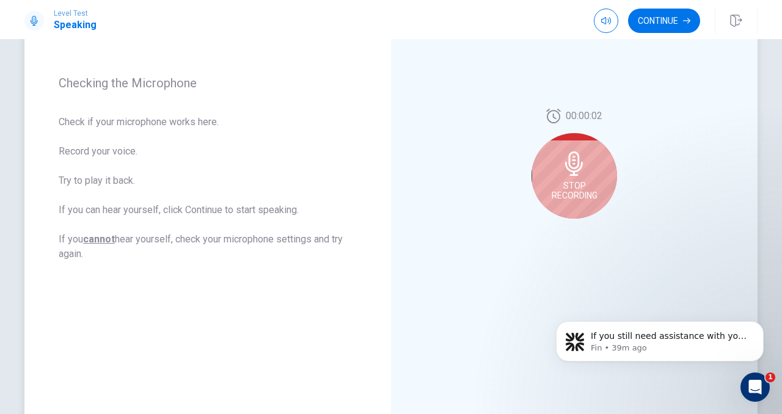
click at [590, 176] on div "Stop Recording" at bounding box center [575, 176] width 86 height 86
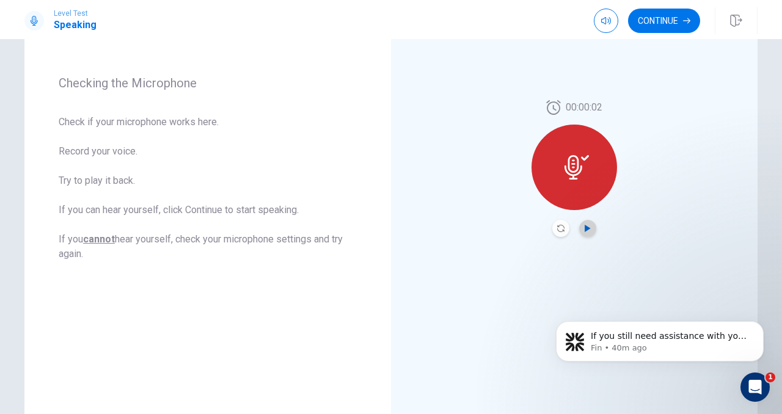
click at [588, 230] on icon "Play Audio" at bounding box center [587, 228] width 5 height 7
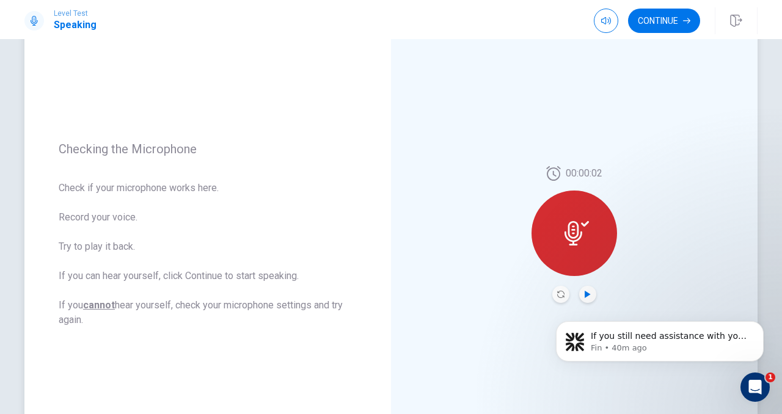
scroll to position [112, 0]
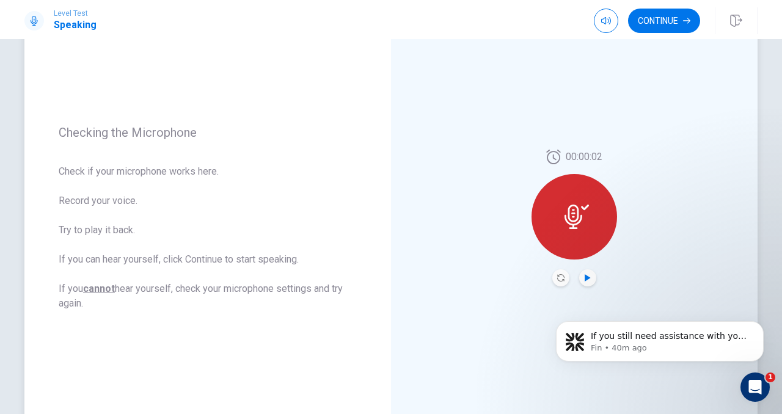
click at [558, 269] on div "00:00:02" at bounding box center [575, 218] width 86 height 137
click at [560, 279] on icon "Record Again" at bounding box center [560, 277] width 7 height 7
click at [589, 276] on icon "Play Audio" at bounding box center [587, 277] width 7 height 7
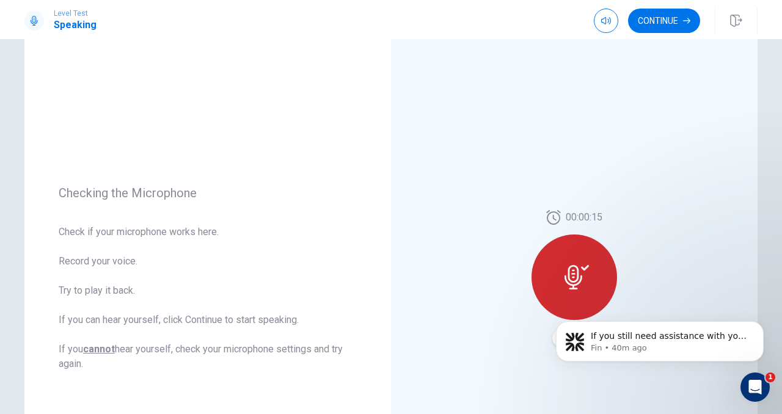
scroll to position [0, 0]
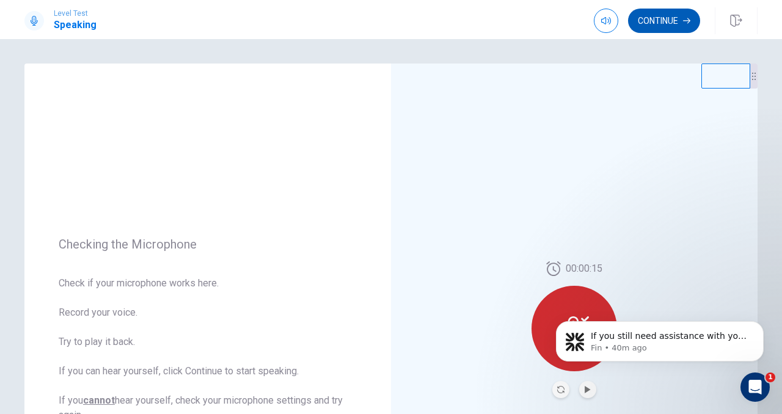
click at [658, 16] on button "Continue" at bounding box center [664, 21] width 72 height 24
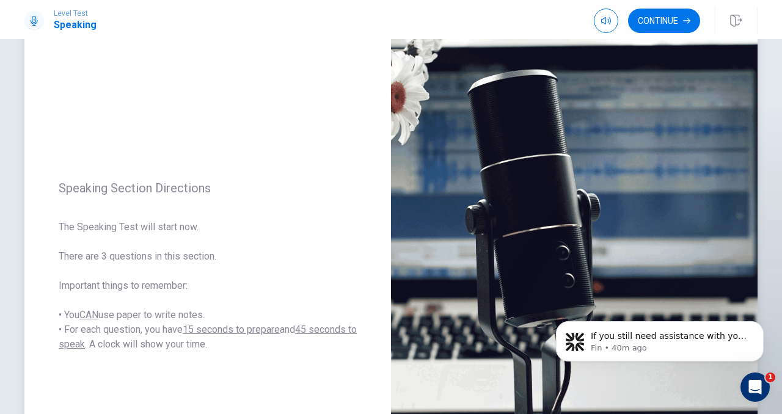
scroll to position [68, 0]
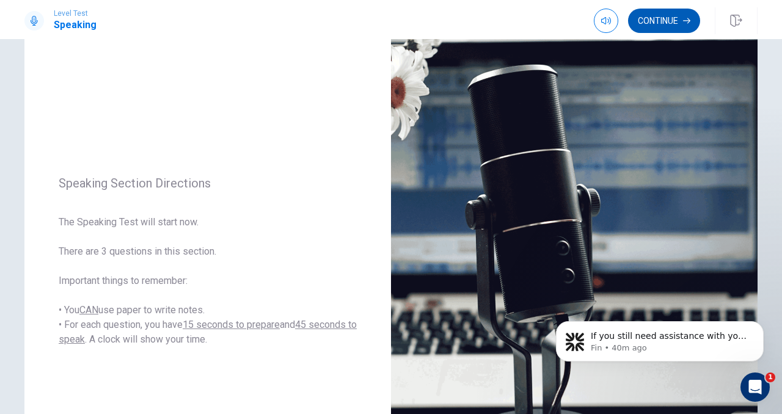
click at [667, 19] on button "Continue" at bounding box center [664, 21] width 72 height 24
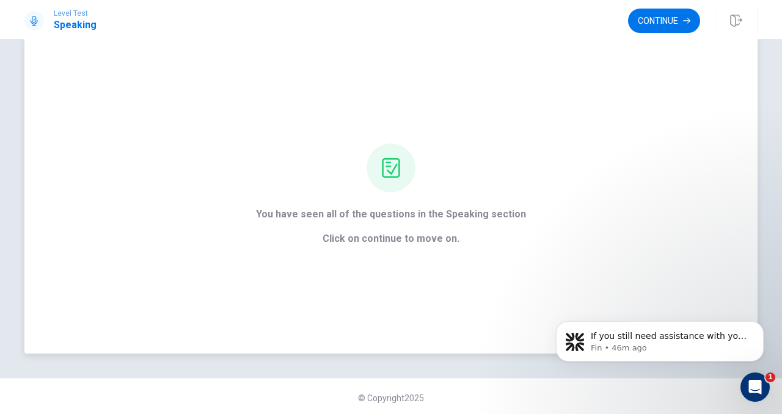
scroll to position [31, 0]
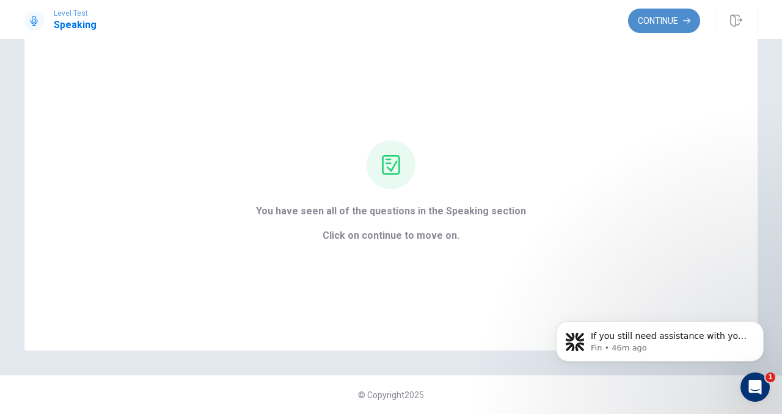
click at [678, 15] on button "Continue" at bounding box center [664, 21] width 72 height 24
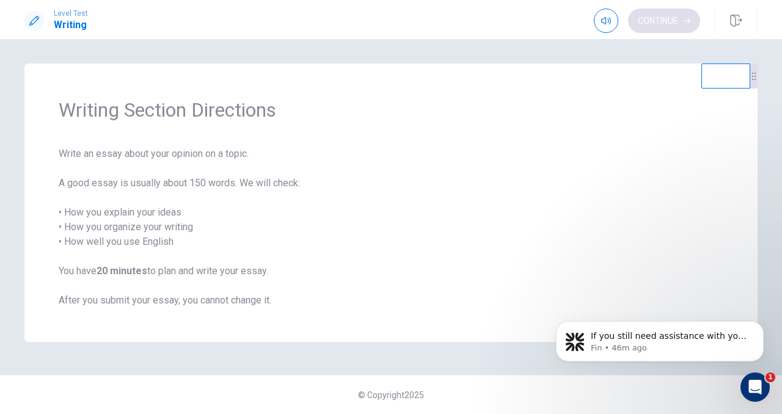
scroll to position [0, 0]
click at [656, 22] on button "Continue" at bounding box center [664, 21] width 72 height 24
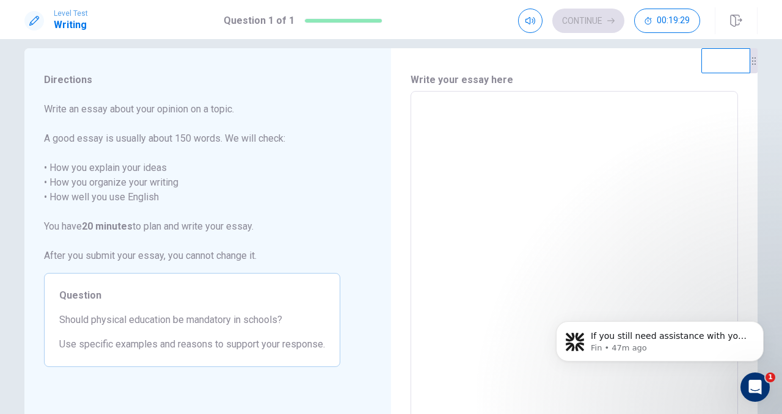
scroll to position [25, 0]
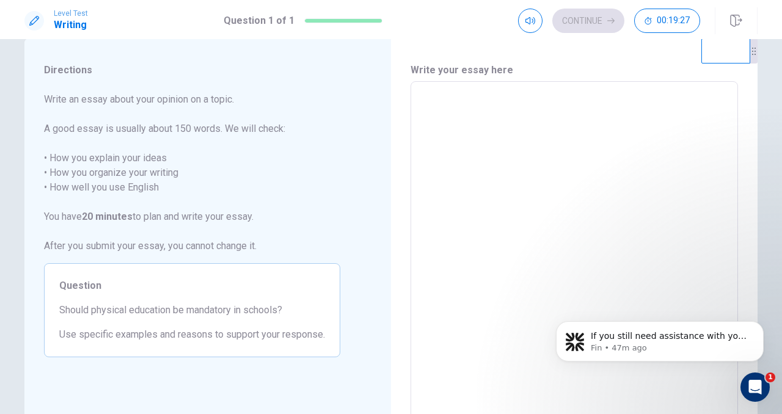
click at [475, 136] on textarea at bounding box center [574, 251] width 310 height 318
type textarea "*"
type textarea "**"
type textarea "*"
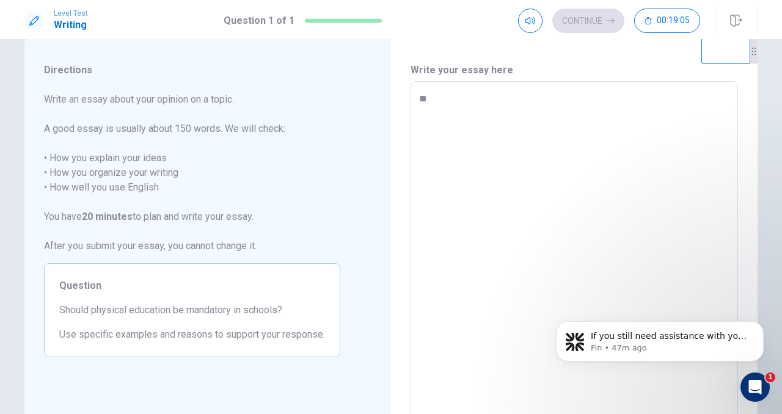
type textarea "***"
type textarea "*"
type textarea "****"
type textarea "*"
type textarea "*****"
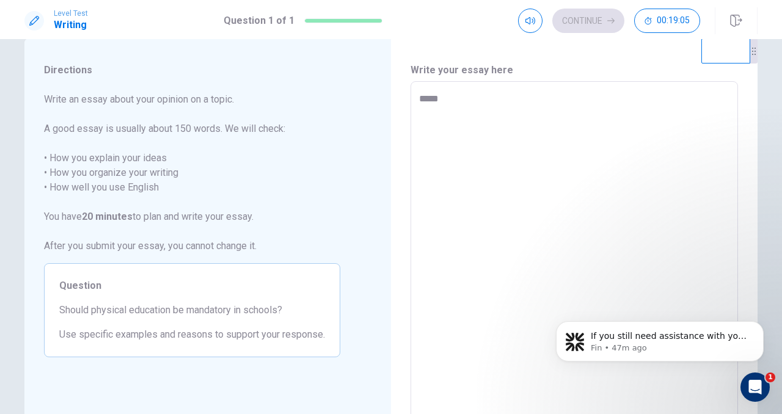
type textarea "*"
type textarea "******"
type textarea "*"
type textarea "*******"
type textarea "*"
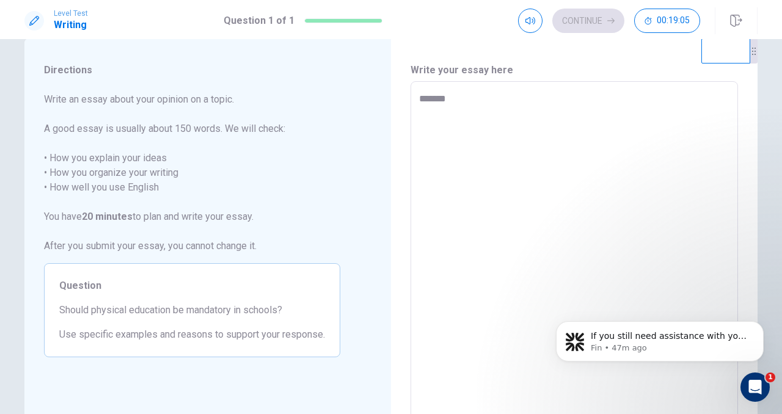
type textarea "********"
type textarea "*"
type textarea "********"
type textarea "*"
type textarea "**********"
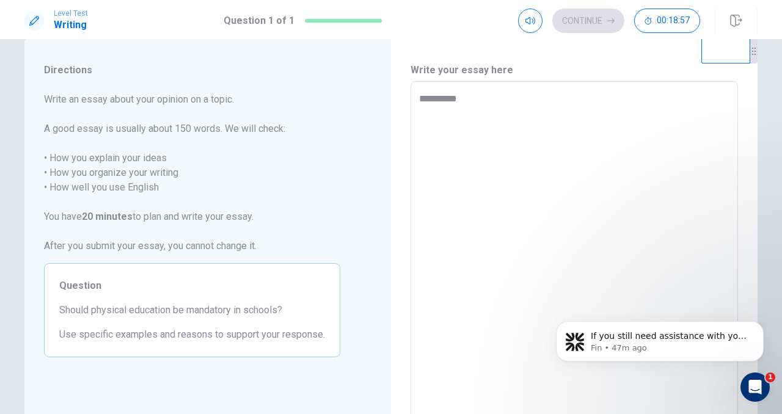
type textarea "*"
type textarea "**********"
type textarea "*"
type textarea "**********"
type textarea "*"
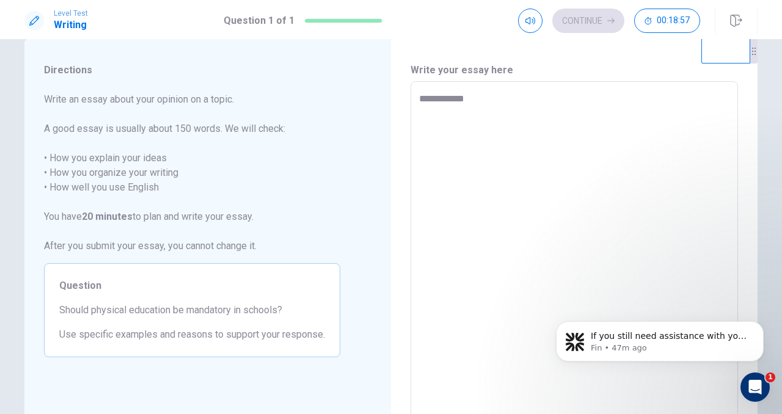
type textarea "**********"
type textarea "*"
type textarea "**********"
type textarea "*"
type textarea "**********"
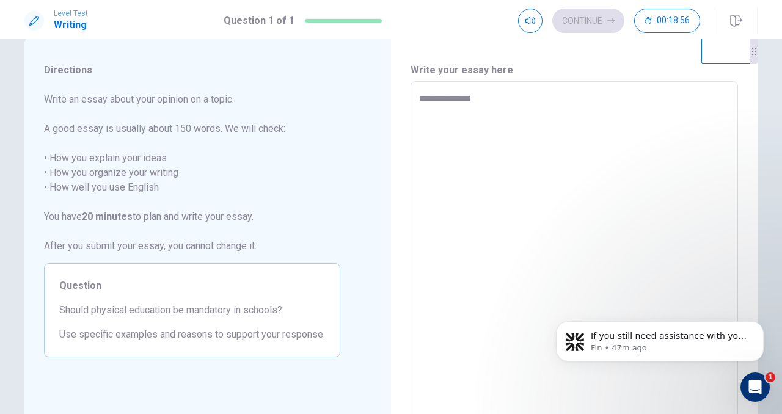
type textarea "*"
type textarea "**********"
type textarea "*"
type textarea "**********"
type textarea "*"
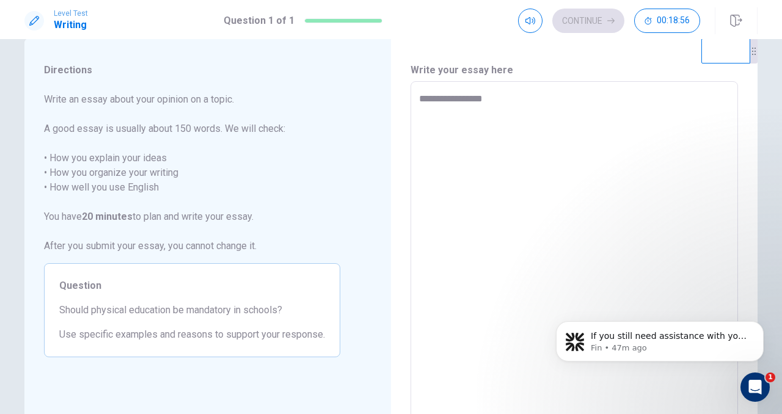
type textarea "**********"
type textarea "*"
type textarea "**********"
type textarea "*"
type textarea "**********"
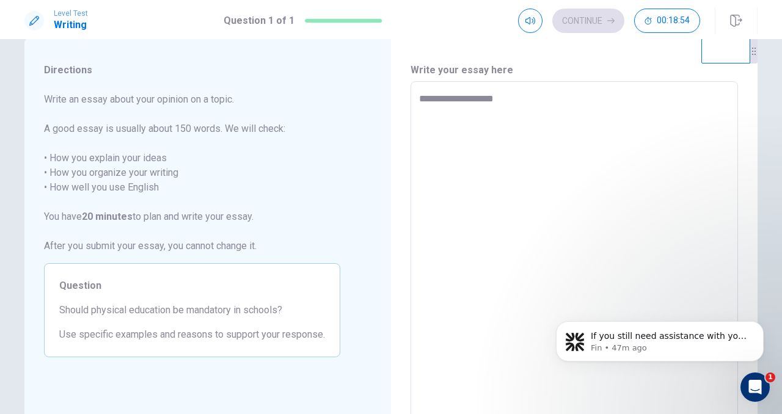
type textarea "*"
type textarea "**********"
type textarea "*"
type textarea "**********"
type textarea "*"
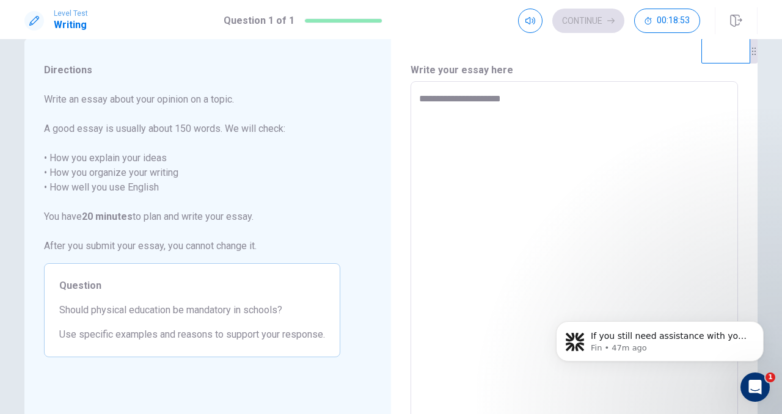
type textarea "**********"
type textarea "*"
type textarea "**********"
type textarea "*"
type textarea "**********"
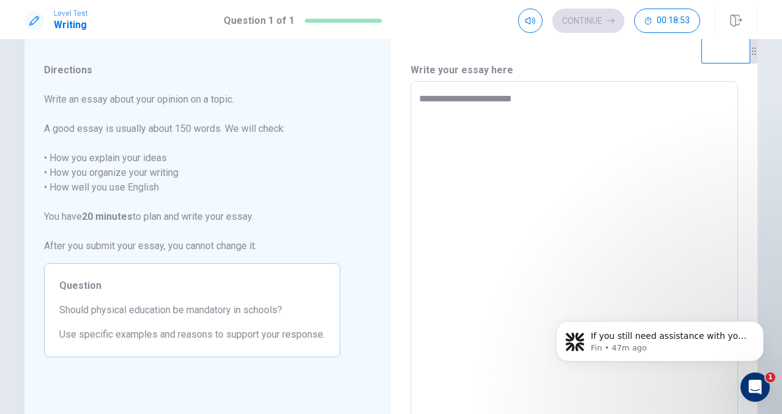
type textarea "*"
type textarea "**********"
type textarea "*"
type textarea "**********"
type textarea "*"
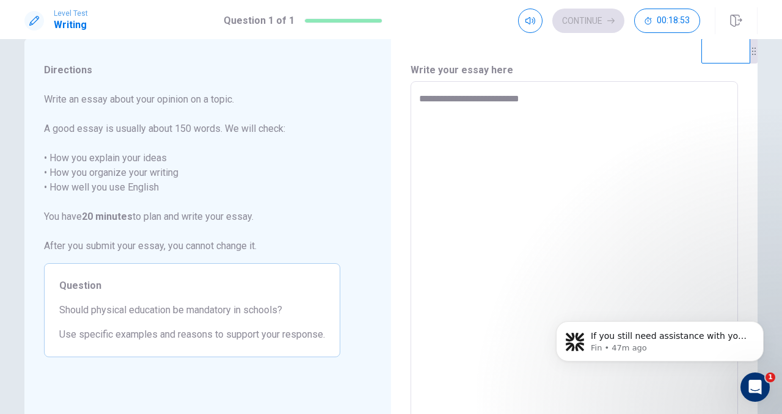
type textarea "**********"
type textarea "*"
type textarea "**********"
type textarea "*"
type textarea "**********"
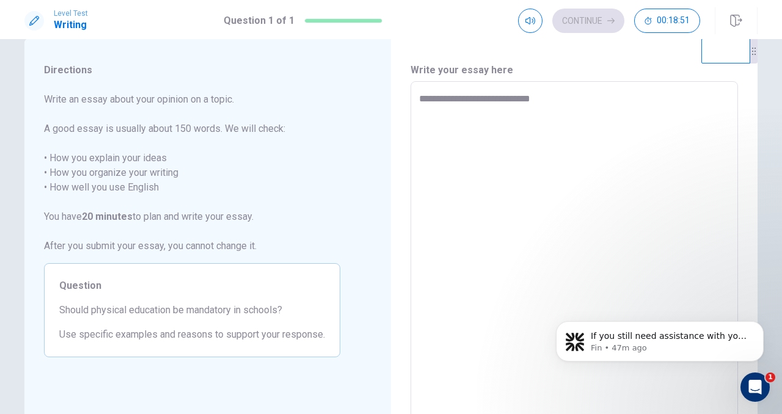
type textarea "*"
type textarea "**********"
type textarea "*"
type textarea "**********"
type textarea "*"
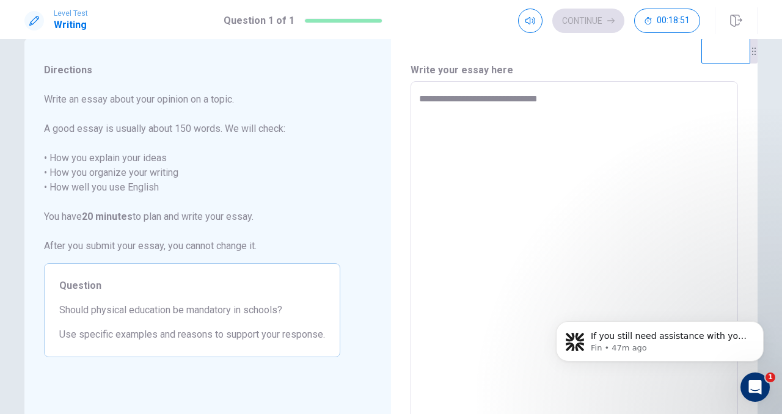
type textarea "**********"
type textarea "*"
type textarea "**********"
type textarea "*"
type textarea "**********"
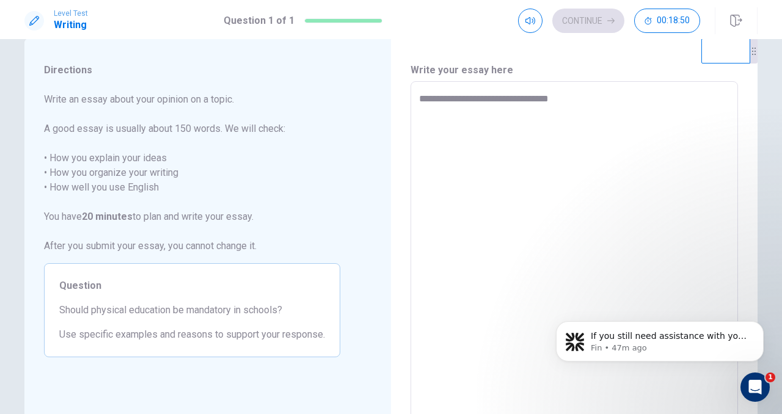
type textarea "*"
type textarea "**********"
type textarea "*"
type textarea "**********"
type textarea "*"
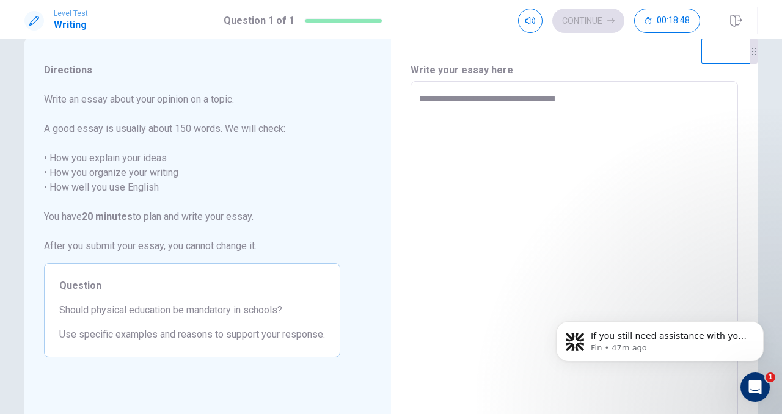
type textarea "**********"
type textarea "*"
type textarea "**********"
type textarea "*"
type textarea "**********"
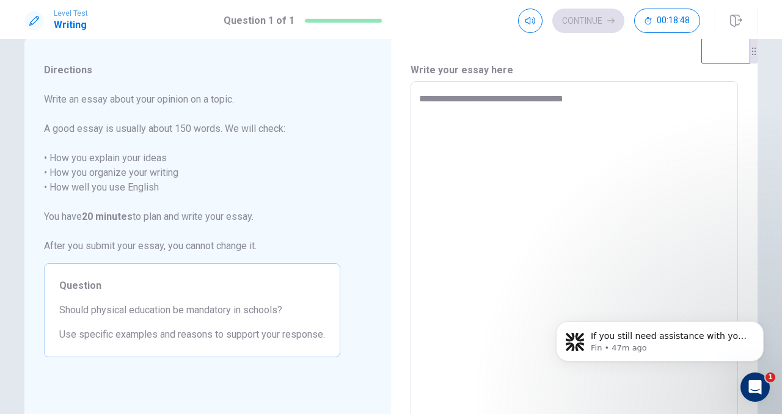
type textarea "*"
type textarea "**********"
type textarea "*"
type textarea "**********"
type textarea "*"
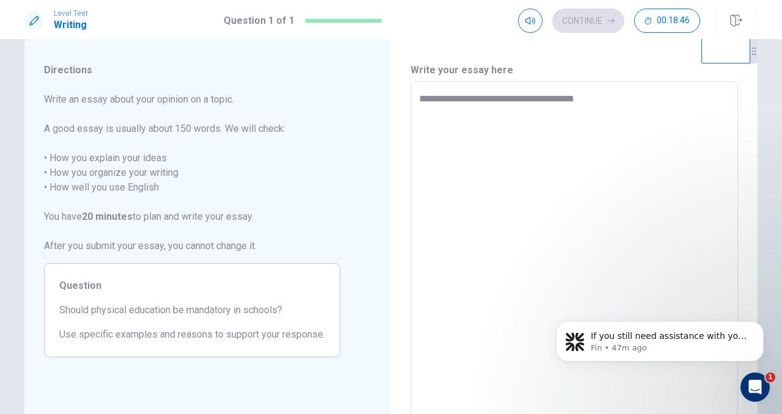
type textarea "**********"
type textarea "*"
type textarea "**********"
type textarea "*"
type textarea "**********"
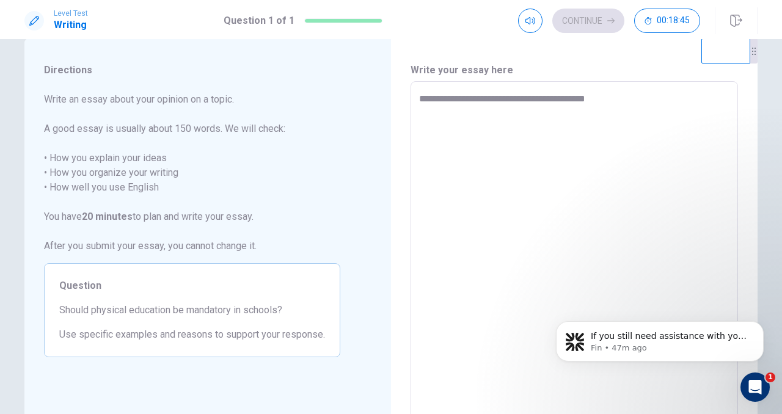
type textarea "*"
type textarea "**********"
type textarea "*"
type textarea "**********"
type textarea "*"
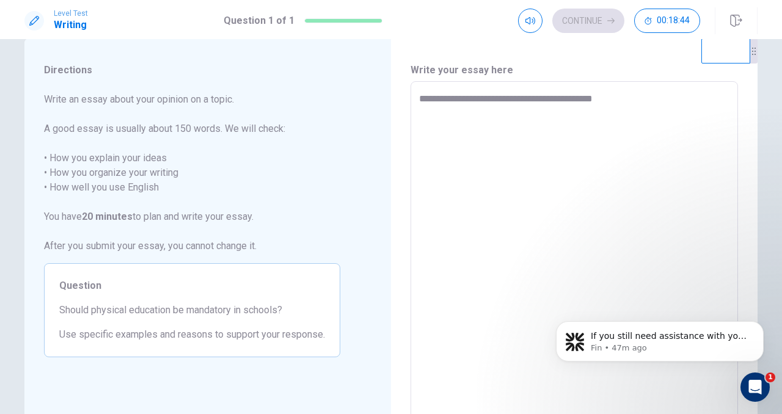
type textarea "**********"
type textarea "*"
type textarea "**********"
type textarea "*"
type textarea "**********"
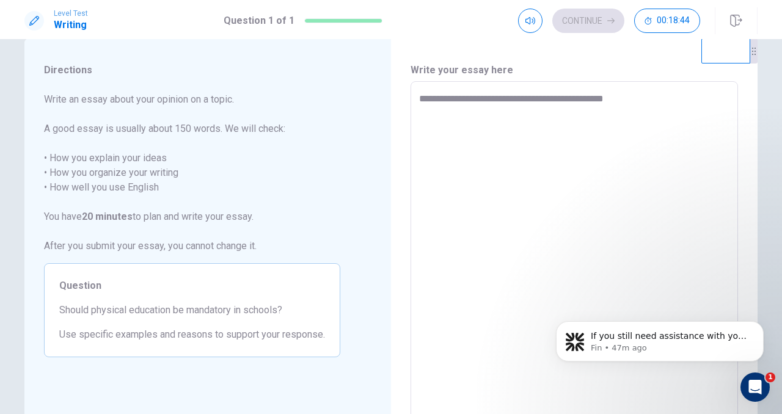
type textarea "*"
type textarea "**********"
type textarea "*"
type textarea "**********"
type textarea "*"
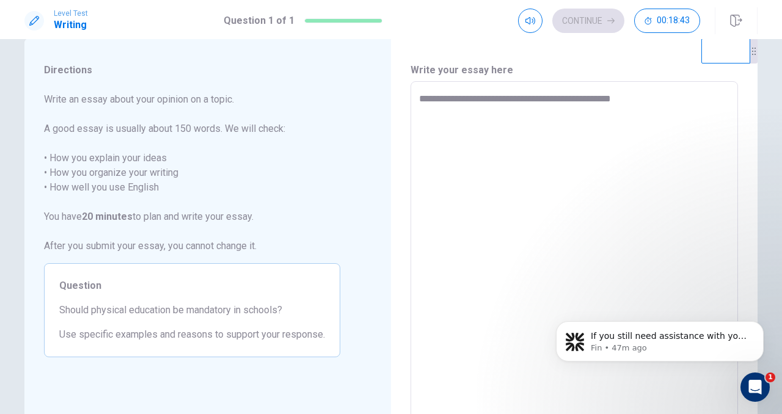
type textarea "**********"
type textarea "*"
type textarea "**********"
type textarea "*"
type textarea "**********"
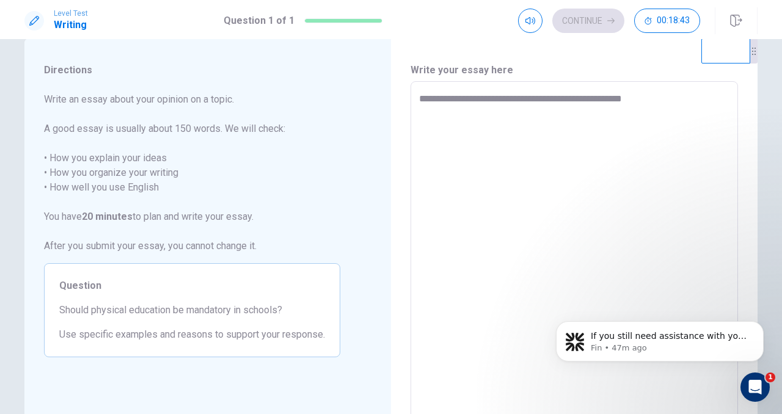
type textarea "*"
type textarea "**********"
type textarea "*"
type textarea "**********"
type textarea "*"
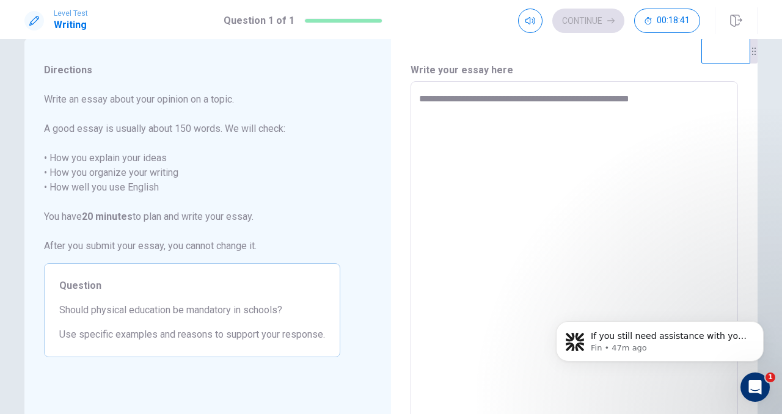
type textarea "**********"
type textarea "*"
type textarea "**********"
type textarea "*"
type textarea "**********"
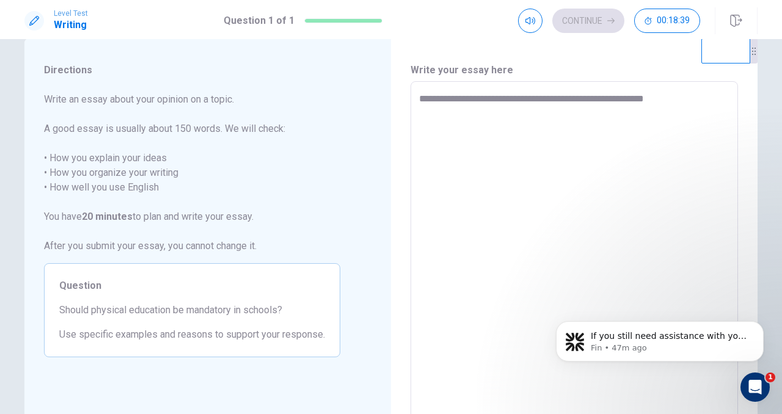
type textarea "*"
type textarea "**********"
type textarea "*"
type textarea "**********"
type textarea "*"
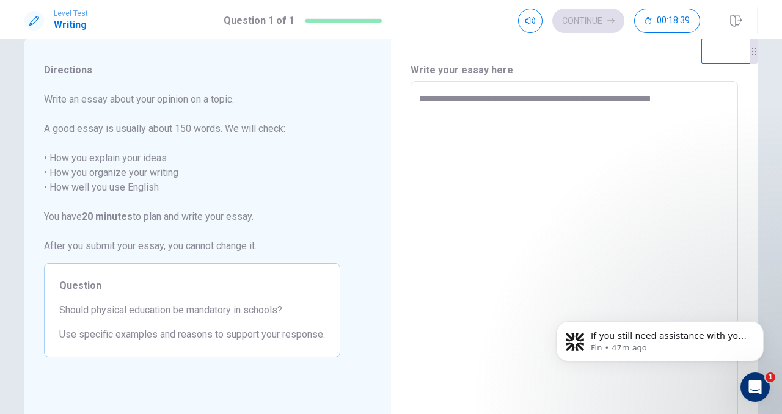
type textarea "**********"
type textarea "*"
type textarea "**********"
type textarea "*"
type textarea "**********"
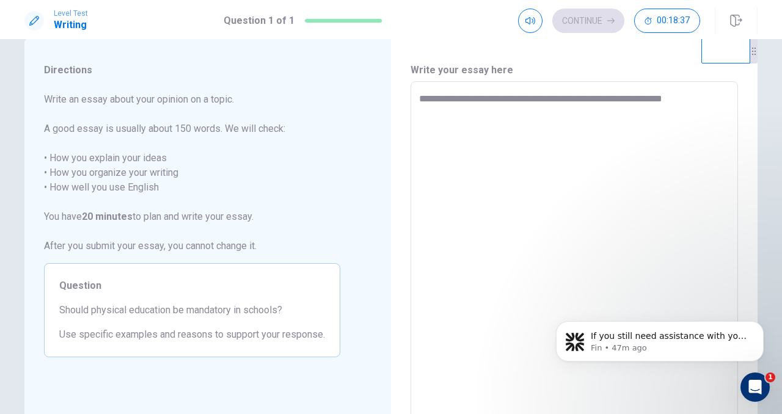
type textarea "*"
type textarea "**********"
type textarea "*"
type textarea "**********"
type textarea "*"
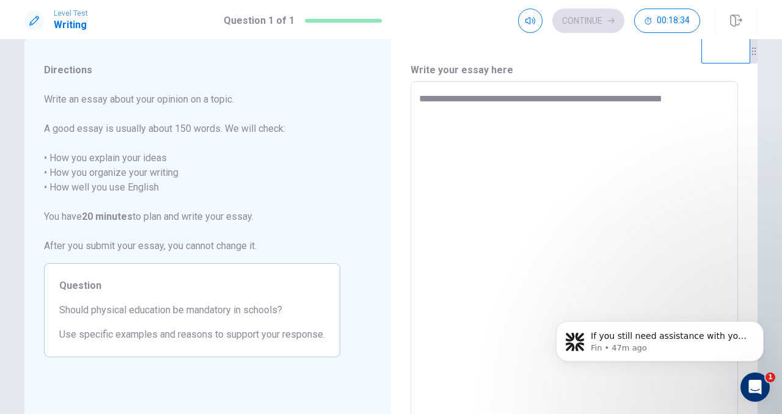
type textarea "**********"
type textarea "*"
type textarea "**********"
type textarea "*"
type textarea "**********"
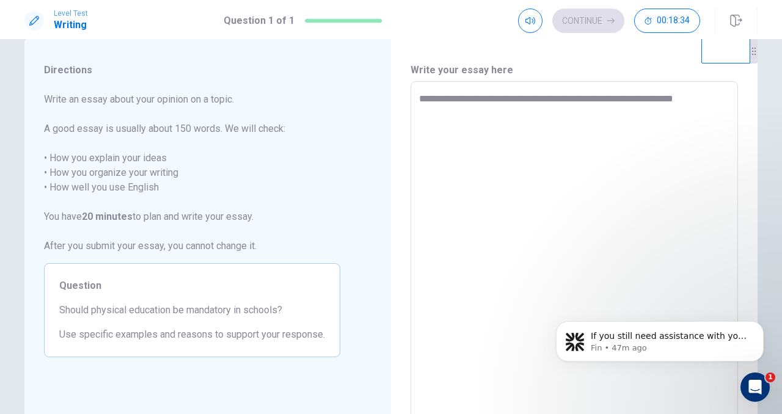
type textarea "*"
type textarea "**********"
type textarea "*"
type textarea "**********"
type textarea "*"
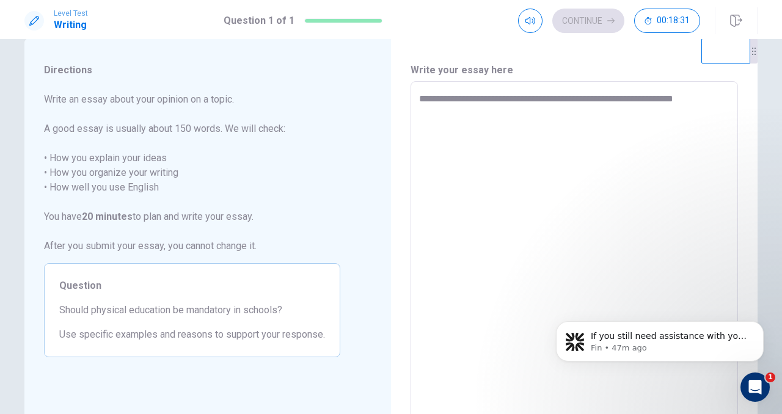
type textarea "**********"
type textarea "*"
type textarea "**********"
type textarea "*"
type textarea "**********"
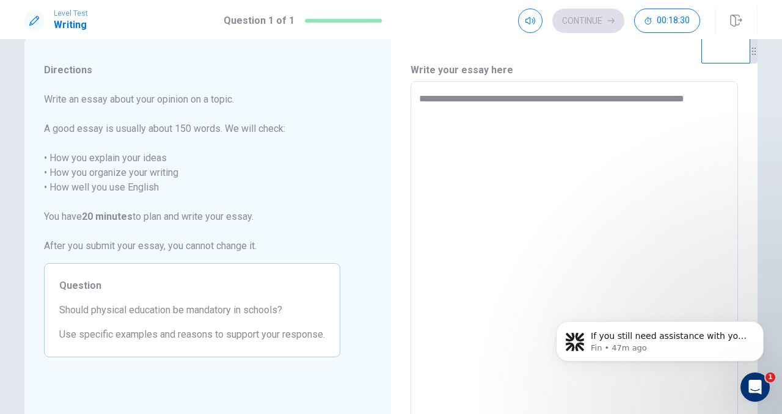
type textarea "*"
type textarea "**********"
type textarea "*"
type textarea "**********"
type textarea "*"
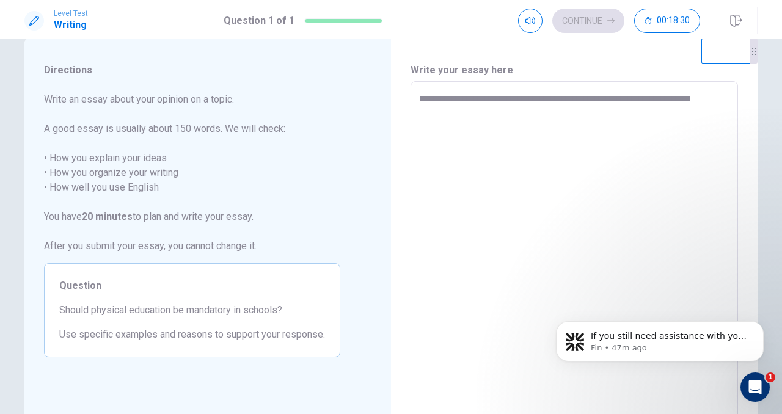
type textarea "**********"
type textarea "*"
type textarea "**********"
type textarea "*"
type textarea "**********"
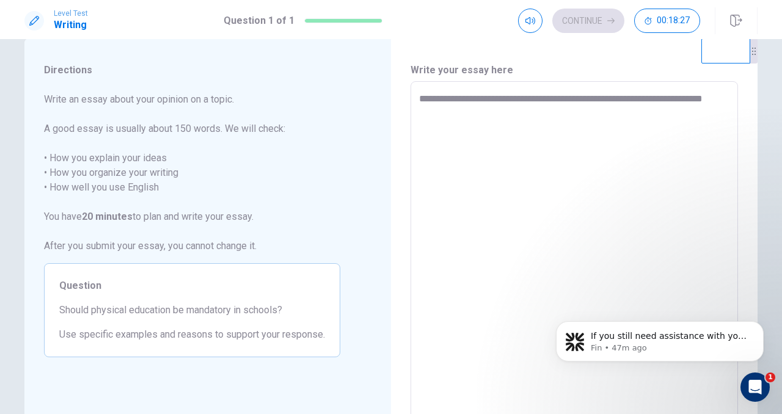
type textarea "*"
type textarea "**********"
type textarea "*"
type textarea "**********"
type textarea "*"
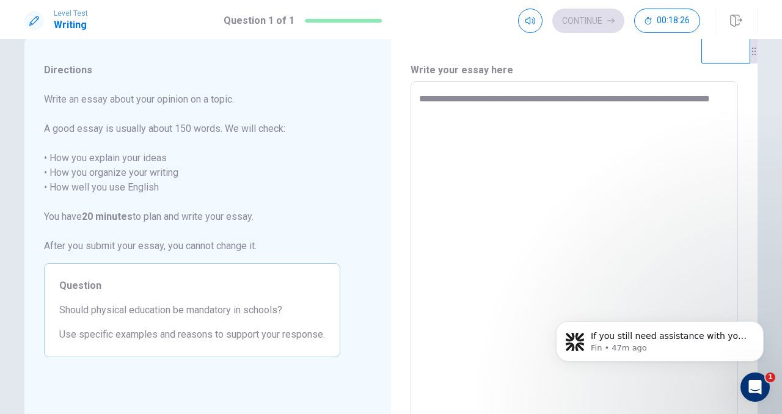
type textarea "**********"
type textarea "*"
type textarea "**********"
type textarea "*"
type textarea "**********"
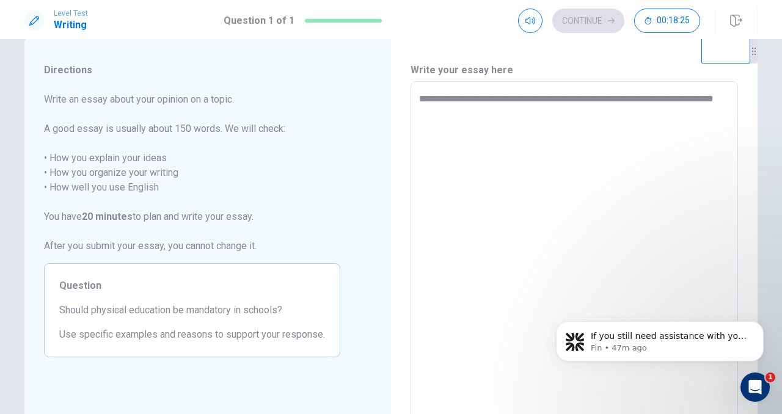
type textarea "*"
type textarea "**********"
type textarea "*"
type textarea "**********"
type textarea "*"
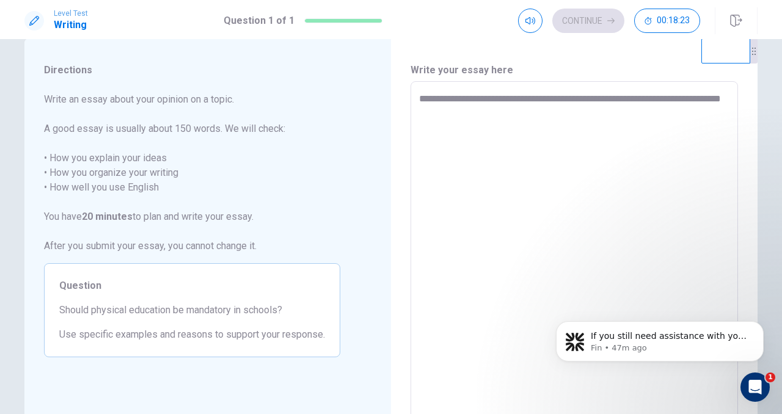
type textarea "**********"
type textarea "*"
type textarea "**********"
type textarea "*"
type textarea "**********"
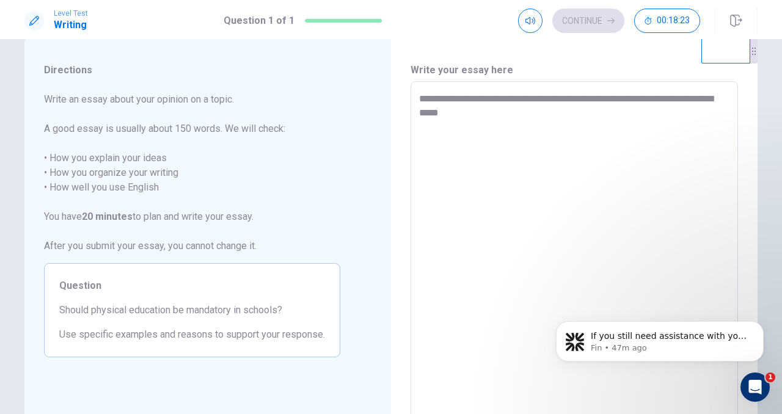
type textarea "*"
type textarea "**********"
type textarea "*"
type textarea "**********"
type textarea "*"
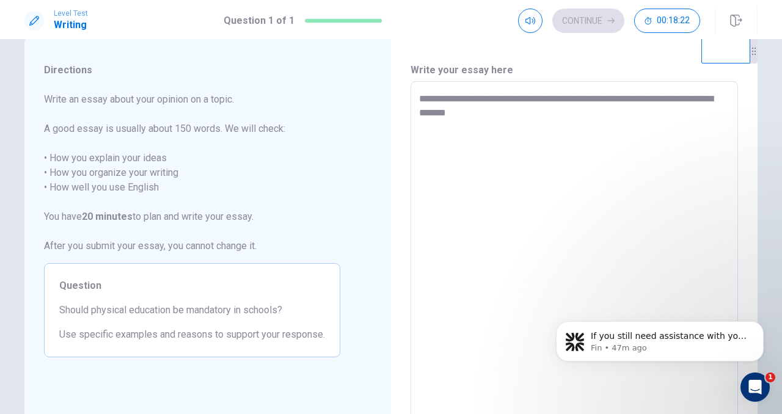
type textarea "**********"
type textarea "*"
type textarea "**********"
type textarea "*"
type textarea "**********"
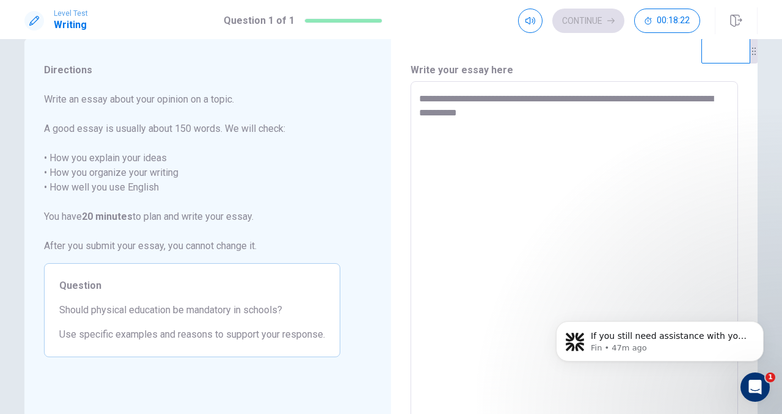
type textarea "*"
type textarea "**********"
type textarea "*"
type textarea "**********"
type textarea "*"
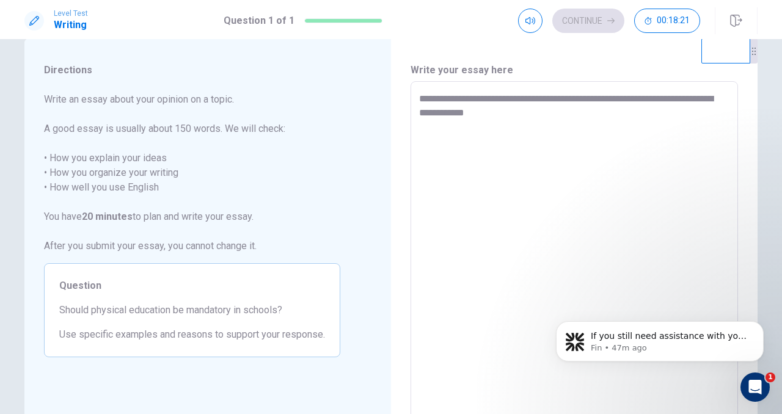
type textarea "**********"
type textarea "*"
type textarea "**********"
type textarea "*"
type textarea "**********"
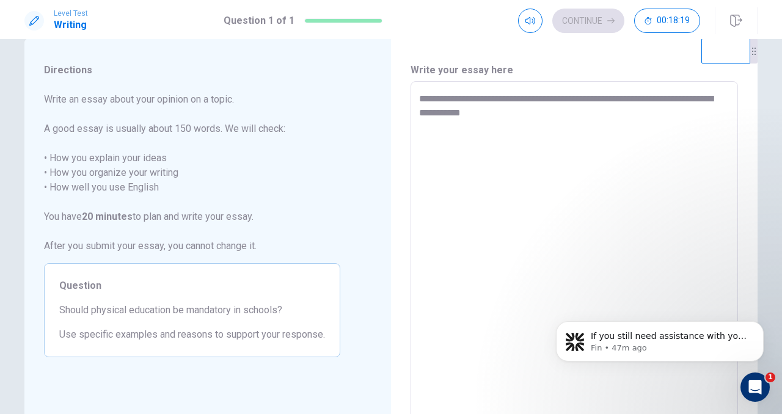
type textarea "*"
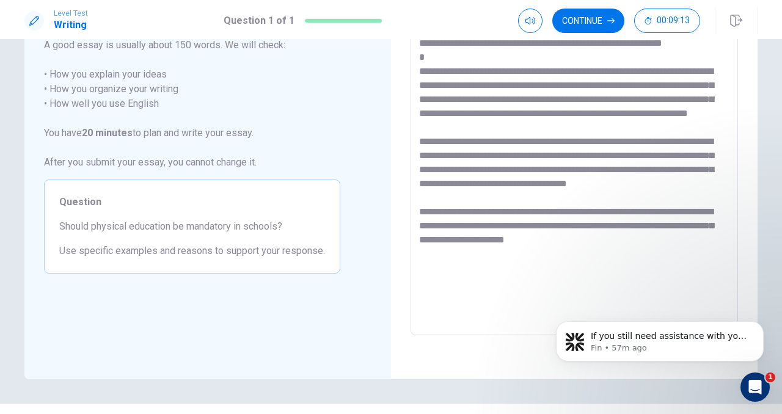
scroll to position [137, 0]
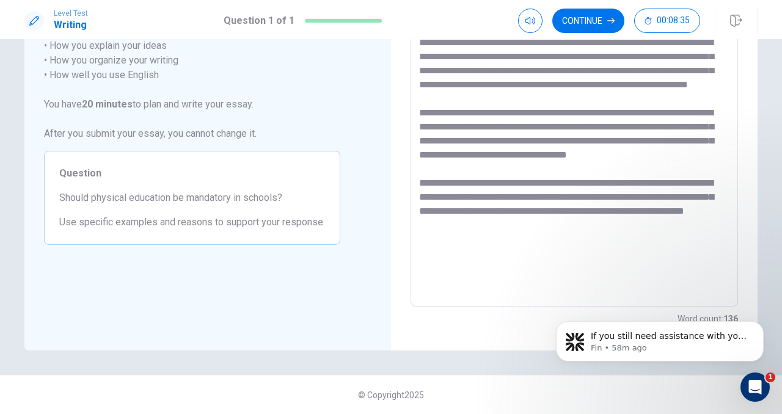
click at [544, 240] on textarea at bounding box center [574, 138] width 310 height 318
click at [659, 252] on textarea at bounding box center [574, 138] width 310 height 318
click at [598, 274] on textarea at bounding box center [574, 138] width 310 height 318
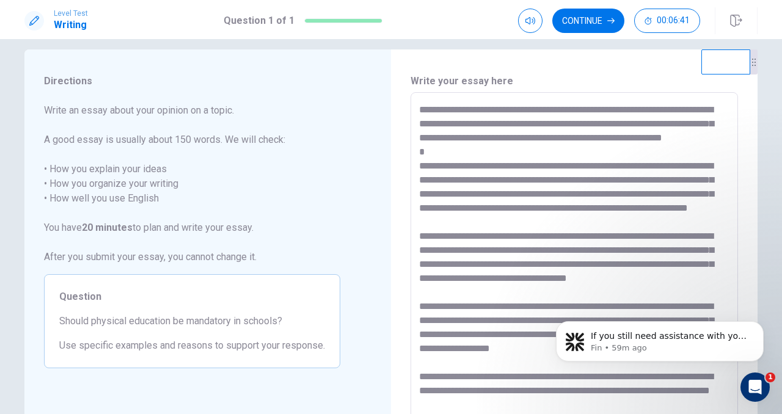
scroll to position [10, 0]
click at [665, 126] on textarea at bounding box center [574, 262] width 310 height 318
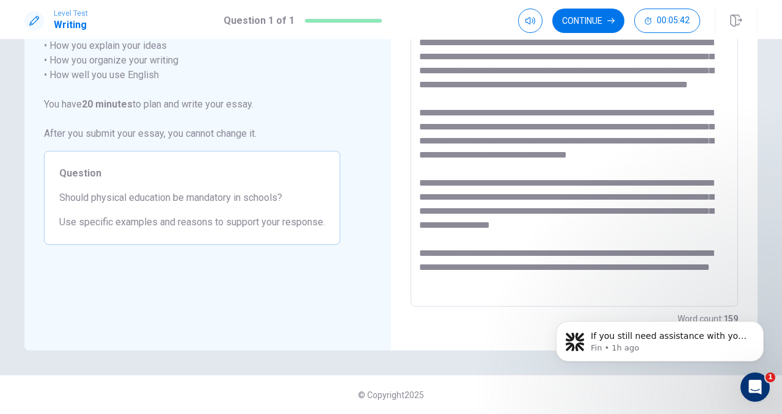
scroll to position [34, 0]
click at [543, 293] on textarea at bounding box center [574, 138] width 310 height 318
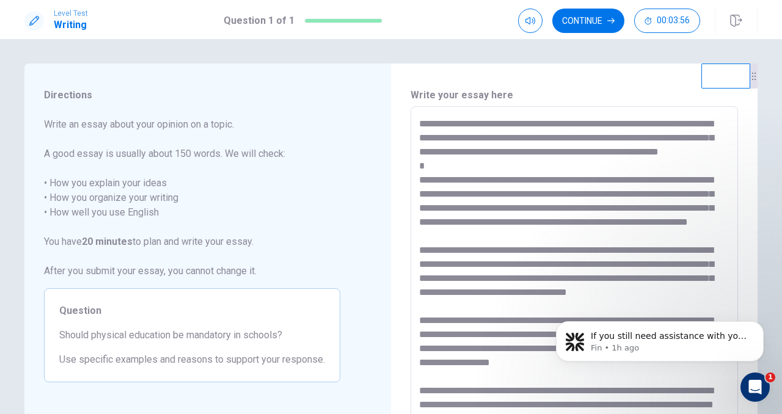
scroll to position [20, 0]
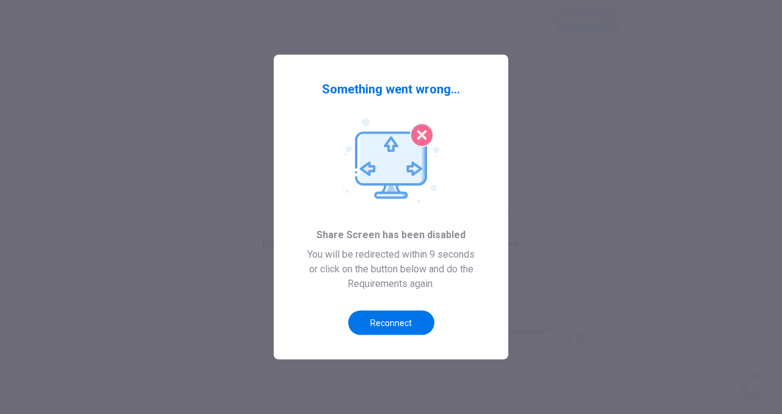
click at [569, 140] on div at bounding box center [391, 207] width 782 height 414
click at [388, 320] on button "Reconnect" at bounding box center [391, 323] width 86 height 24
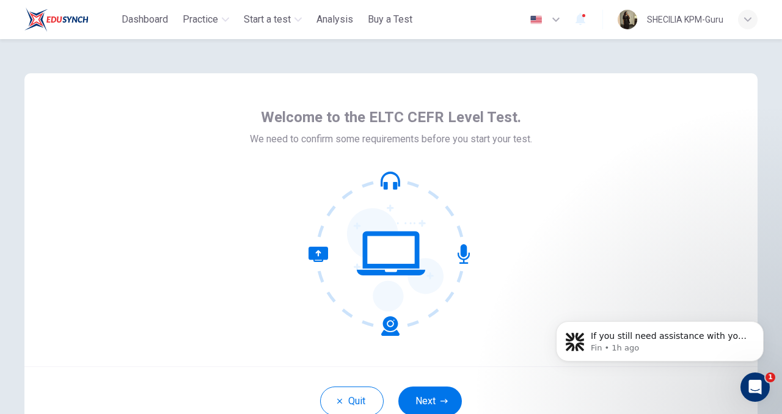
click at [764, 378] on div "Open Intercom Messenger" at bounding box center [755, 387] width 40 height 40
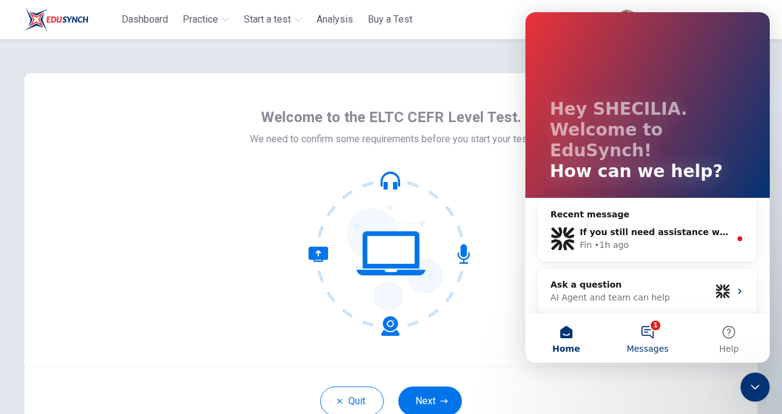
click at [664, 335] on button "1 Messages" at bounding box center [647, 338] width 81 height 49
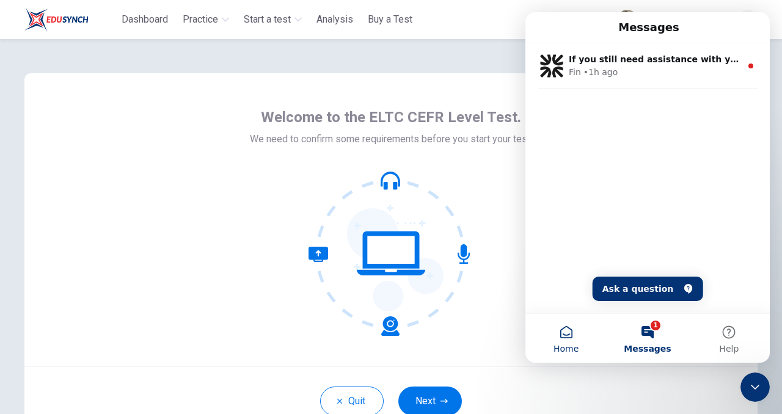
click at [558, 337] on button "Home" at bounding box center [566, 338] width 81 height 49
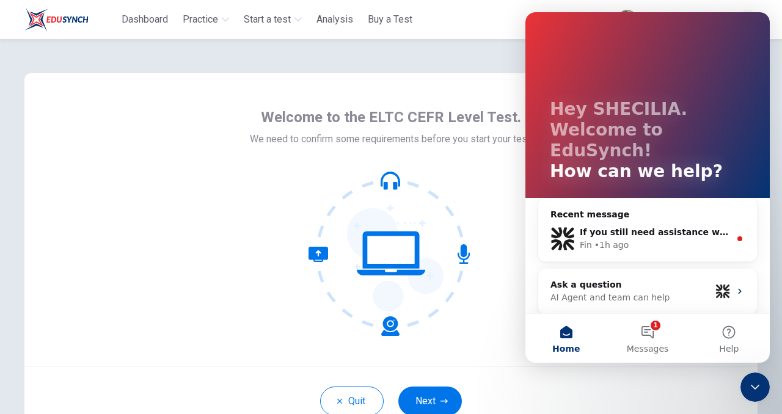
click at [330, 159] on div "Welcome to the ELTC CEFR Level Test. We need to confirm some requirements befor…" at bounding box center [391, 222] width 282 height 229
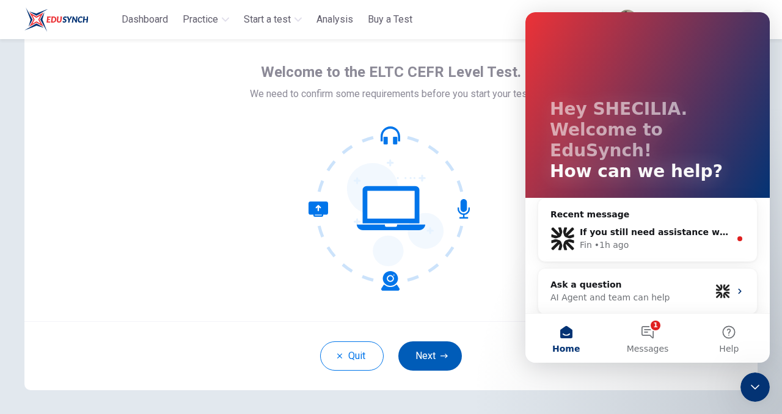
click at [445, 362] on button "Next" at bounding box center [430, 356] width 64 height 29
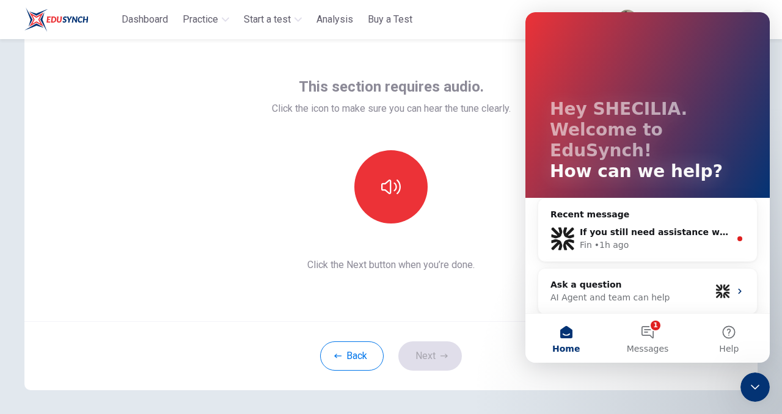
click at [723, 49] on div "Intercom messenger" at bounding box center [648, 44] width 196 height 24
click at [638, 332] on button "1 Messages" at bounding box center [647, 338] width 81 height 49
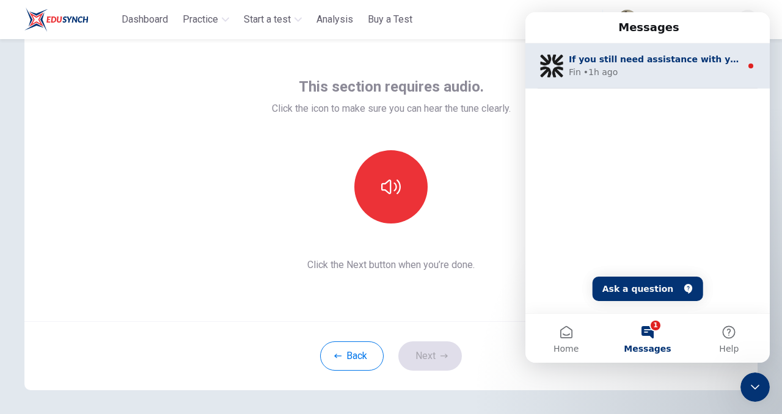
click at [607, 52] on div "If you still need assistance with your MacBook screen sharing issue, I’m here t…" at bounding box center [648, 65] width 244 height 45
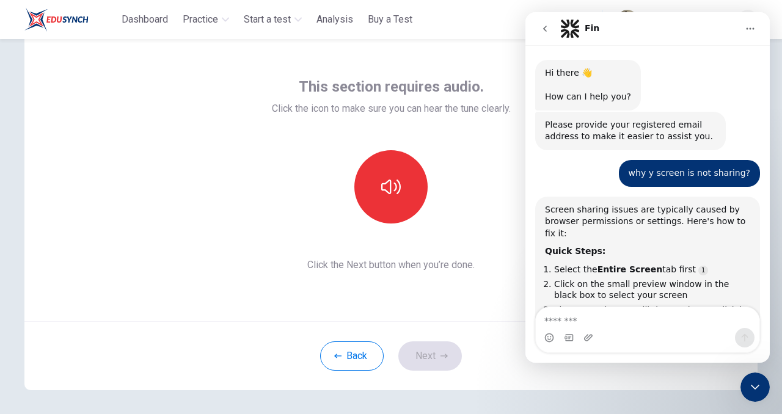
click at [611, 330] on div "Intercom messenger" at bounding box center [648, 338] width 224 height 20
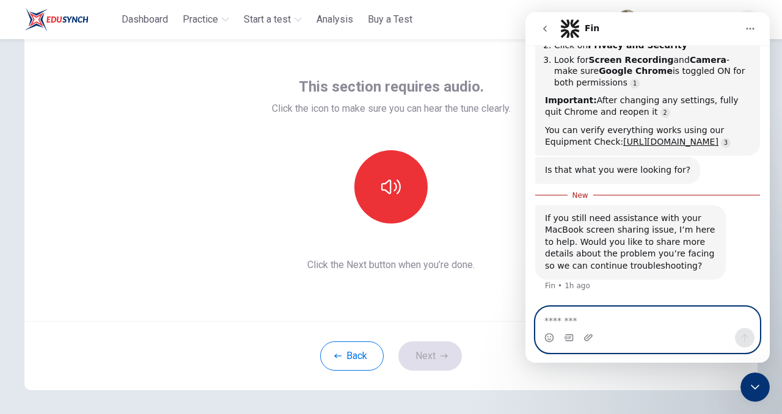
click at [606, 322] on textarea "Message…" at bounding box center [648, 317] width 224 height 21
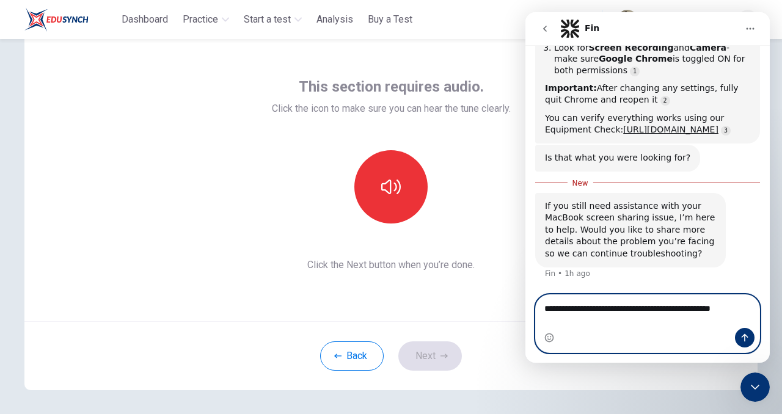
scroll to position [695, 0]
click at [740, 339] on icon "Send a message…" at bounding box center [745, 338] width 10 height 10
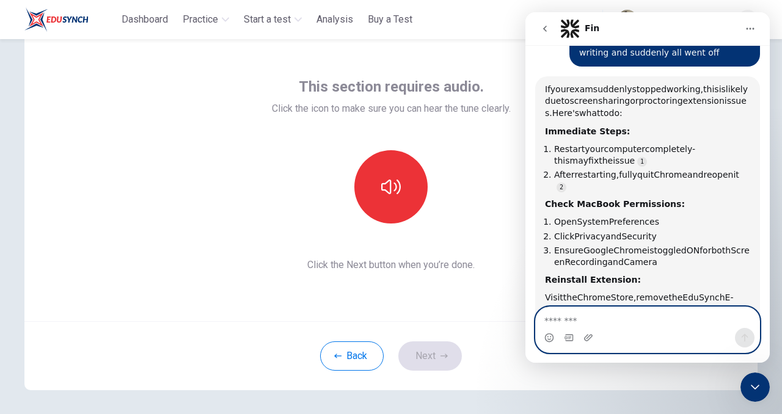
scroll to position [1047, 0]
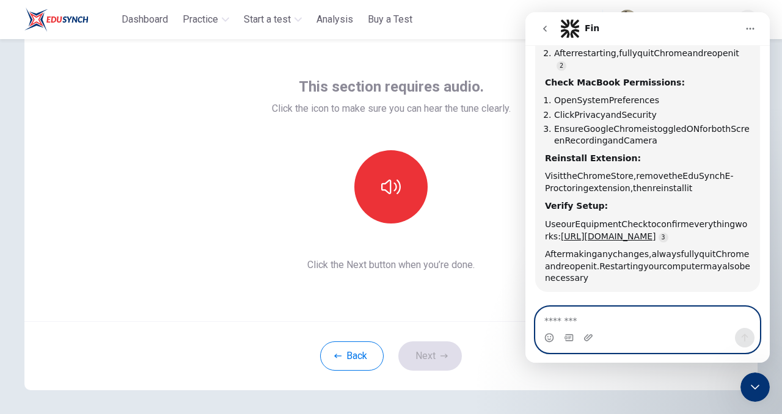
click at [615, 318] on textarea "Message…" at bounding box center [648, 317] width 224 height 21
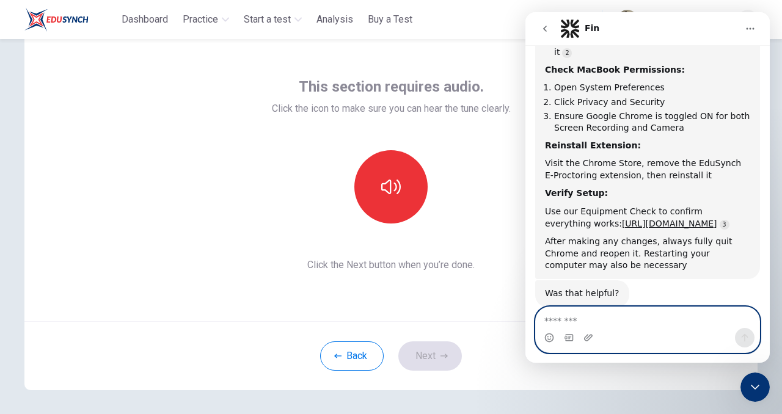
scroll to position [1087, 0]
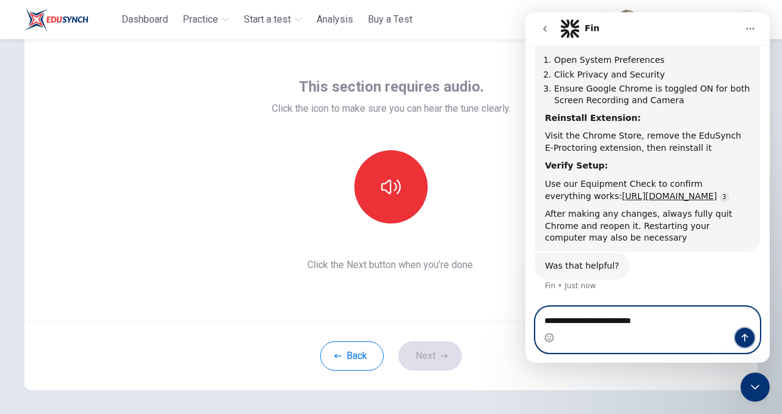
click at [746, 335] on icon "Send a message…" at bounding box center [745, 338] width 7 height 8
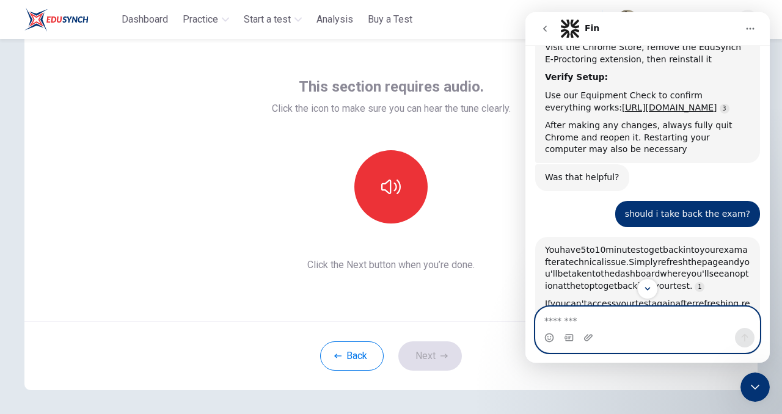
scroll to position [1336, 0]
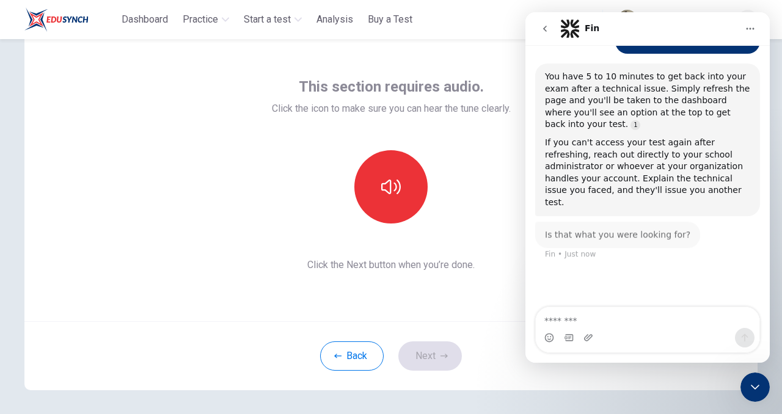
click at [475, 194] on div at bounding box center [391, 186] width 239 height 73
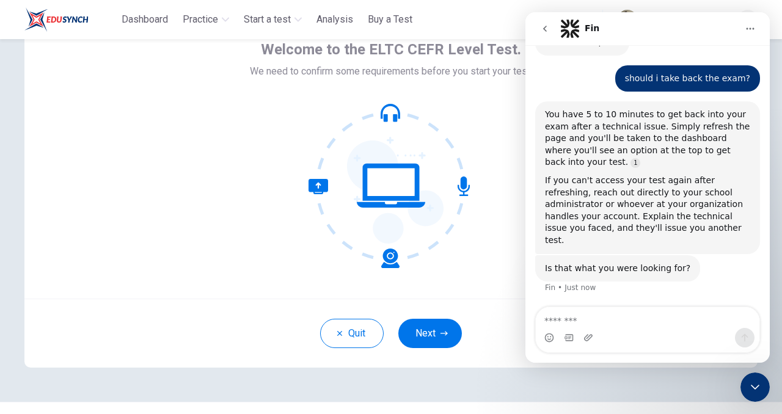
scroll to position [95, 0]
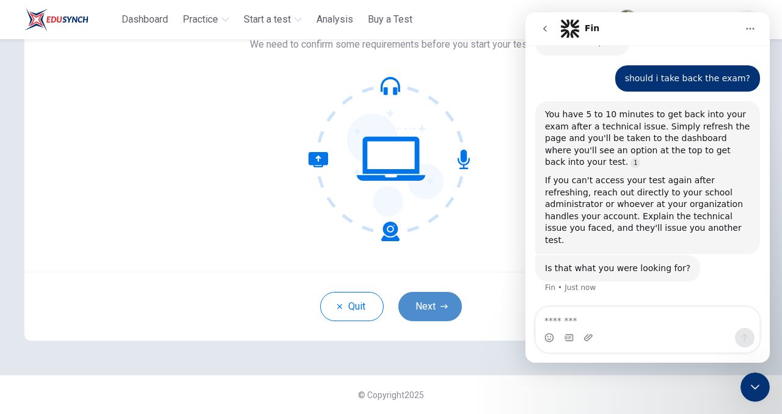
click at [433, 318] on button "Next" at bounding box center [430, 306] width 64 height 29
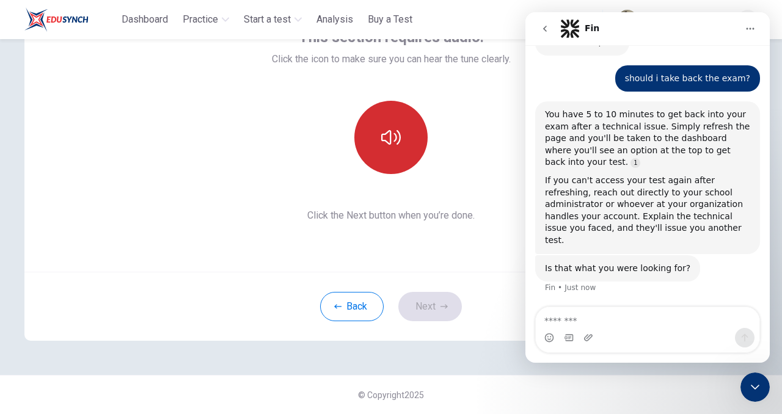
click at [394, 148] on button "button" at bounding box center [390, 137] width 73 height 73
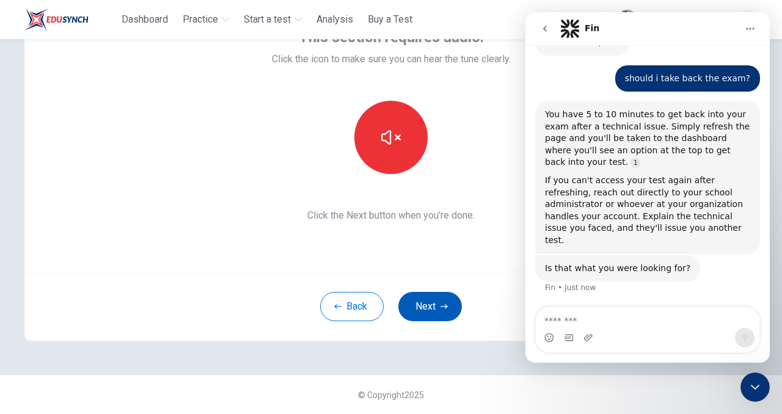
click at [430, 312] on button "Next" at bounding box center [430, 306] width 64 height 29
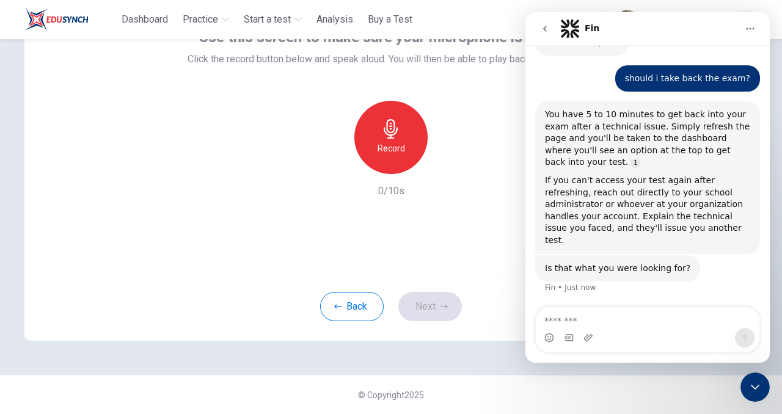
click at [389, 134] on icon "button" at bounding box center [391, 129] width 20 height 20
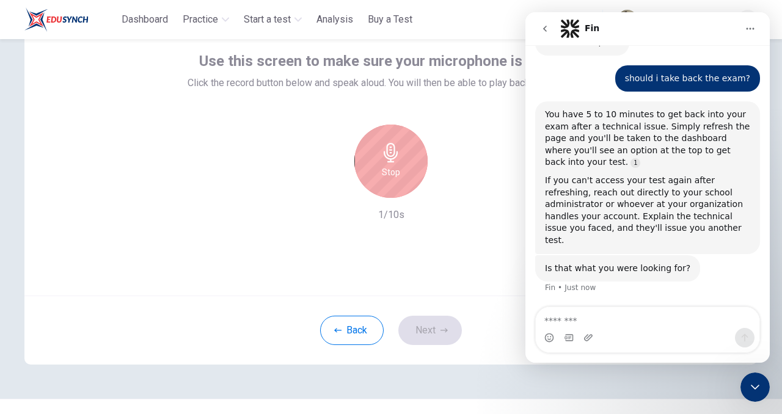
scroll to position [58, 0]
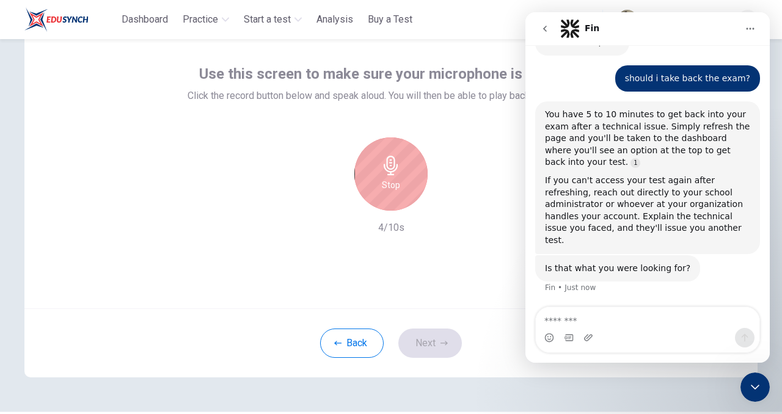
click at [398, 178] on h6 "Stop" at bounding box center [391, 185] width 18 height 15
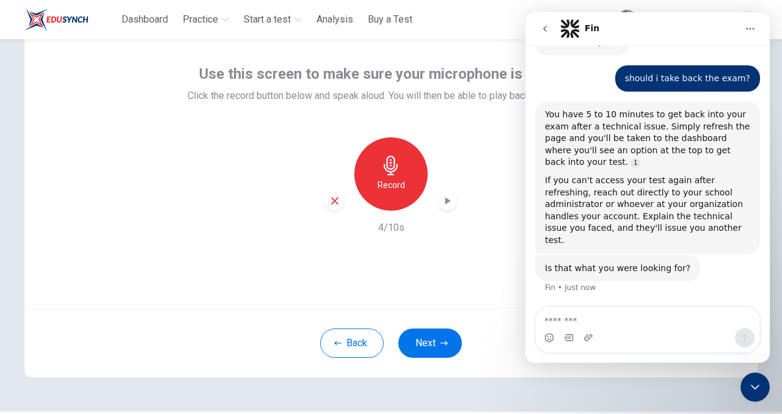
click at [441, 328] on div "Back Next" at bounding box center [390, 343] width 733 height 69
click at [436, 346] on button "Next" at bounding box center [430, 343] width 64 height 29
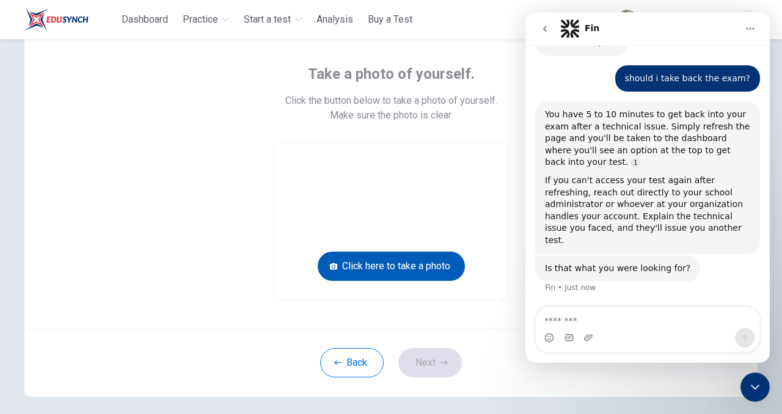
click at [390, 271] on button "Click here to take a photo" at bounding box center [391, 266] width 147 height 29
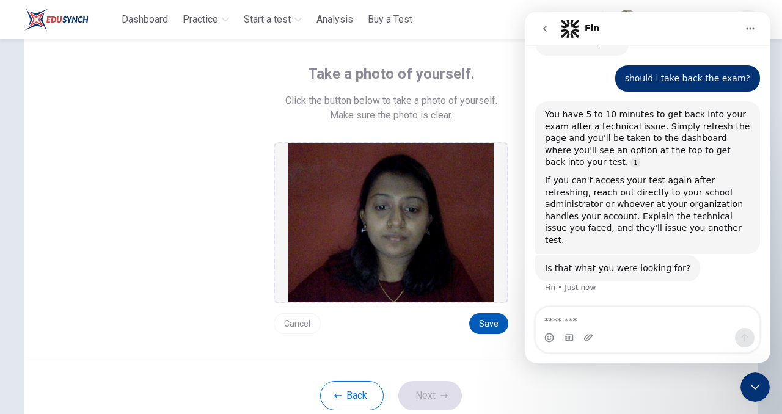
click at [488, 321] on button "Save" at bounding box center [488, 323] width 39 height 21
click at [541, 26] on icon "go back" at bounding box center [545, 29] width 10 height 10
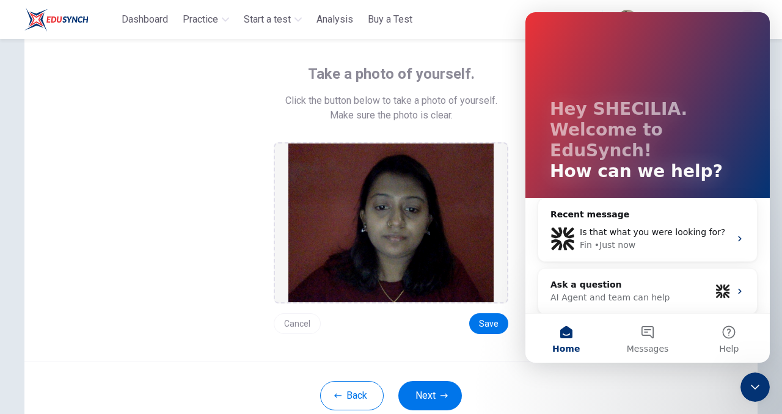
scroll to position [0, 0]
click at [496, 322] on button "Save" at bounding box center [488, 323] width 39 height 21
click at [480, 324] on button "Save" at bounding box center [488, 323] width 39 height 21
click at [749, 381] on icon "Close Intercom Messenger" at bounding box center [755, 387] width 15 height 15
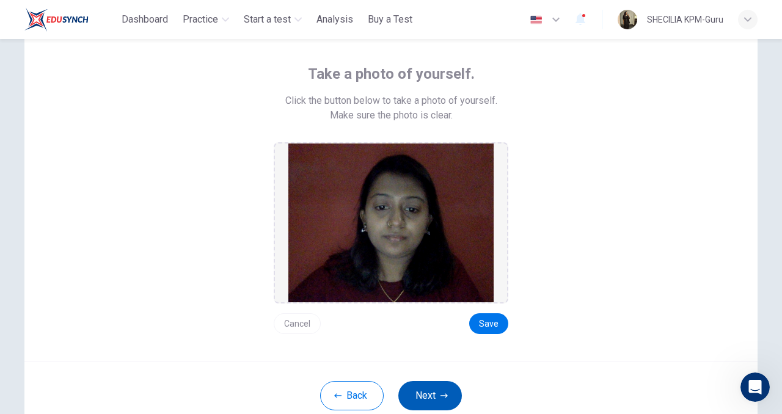
click at [431, 383] on button "Next" at bounding box center [430, 395] width 64 height 29
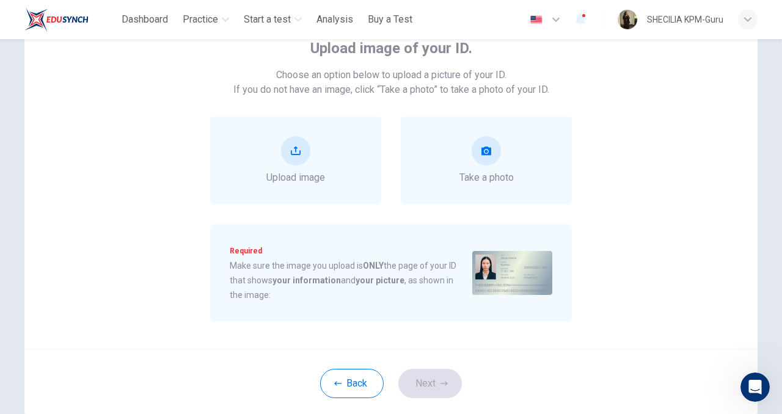
scroll to position [94, 0]
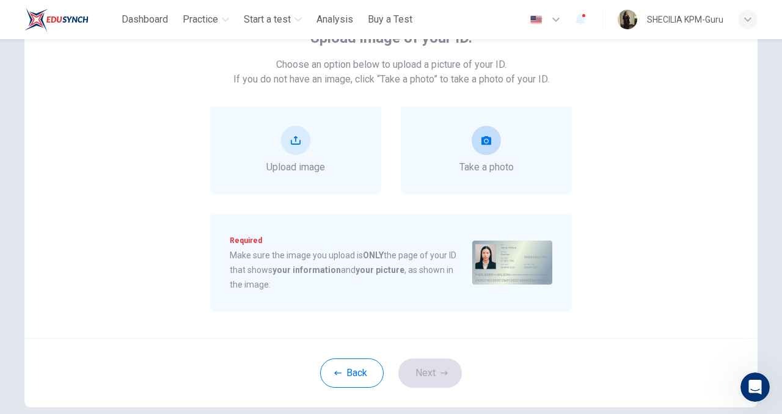
click at [472, 152] on div "Take a photo" at bounding box center [487, 150] width 54 height 49
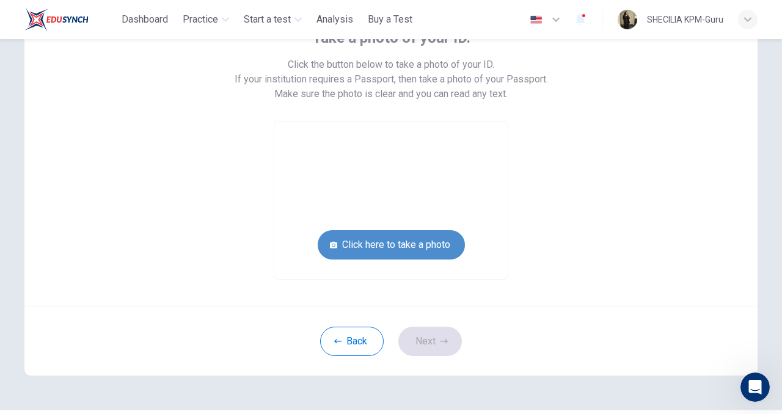
click at [411, 244] on button "Click here to take a photo" at bounding box center [391, 244] width 147 height 29
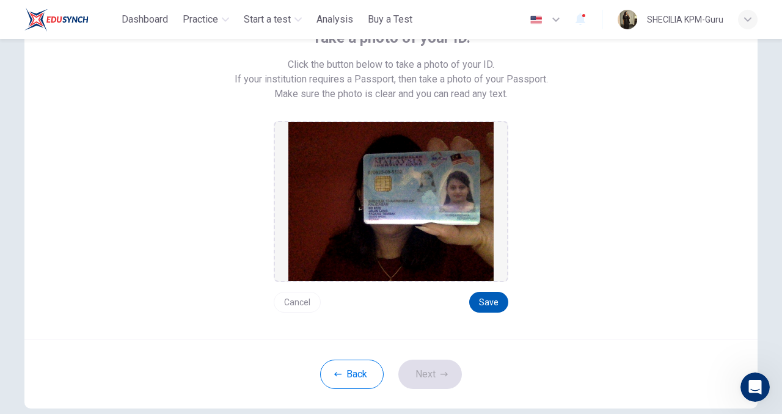
click at [488, 299] on button "Save" at bounding box center [488, 302] width 39 height 21
click at [423, 369] on button "Next" at bounding box center [430, 374] width 64 height 29
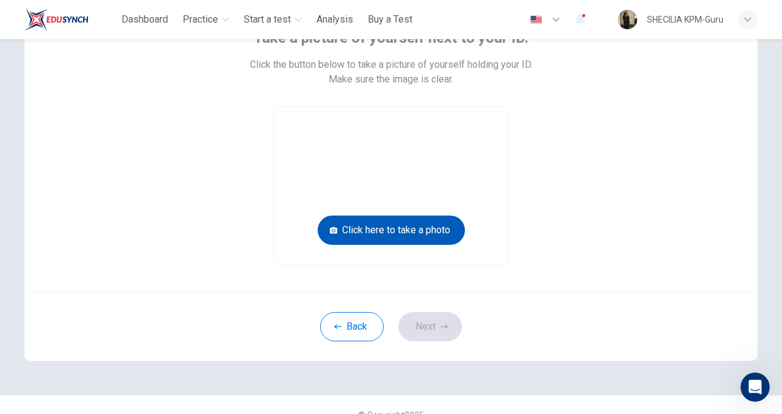
click at [420, 233] on button "Click here to take a photo" at bounding box center [391, 230] width 147 height 29
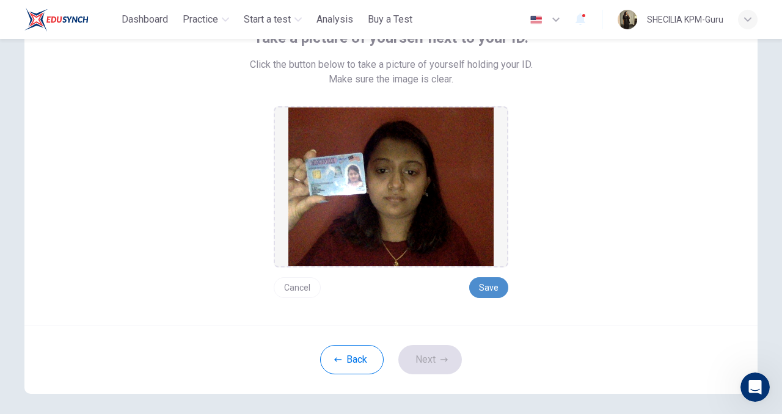
click at [486, 284] on button "Save" at bounding box center [488, 287] width 39 height 21
click at [441, 360] on icon "button" at bounding box center [444, 359] width 7 height 7
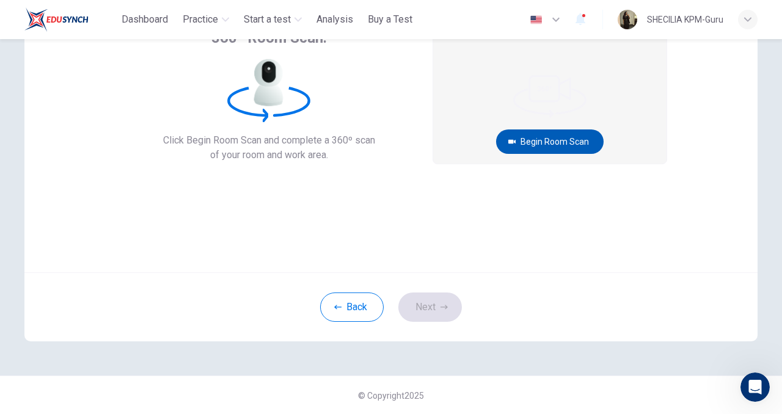
click at [555, 140] on button "Begin Room Scan" at bounding box center [550, 142] width 108 height 24
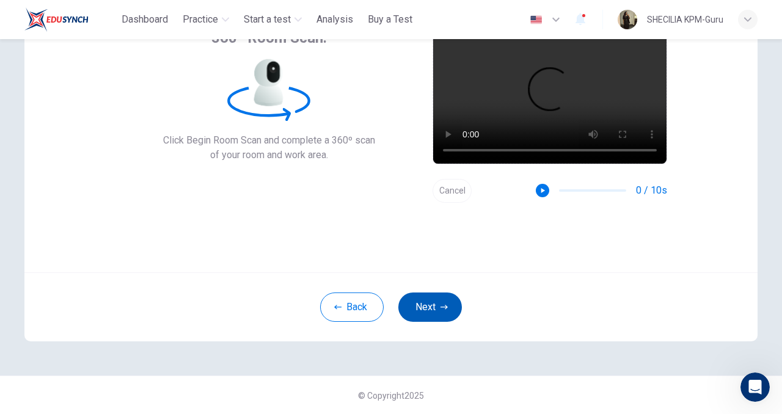
click at [418, 298] on button "Next" at bounding box center [430, 307] width 64 height 29
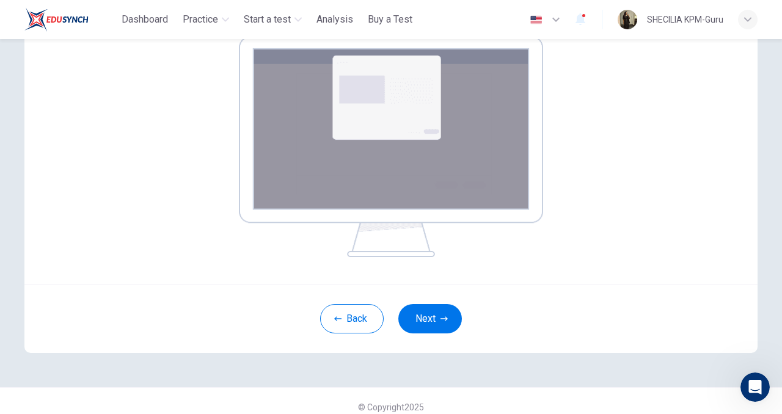
scroll to position [220, 0]
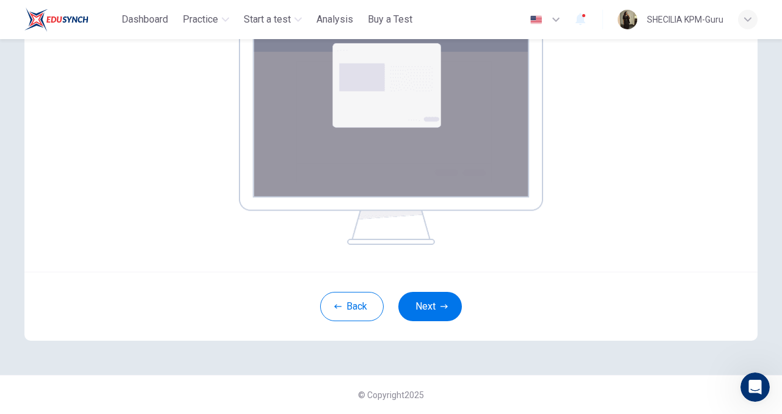
click at [436, 333] on div "Back Next" at bounding box center [390, 306] width 733 height 69
click at [436, 302] on button "Next" at bounding box center [430, 306] width 64 height 29
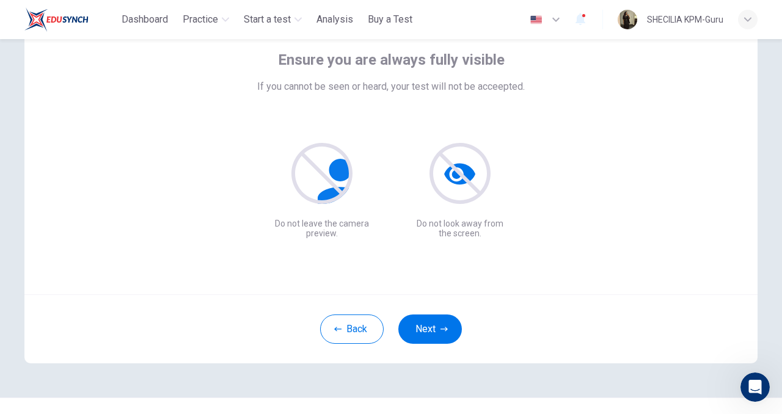
scroll to position [81, 0]
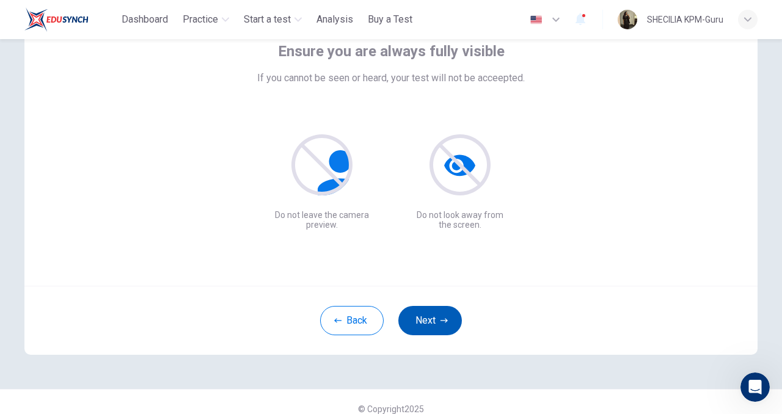
click at [441, 323] on icon "button" at bounding box center [444, 320] width 7 height 7
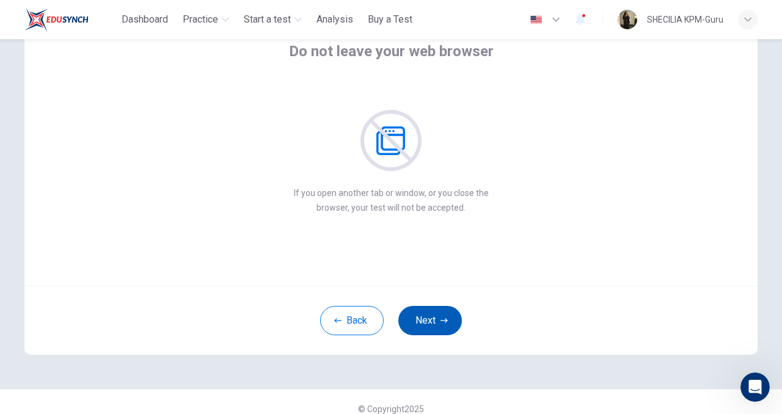
click at [441, 323] on icon "button" at bounding box center [444, 320] width 7 height 7
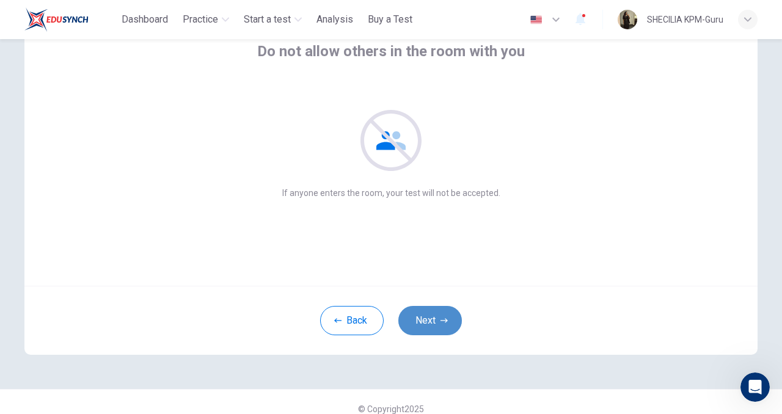
click at [441, 323] on icon "button" at bounding box center [444, 320] width 7 height 7
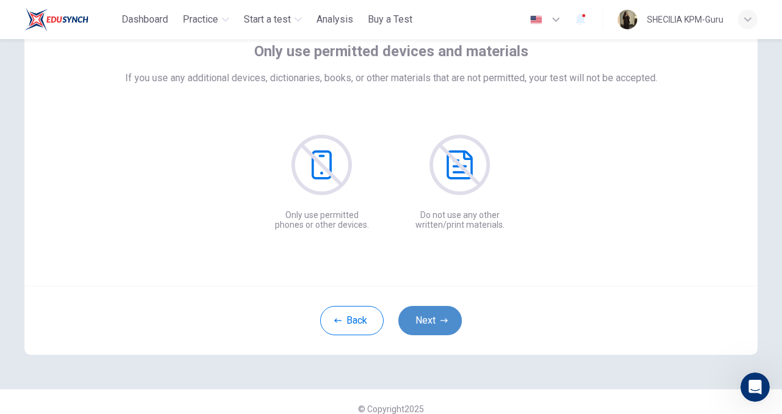
click at [441, 323] on icon "button" at bounding box center [444, 320] width 7 height 7
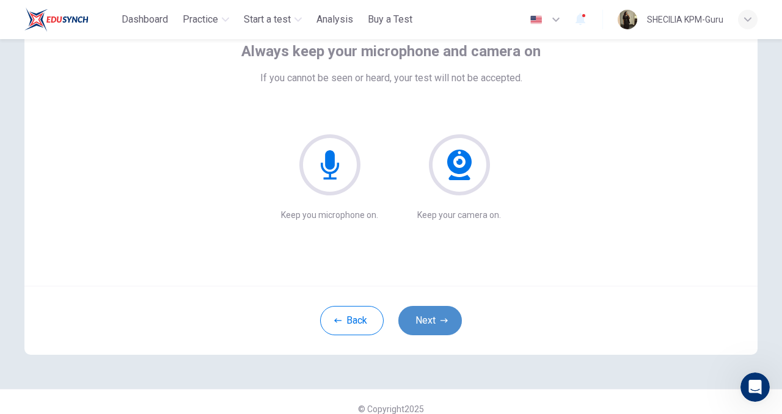
click at [441, 323] on icon "button" at bounding box center [444, 320] width 7 height 7
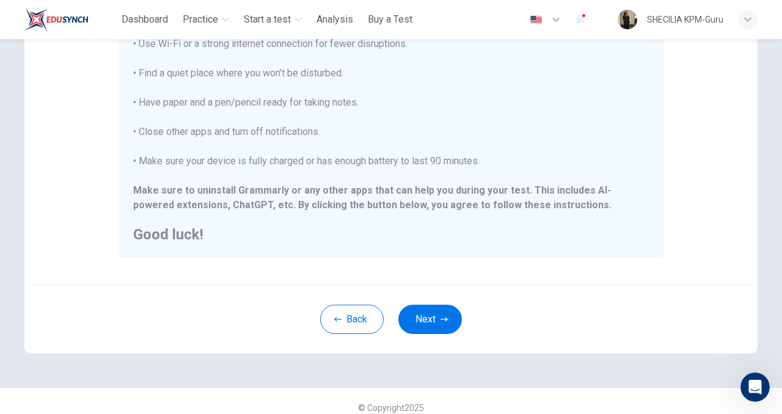
scroll to position [265, 0]
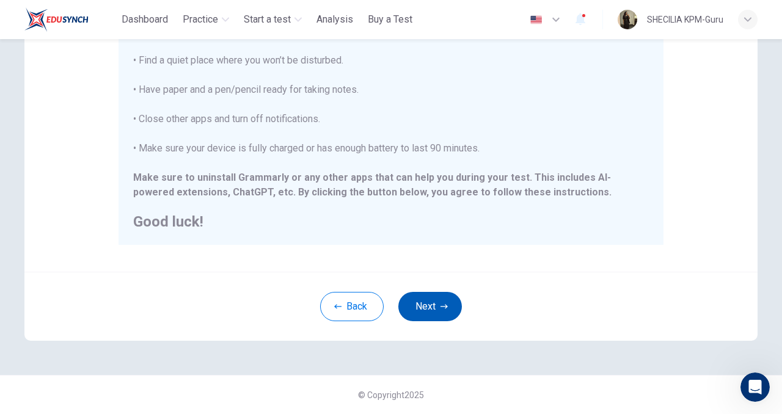
click at [441, 307] on icon "button" at bounding box center [444, 306] width 7 height 7
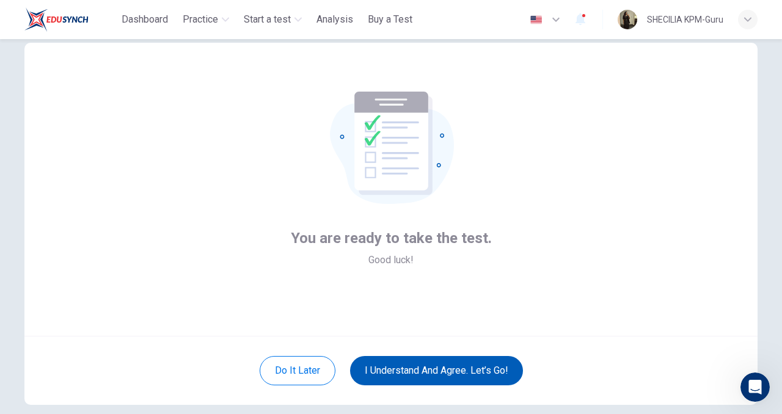
scroll to position [85, 0]
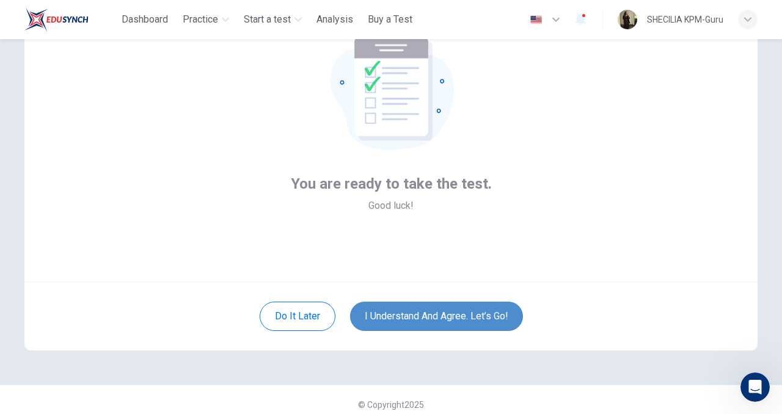
click at [417, 310] on button "I understand and agree. Let’s go!" at bounding box center [436, 316] width 173 height 29
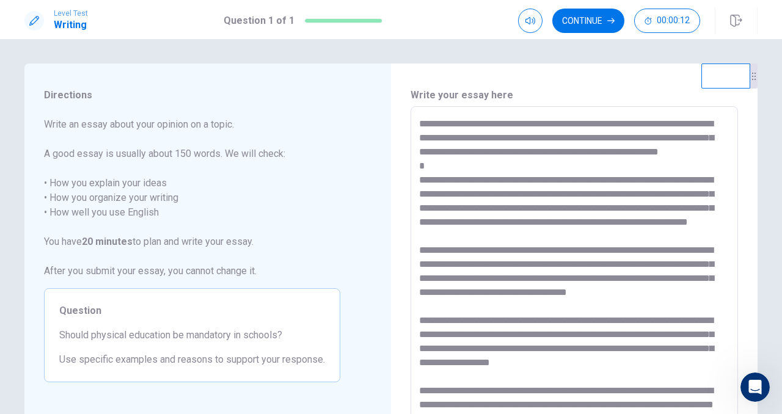
click at [587, 129] on textarea at bounding box center [574, 276] width 310 height 318
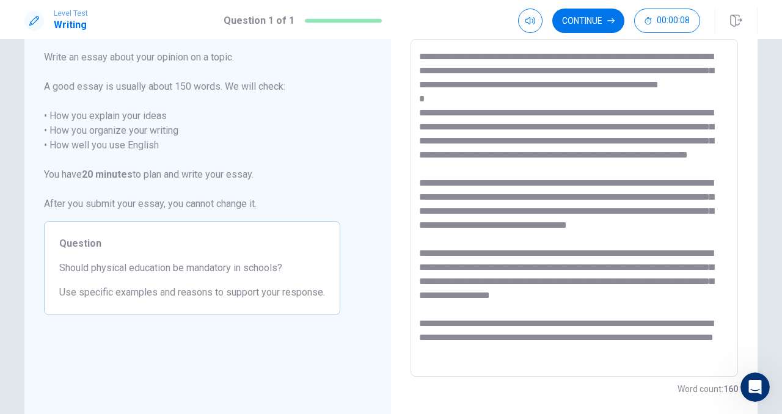
scroll to position [69, 0]
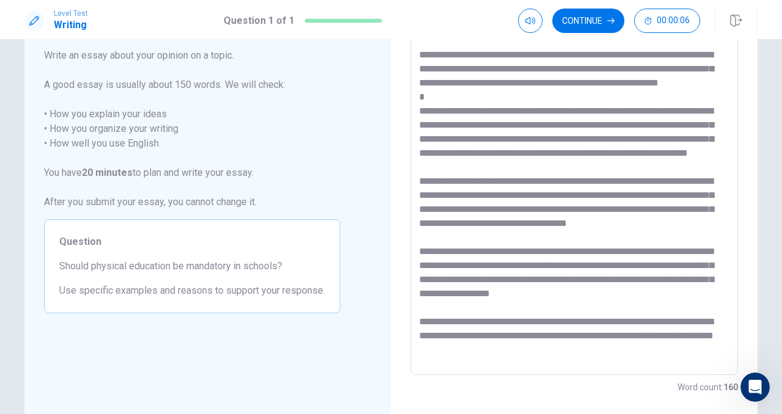
click at [543, 363] on textarea at bounding box center [574, 207] width 310 height 318
type textarea "*"
type textarea "**********"
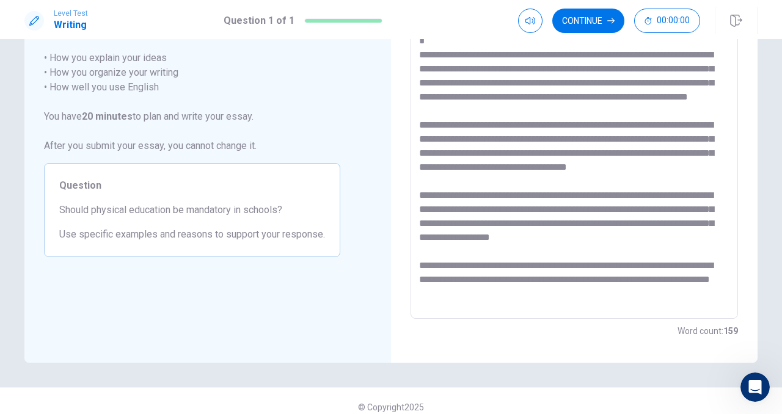
scroll to position [126, 0]
type textarea "*"
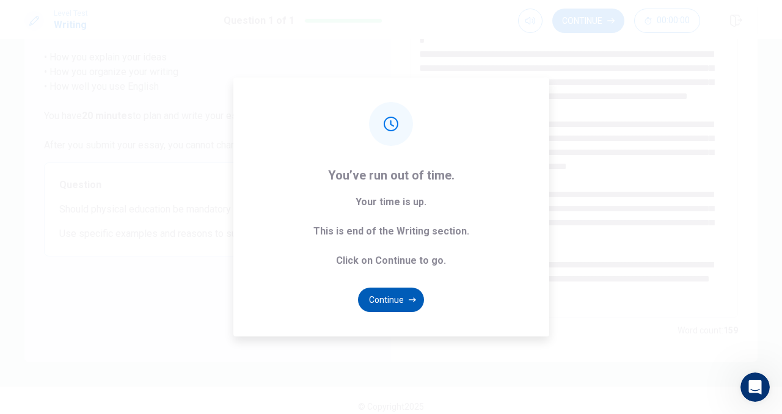
type textarea "**********"
click at [390, 301] on button "Continue" at bounding box center [391, 300] width 66 height 24
type textarea "*"
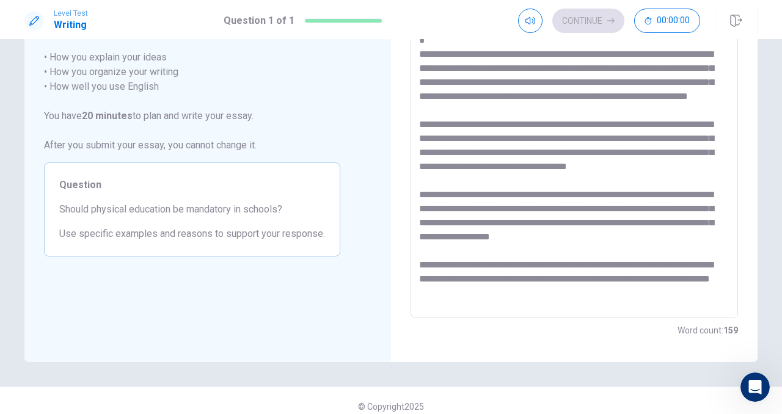
scroll to position [31, 0]
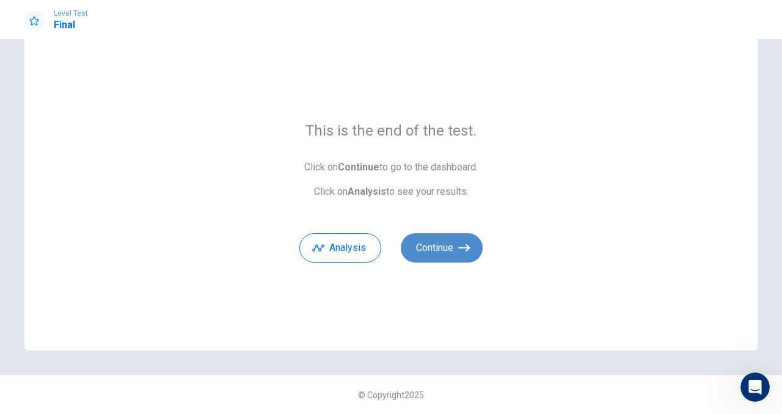
click at [439, 241] on button "Continue" at bounding box center [442, 247] width 82 height 29
